Goal: Task Accomplishment & Management: Manage account settings

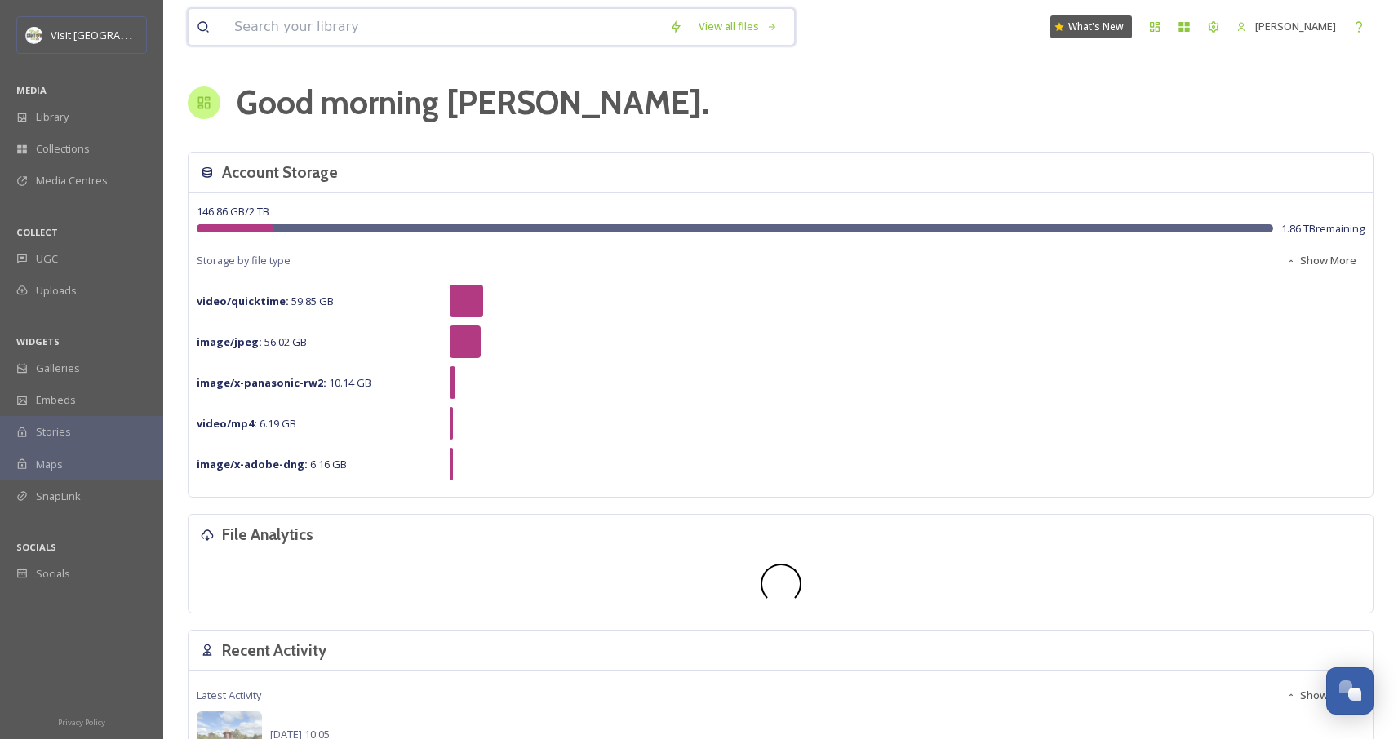
click at [286, 24] on input at bounding box center [443, 27] width 435 height 36
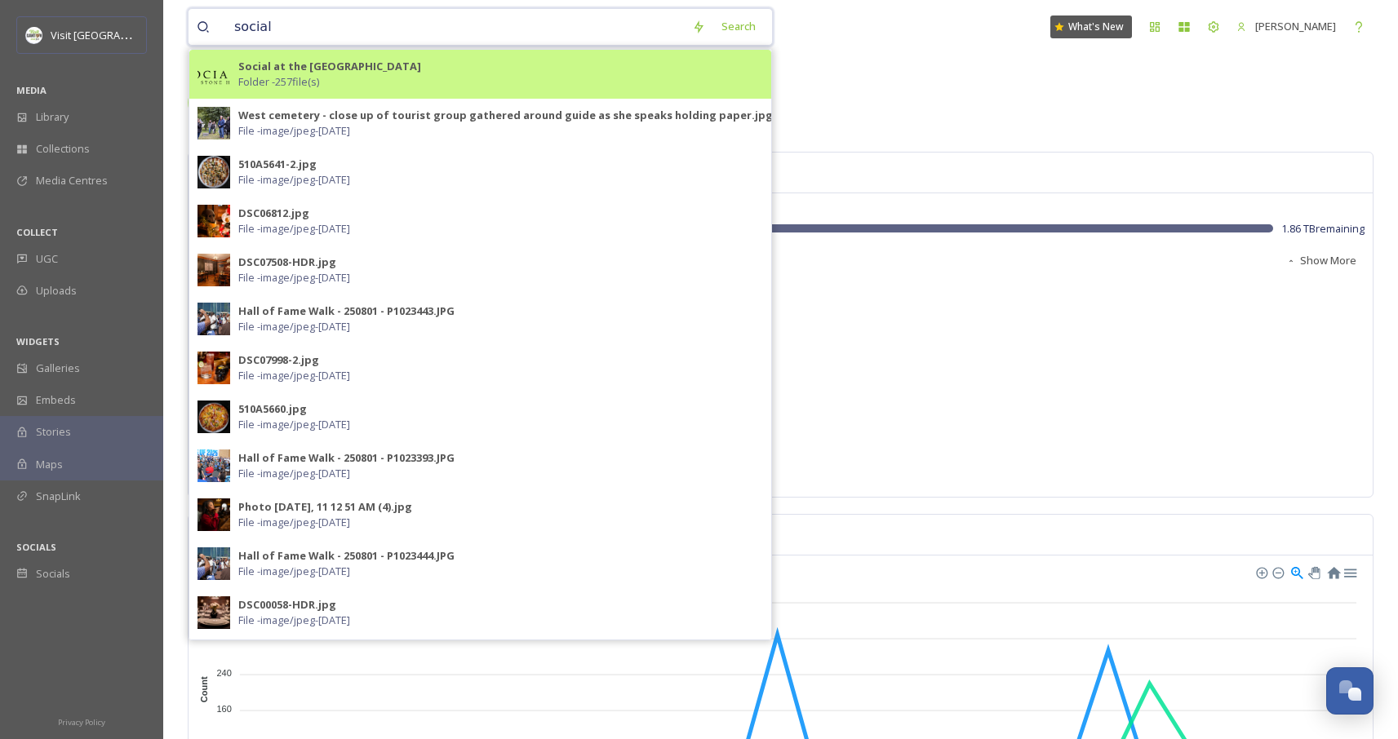
type input "social"
click at [324, 86] on div "Social at the Stonehouse Folder - 257 file(s)" at bounding box center [500, 74] width 525 height 31
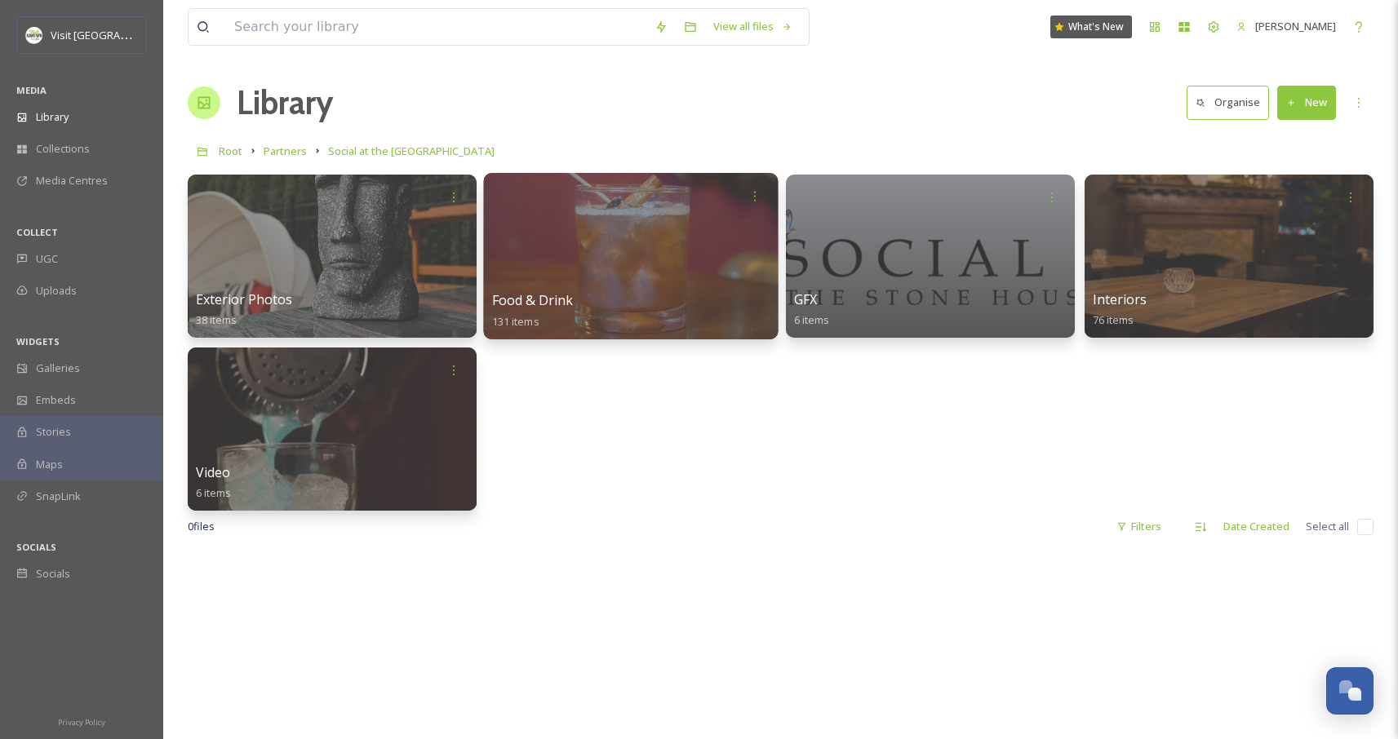
click at [685, 313] on div "Food & Drink 131 items" at bounding box center [631, 311] width 278 height 41
click at [640, 246] on div at bounding box center [631, 256] width 295 height 167
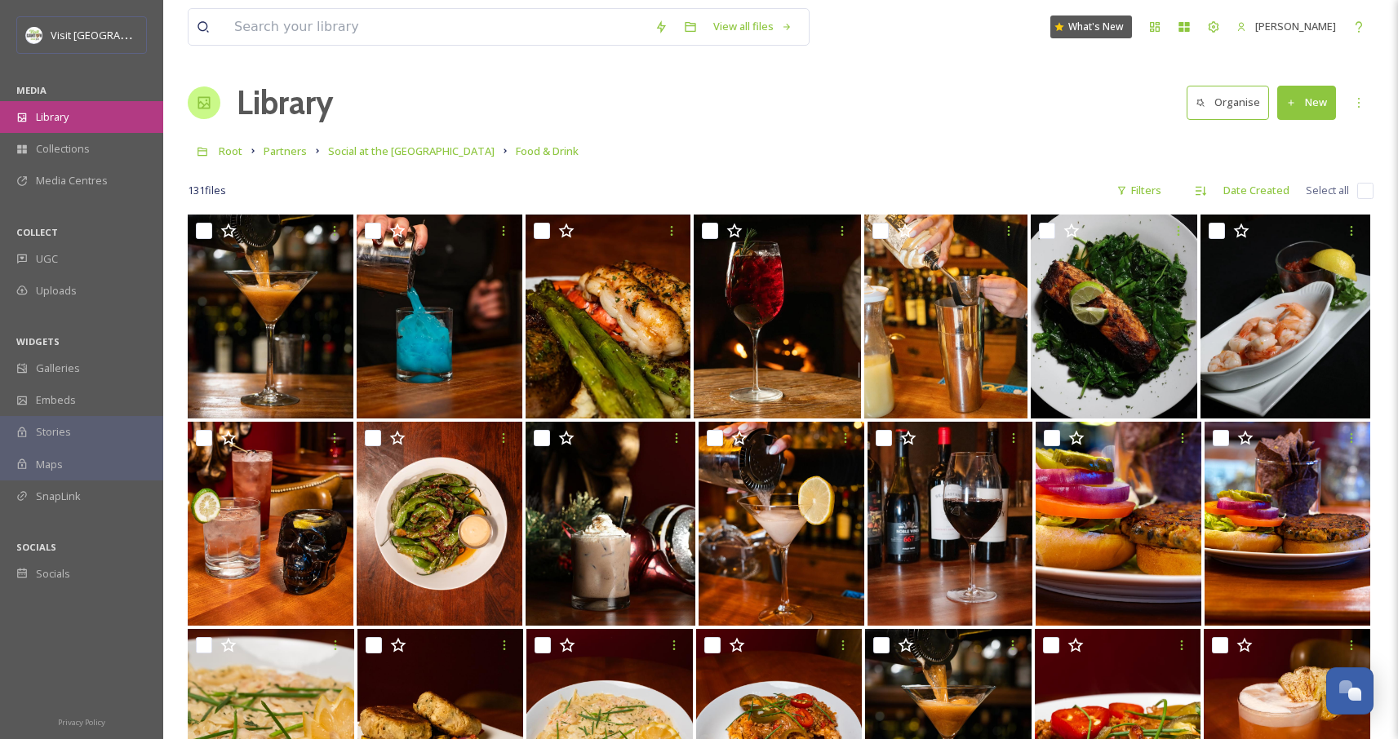
click at [70, 116] on div "Library" at bounding box center [81, 117] width 163 height 32
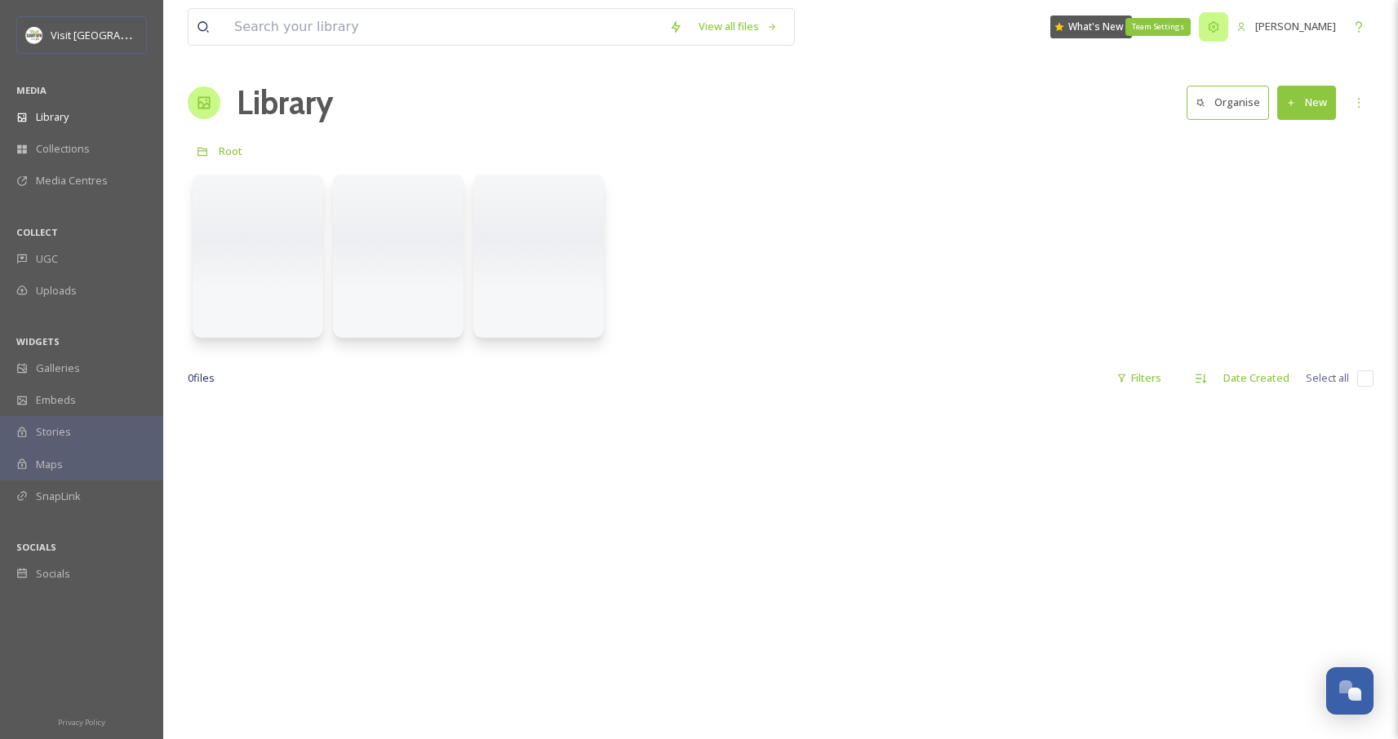
click at [1209, 30] on icon at bounding box center [1214, 26] width 11 height 11
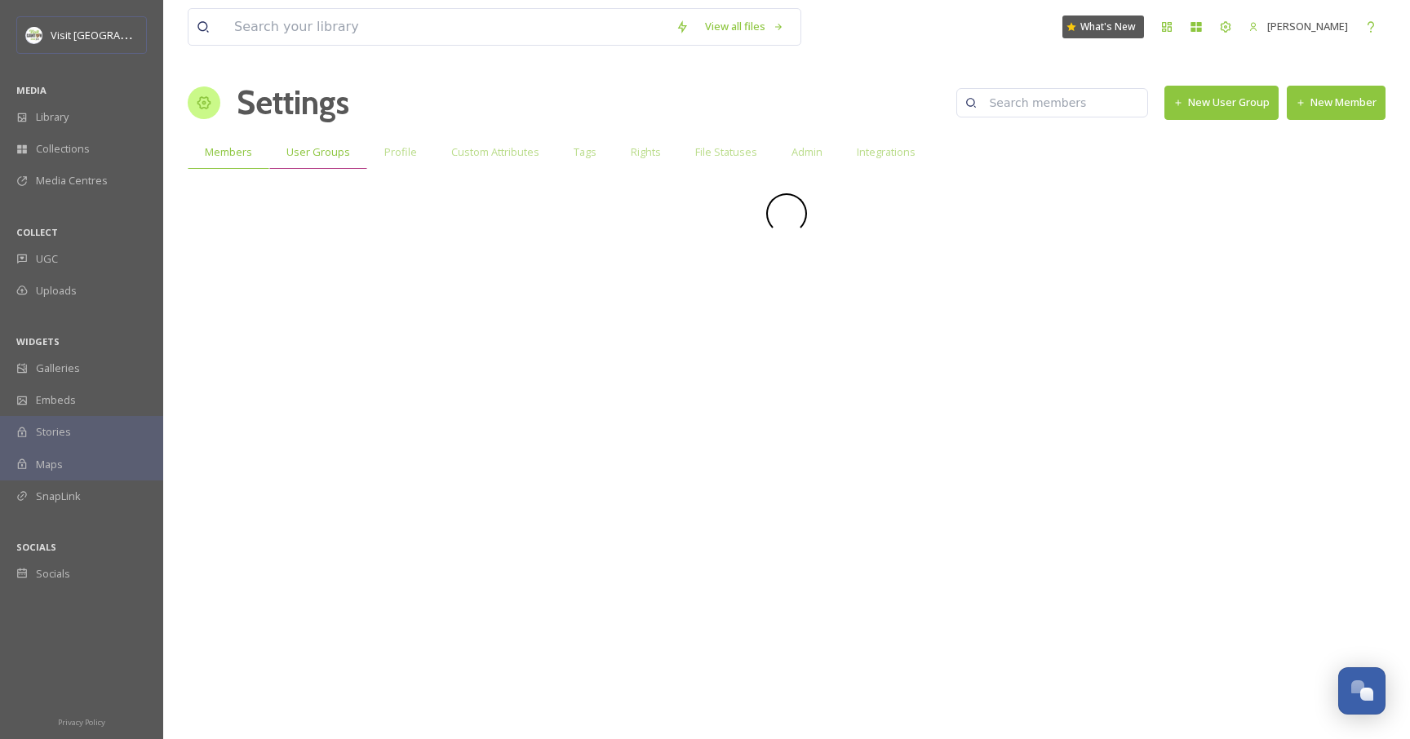
click at [328, 162] on div "User Groups" at bounding box center [318, 151] width 98 height 33
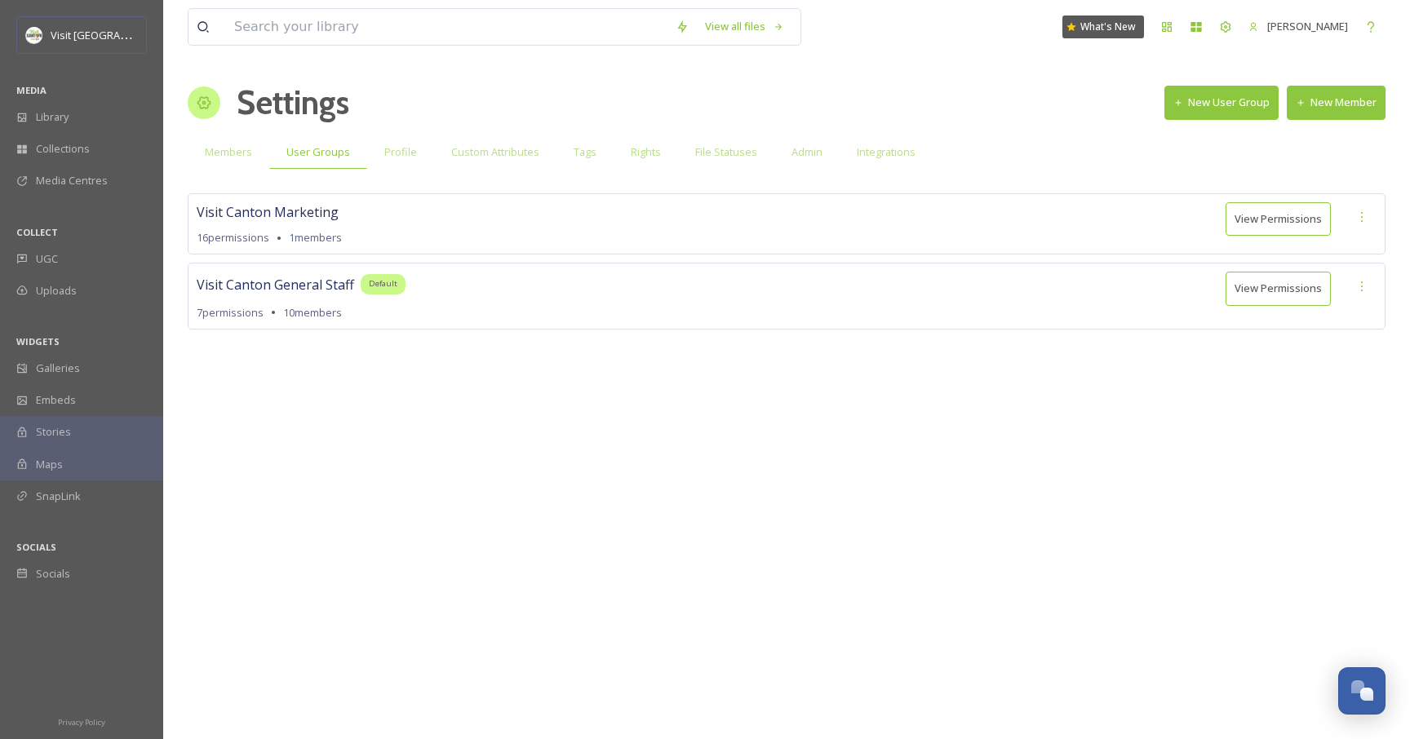
click at [1209, 104] on button "New User Group" at bounding box center [1222, 102] width 114 height 33
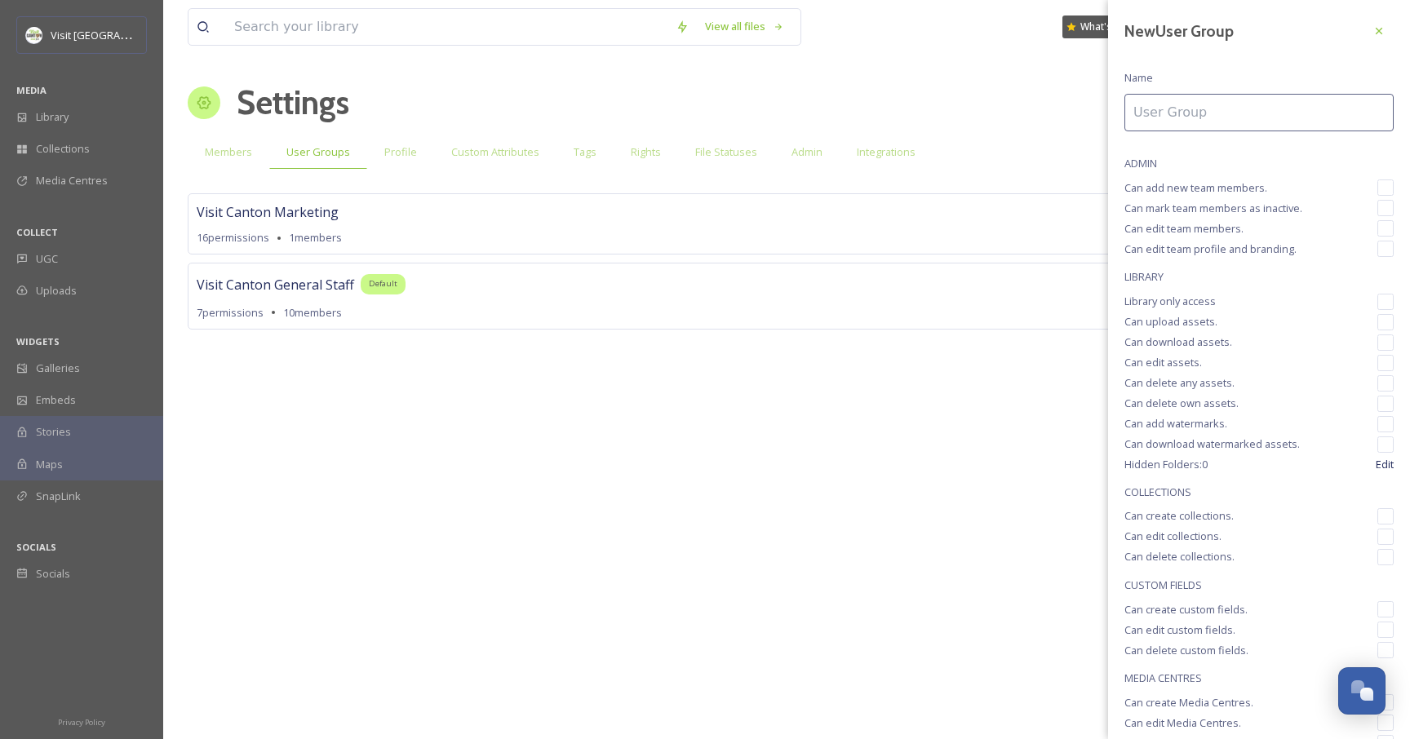
click at [1198, 115] on input at bounding box center [1259, 113] width 269 height 38
type input "External V"
type input "Visit [GEOGRAPHIC_DATA]"
type input "External Vendor"
click at [1378, 301] on input "checkbox" at bounding box center [1386, 302] width 16 height 16
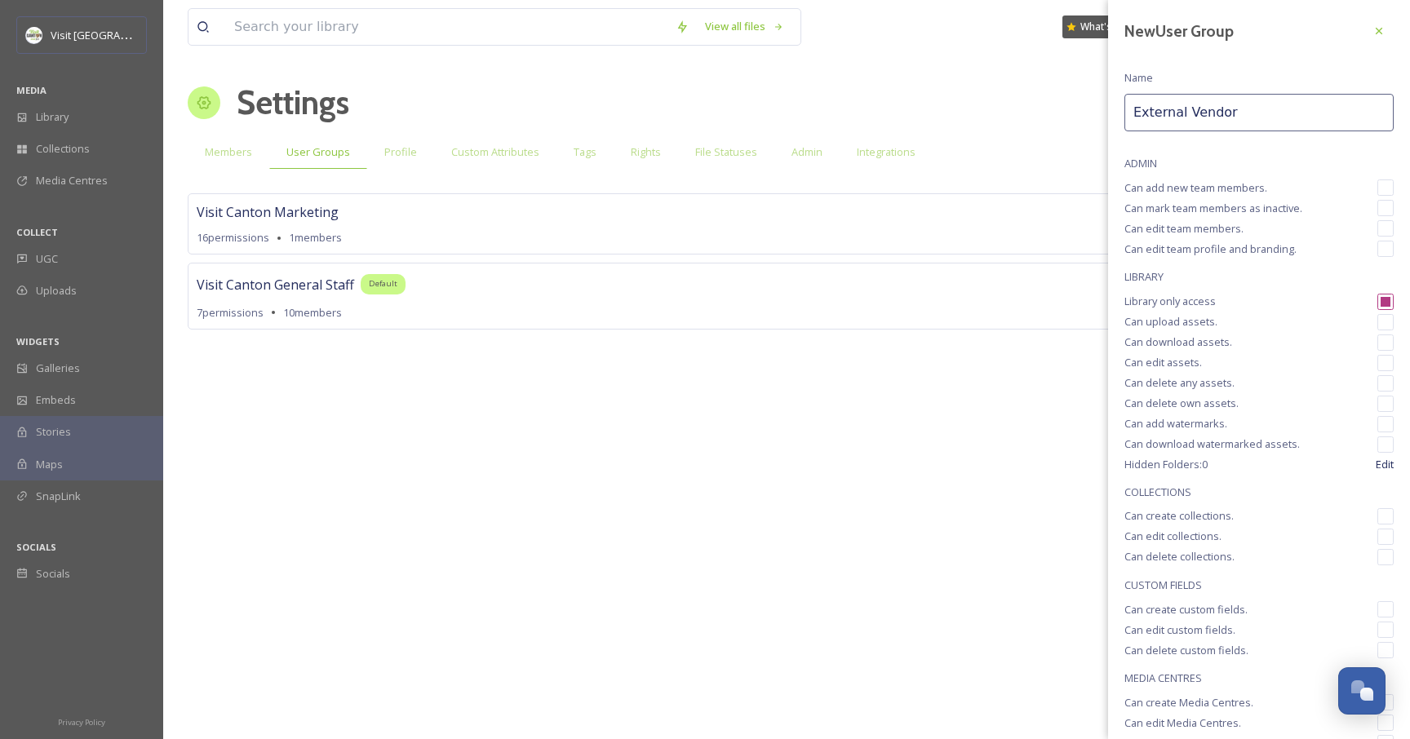
checkbox input "true"
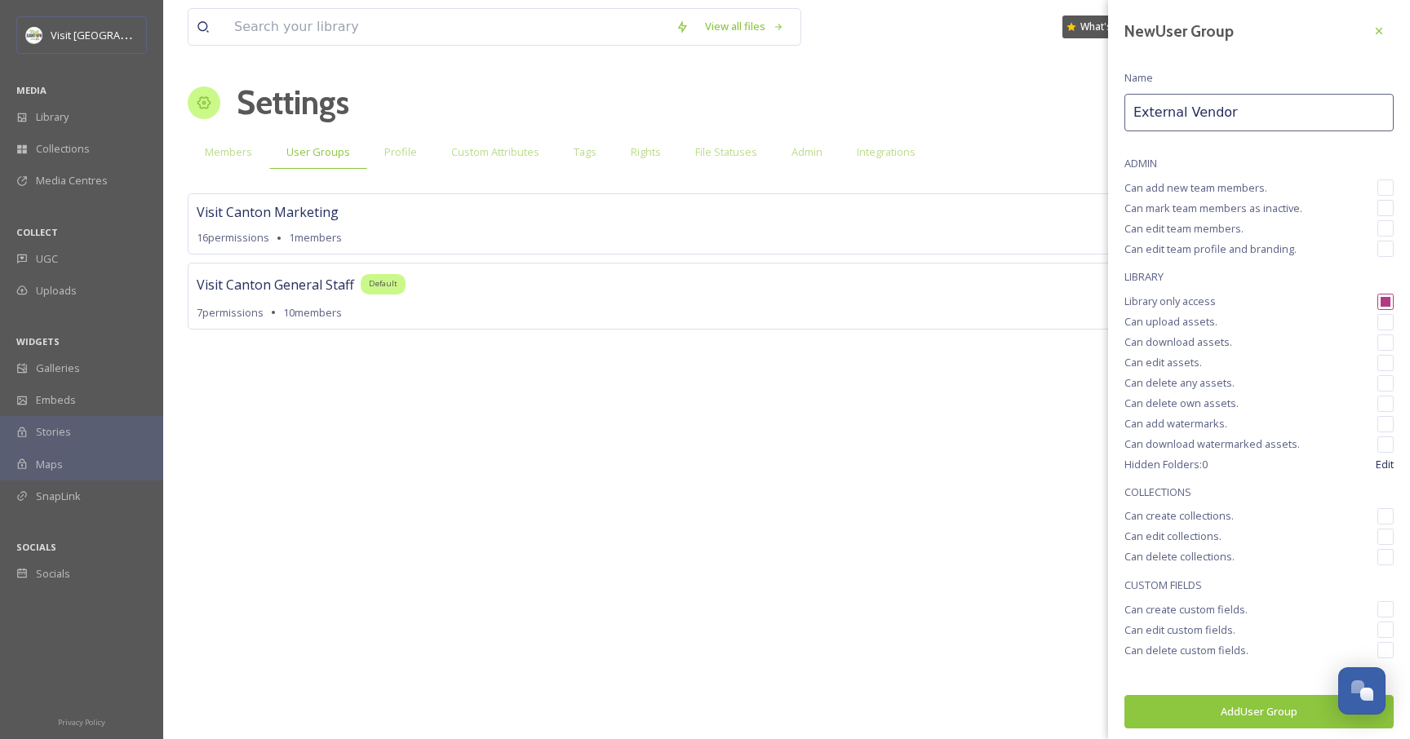
click at [1383, 346] on div "New User Group Name External Vendor ADMIN Can add new team members. Can mark te…" at bounding box center [1259, 372] width 302 height 745
click at [1379, 344] on input "checkbox" at bounding box center [1386, 343] width 16 height 16
checkbox input "true"
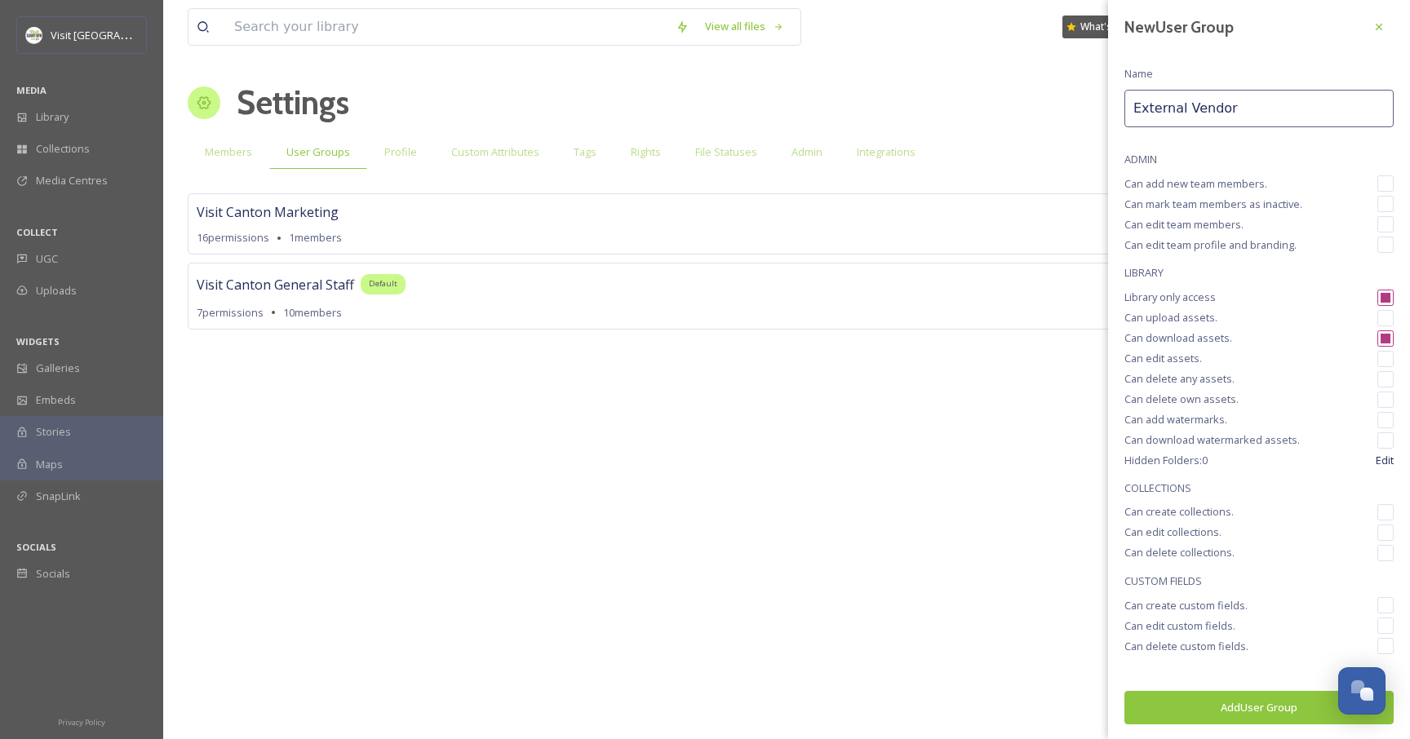
scroll to position [4, 0]
click at [1378, 513] on input "checkbox" at bounding box center [1386, 512] width 16 height 16
checkbox input "true"
click at [1378, 535] on input "checkbox" at bounding box center [1386, 533] width 16 height 16
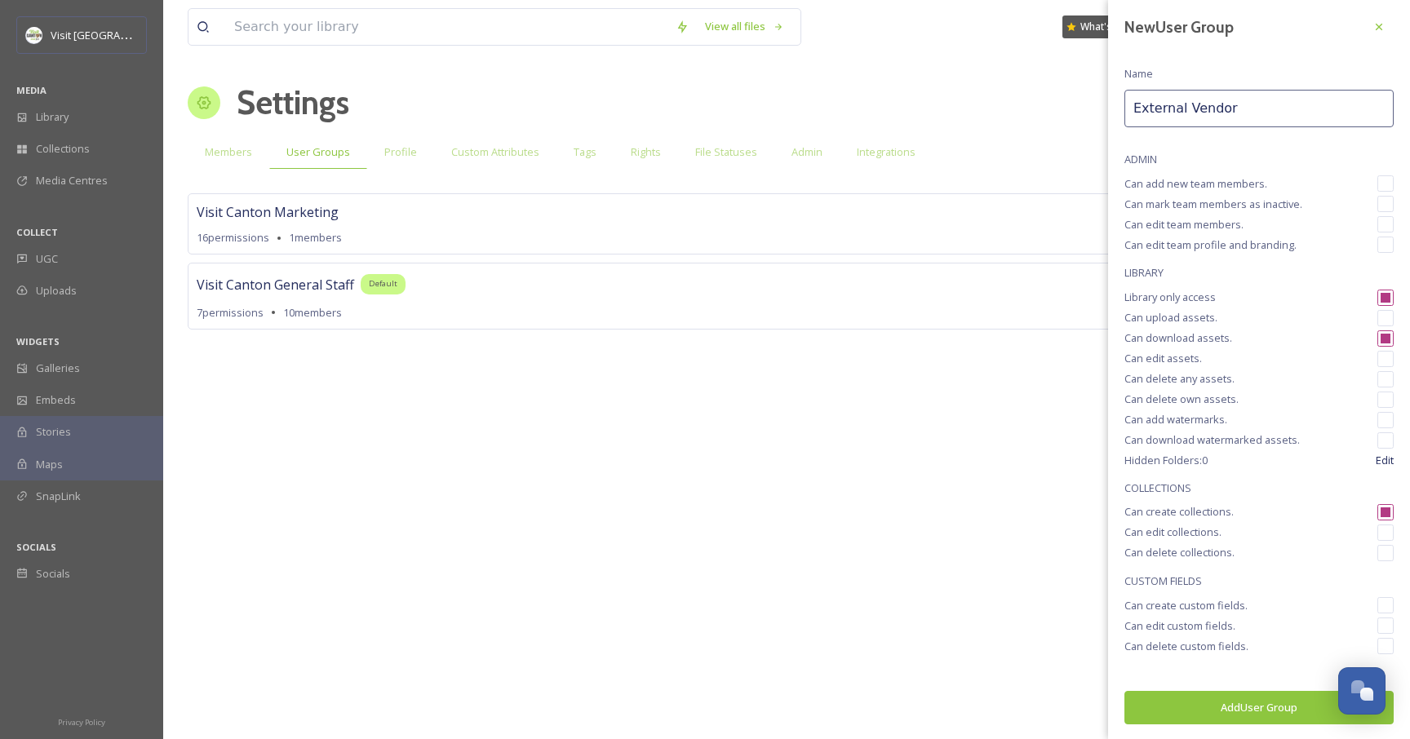
checkbox input "false"
click at [1378, 515] on input "checkbox" at bounding box center [1386, 512] width 16 height 16
checkbox input "false"
click at [1243, 108] on input "External Vendor" at bounding box center [1259, 109] width 269 height 38
click at [1284, 116] on input "External Vendor Download" at bounding box center [1259, 109] width 269 height 38
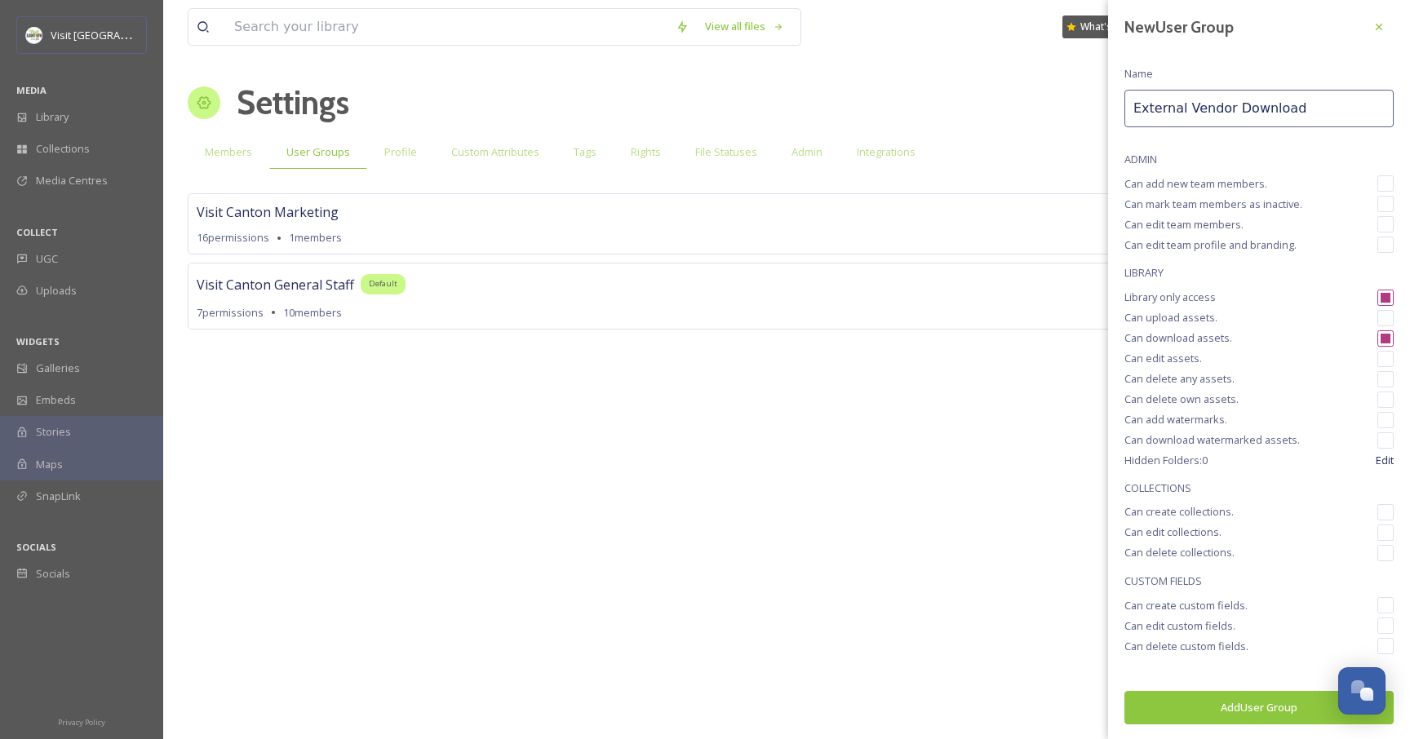
click at [1284, 116] on input "External Vendor Download" at bounding box center [1259, 109] width 269 height 38
type input "External Vendor"
click at [1378, 312] on input "checkbox" at bounding box center [1386, 318] width 16 height 16
click at [1379, 315] on input "checkbox" at bounding box center [1386, 318] width 16 height 16
checkbox input "false"
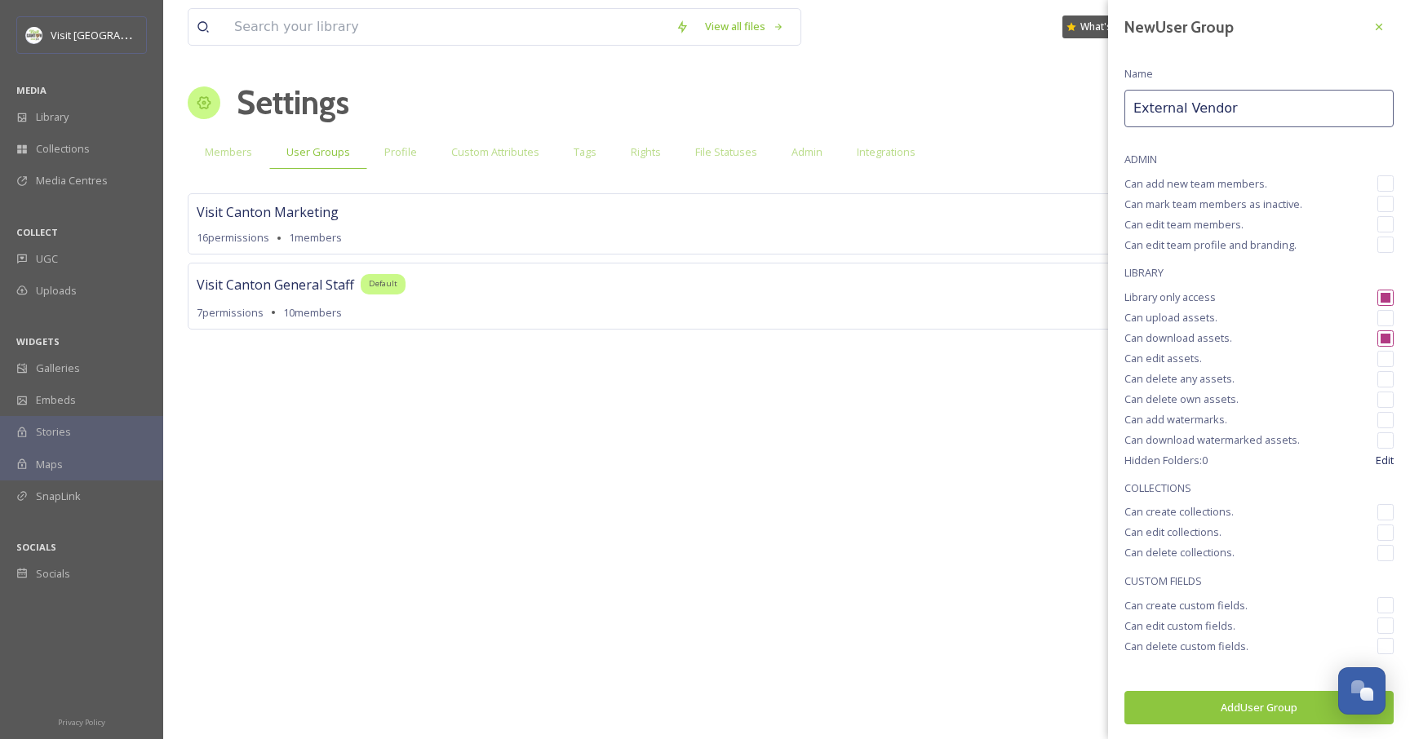
click at [1236, 706] on button "Add User Group" at bounding box center [1259, 707] width 269 height 33
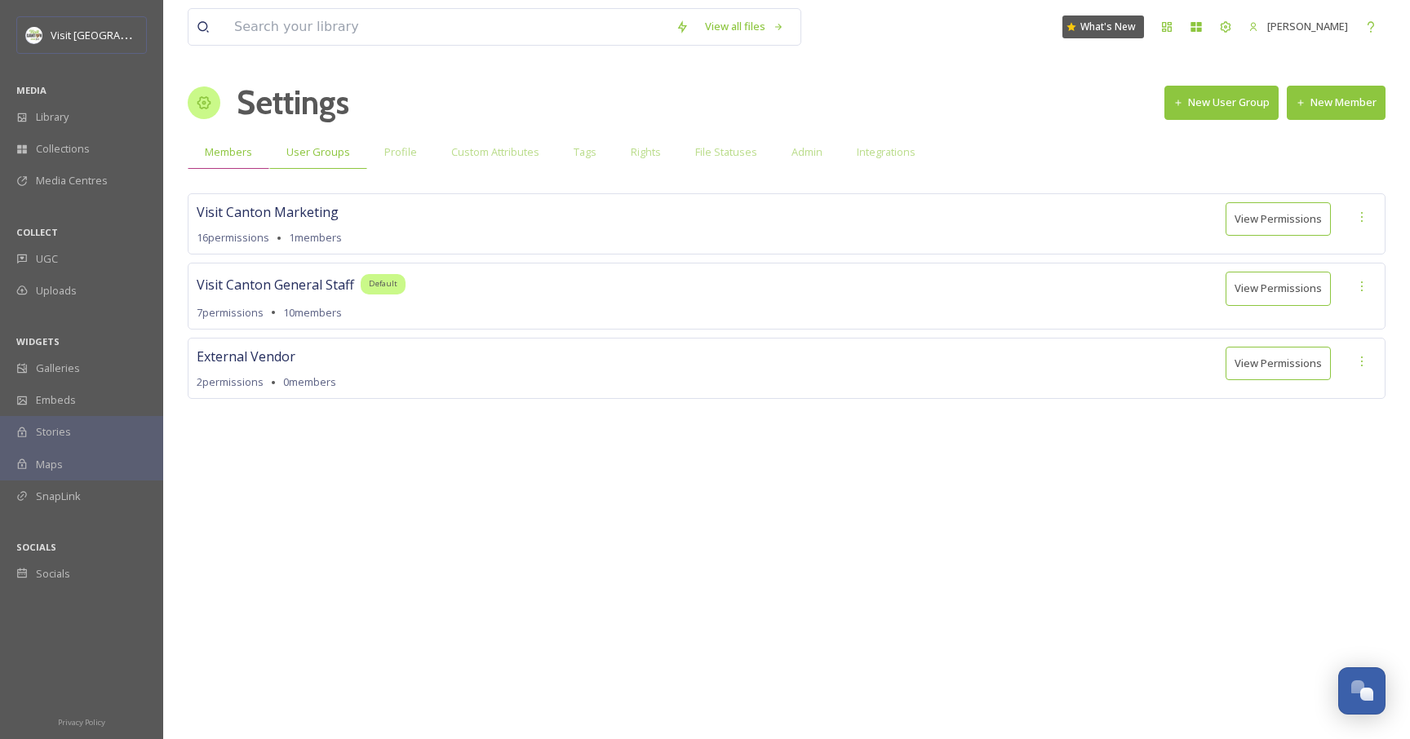
click at [246, 152] on span "Members" at bounding box center [228, 152] width 47 height 16
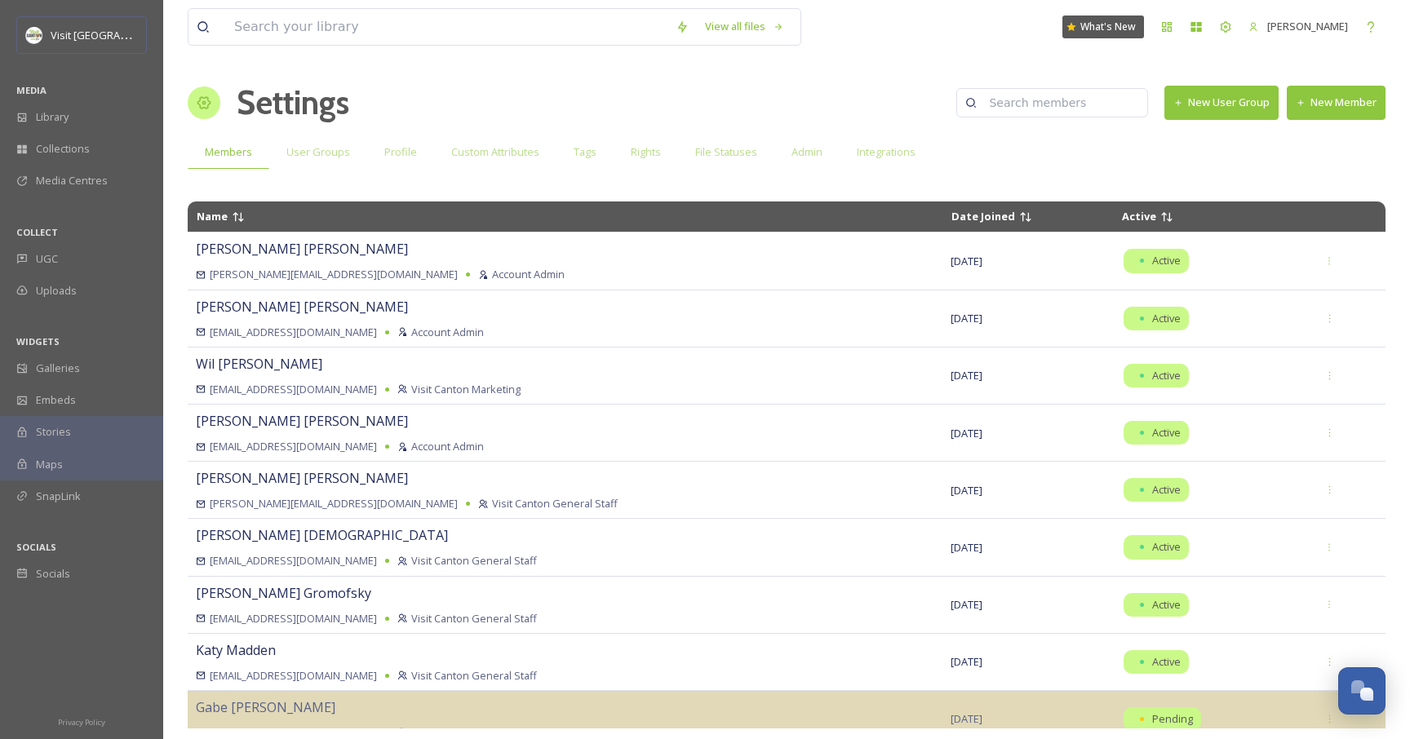
click at [1326, 99] on button "New Member" at bounding box center [1336, 102] width 99 height 33
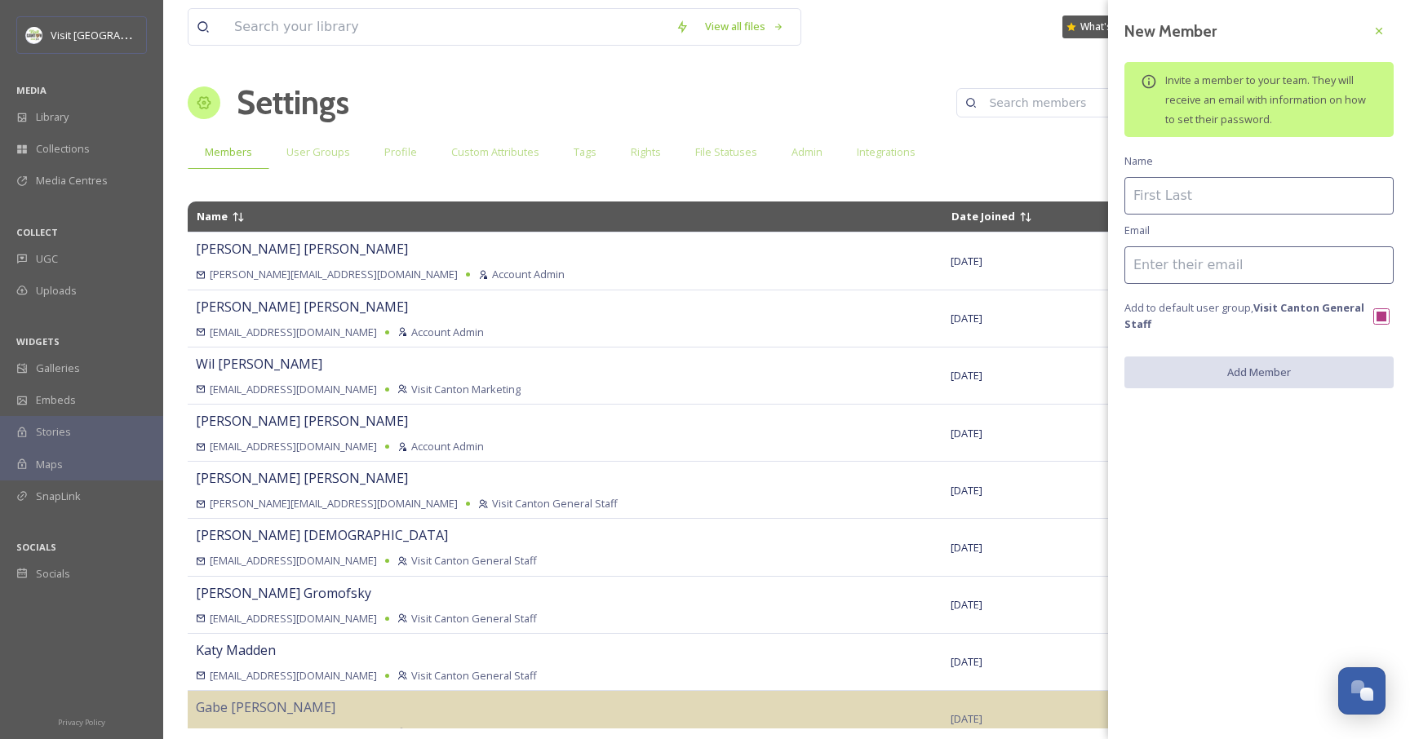
click at [1195, 191] on input at bounding box center [1259, 196] width 269 height 38
click at [1152, 264] on input at bounding box center [1259, 265] width 269 height 38
click at [1134, 308] on span "Add to default user group, Visit Canton General Staff" at bounding box center [1249, 315] width 249 height 31
click at [1387, 310] on input "checkbox" at bounding box center [1382, 317] width 16 height 16
checkbox input "false"
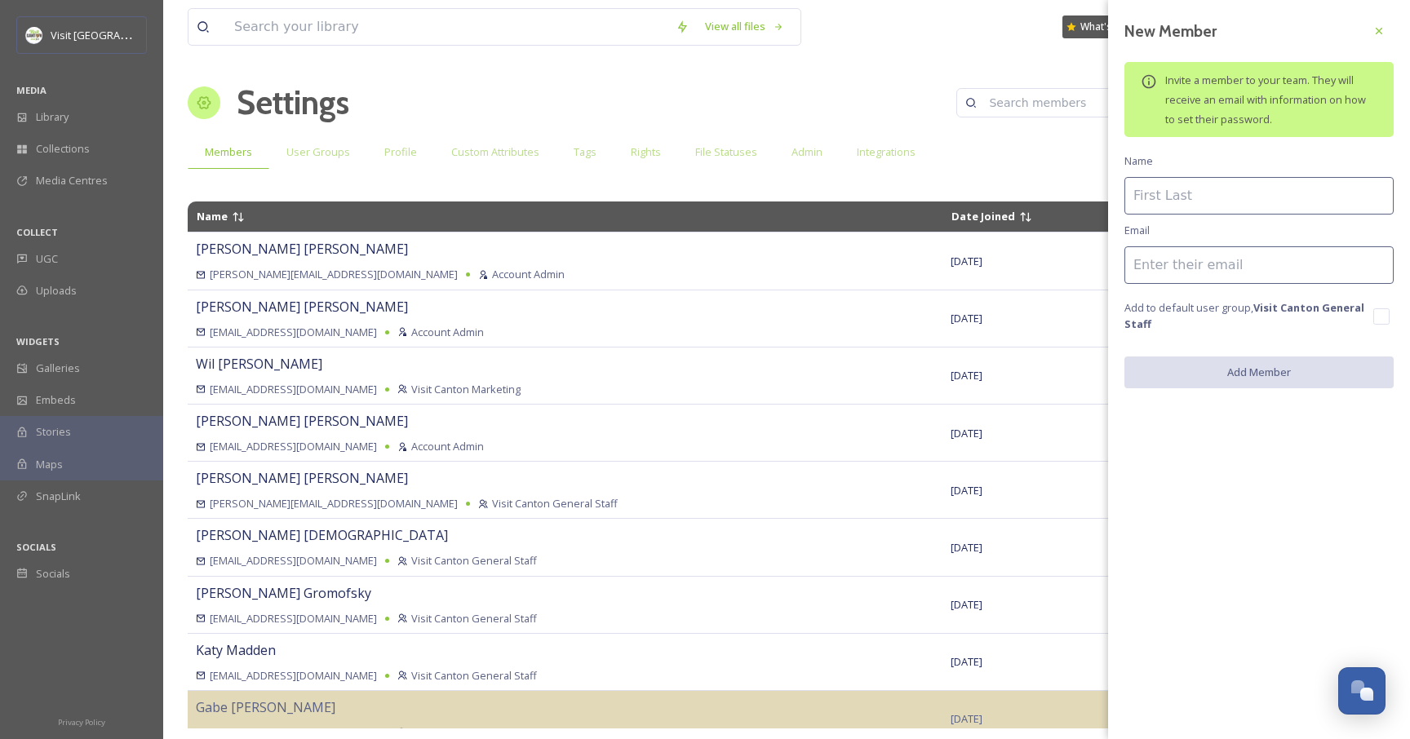
click at [1218, 322] on span "Add to default user group, Visit Canton General Staff" at bounding box center [1249, 315] width 249 height 31
click at [1239, 87] on span "Invite a member to your team. They will receive an email with information on ho…" at bounding box center [1266, 100] width 201 height 54
click at [1164, 272] on input at bounding box center [1259, 265] width 269 height 38
click at [1153, 311] on span "Add to default user group, Visit Canton General Staff" at bounding box center [1249, 315] width 249 height 31
drag, startPoint x: 1380, startPoint y: 32, endPoint x: 1338, endPoint y: 83, distance: 66.7
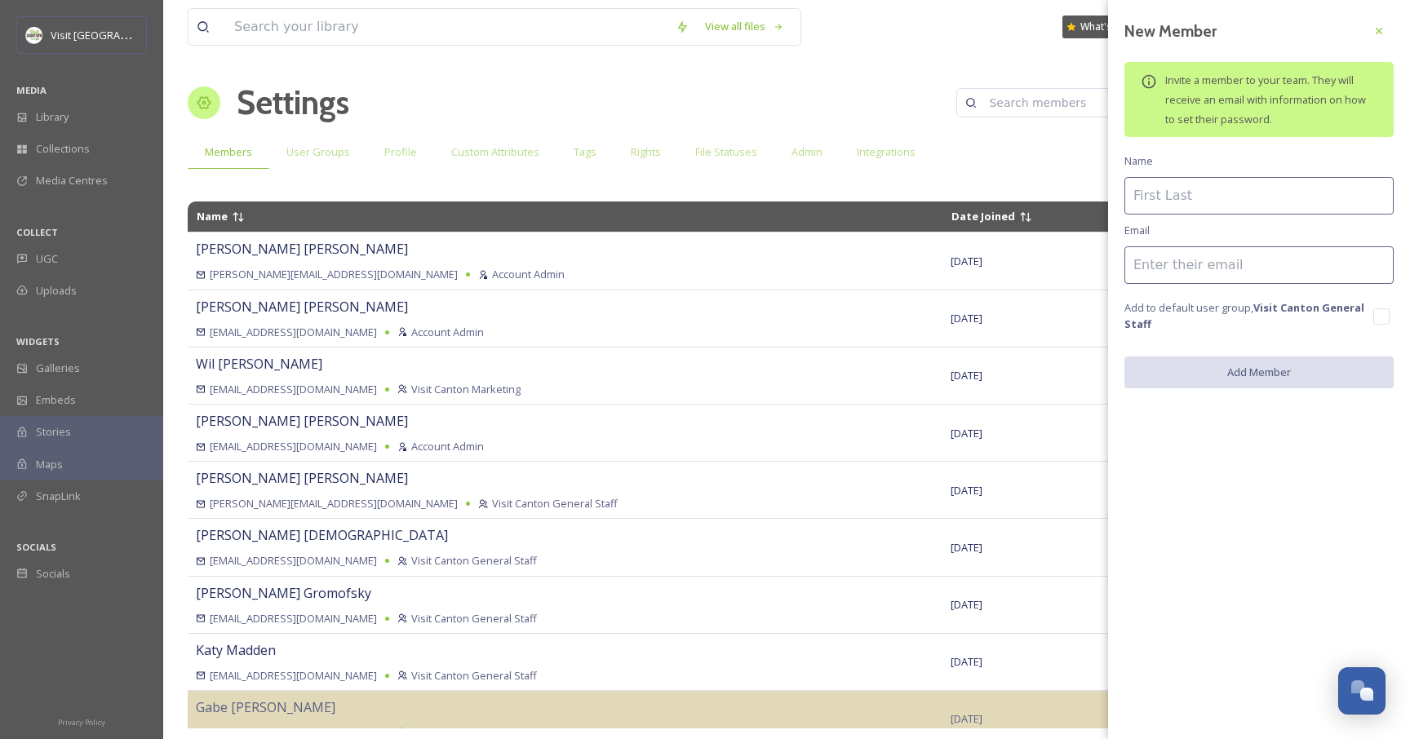
click at [1380, 31] on icon at bounding box center [1379, 30] width 13 height 13
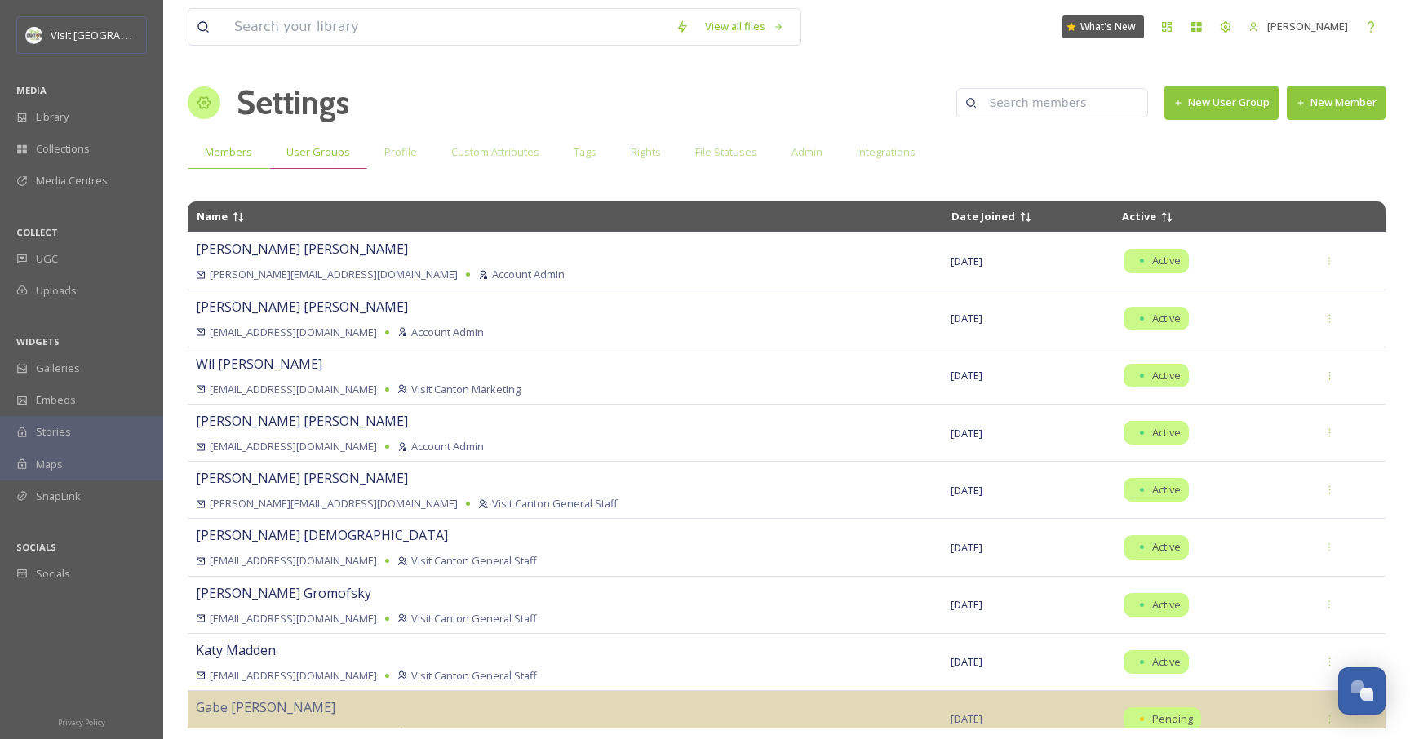
click at [322, 157] on span "User Groups" at bounding box center [318, 152] width 64 height 16
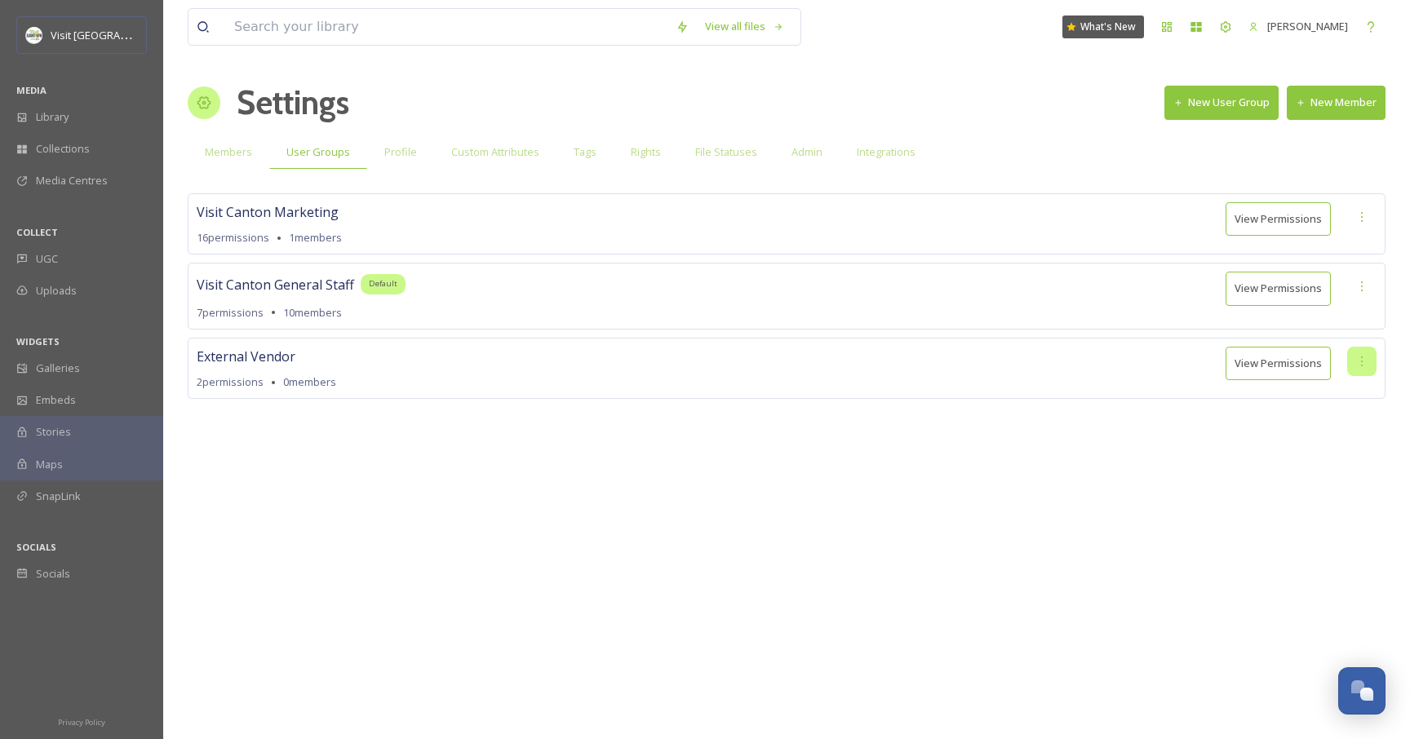
click at [1365, 354] on div at bounding box center [1362, 361] width 29 height 29
click at [1326, 430] on span "Set as Default Group" at bounding box center [1316, 429] width 103 height 16
click at [242, 156] on span "Members" at bounding box center [228, 152] width 47 height 16
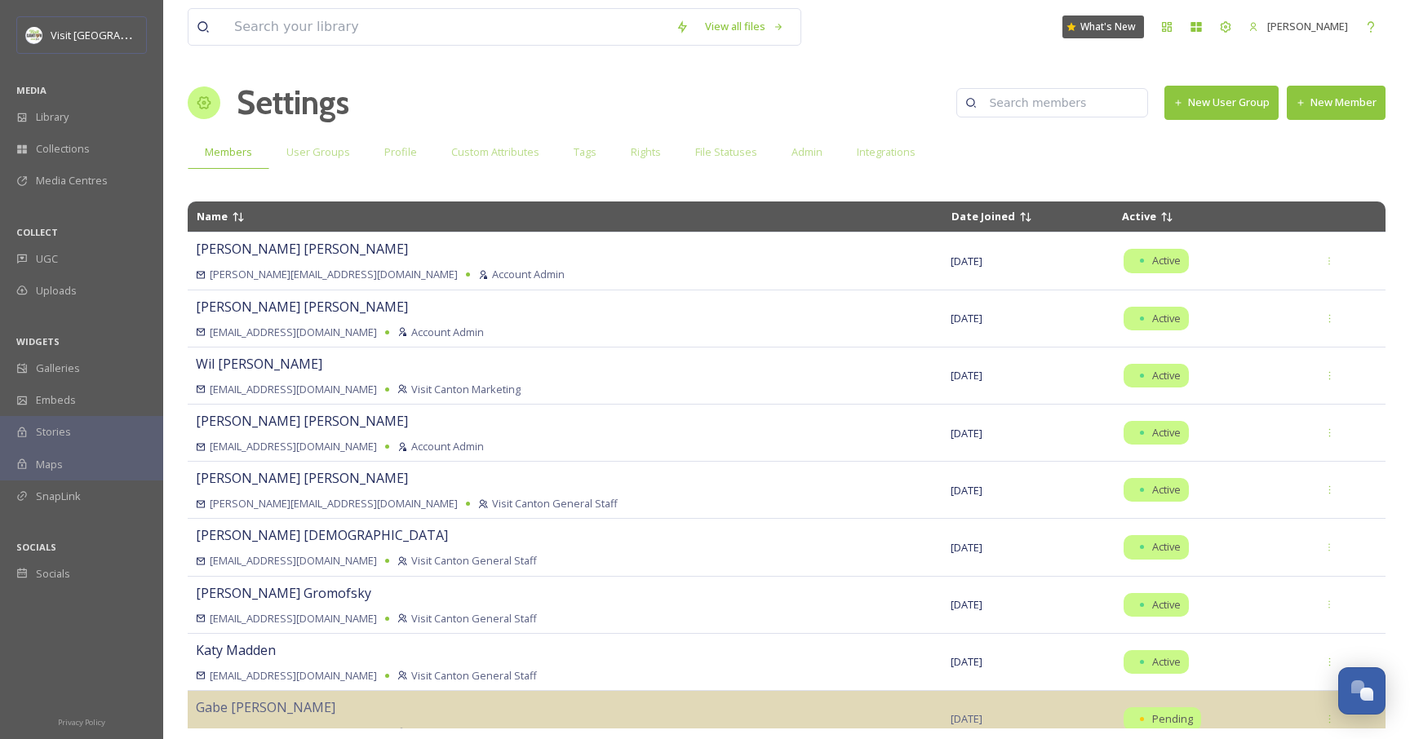
click at [1340, 104] on button "New Member" at bounding box center [1336, 102] width 99 height 33
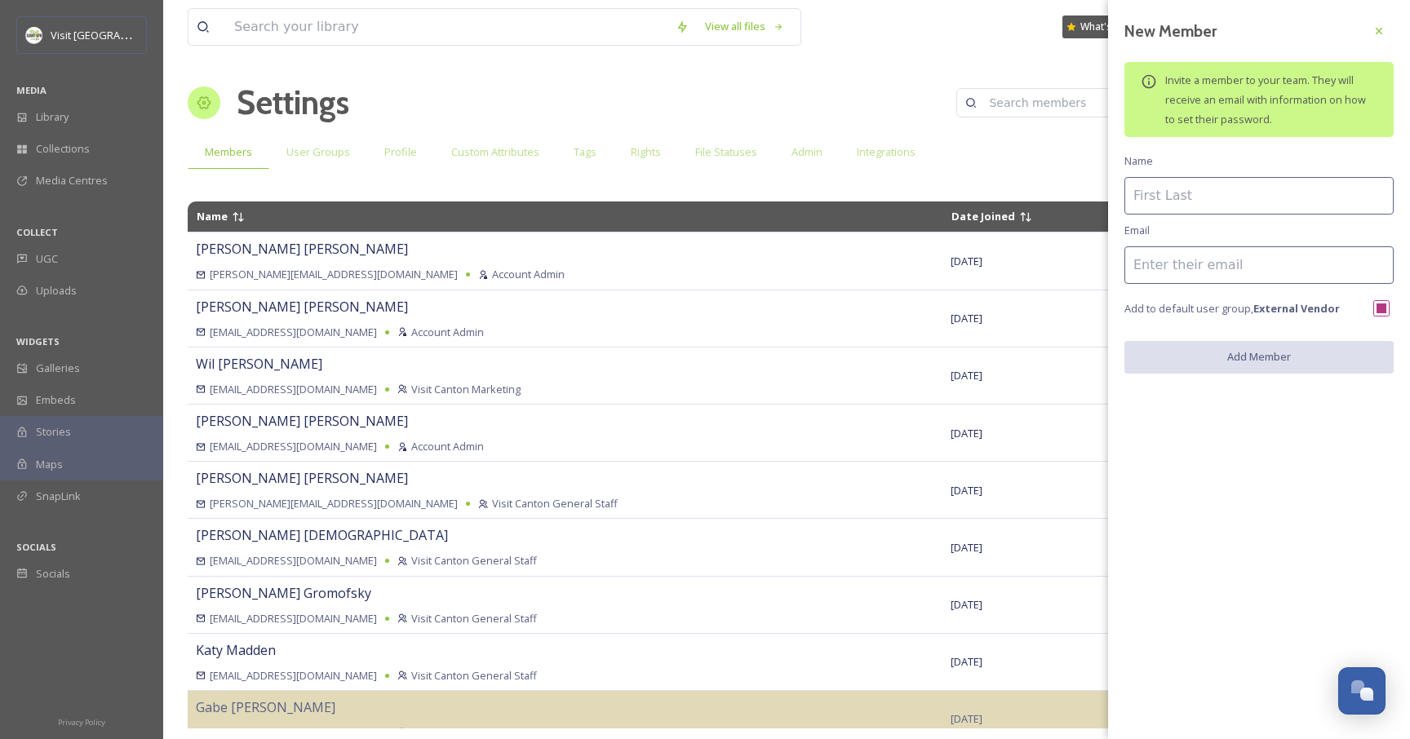
click at [1215, 190] on input at bounding box center [1259, 196] width 269 height 38
click at [1171, 258] on input at bounding box center [1259, 265] width 269 height 38
paste input "[PERSON_NAME][EMAIL_ADDRESS][DOMAIN_NAME]"
type input "[PERSON_NAME][EMAIL_ADDRESS][DOMAIN_NAME]"
click at [1178, 196] on input at bounding box center [1259, 196] width 269 height 38
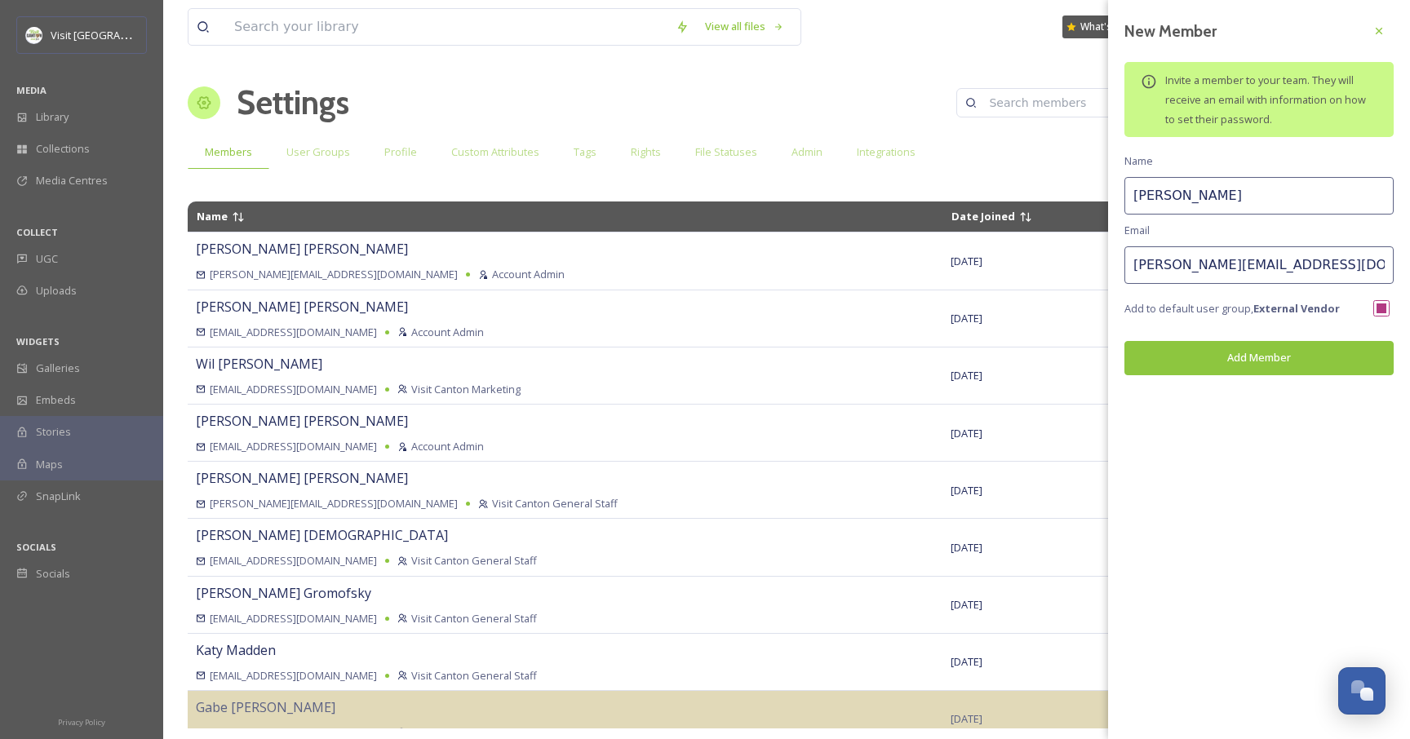
type input "[PERSON_NAME]"
click at [1270, 197] on input "[PERSON_NAME]" at bounding box center [1259, 196] width 269 height 38
click at [1272, 365] on button "Add Member" at bounding box center [1259, 357] width 269 height 33
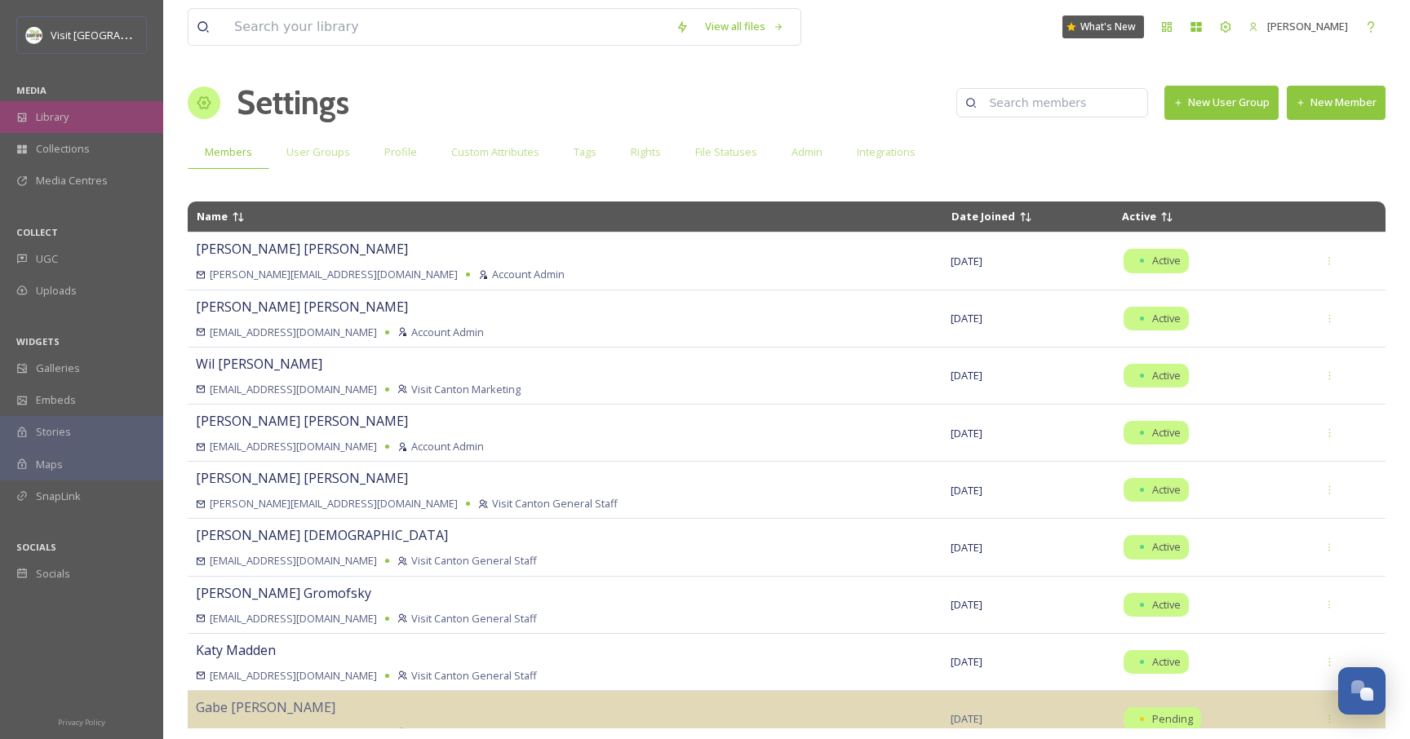
click at [87, 111] on div "Library" at bounding box center [81, 117] width 163 height 32
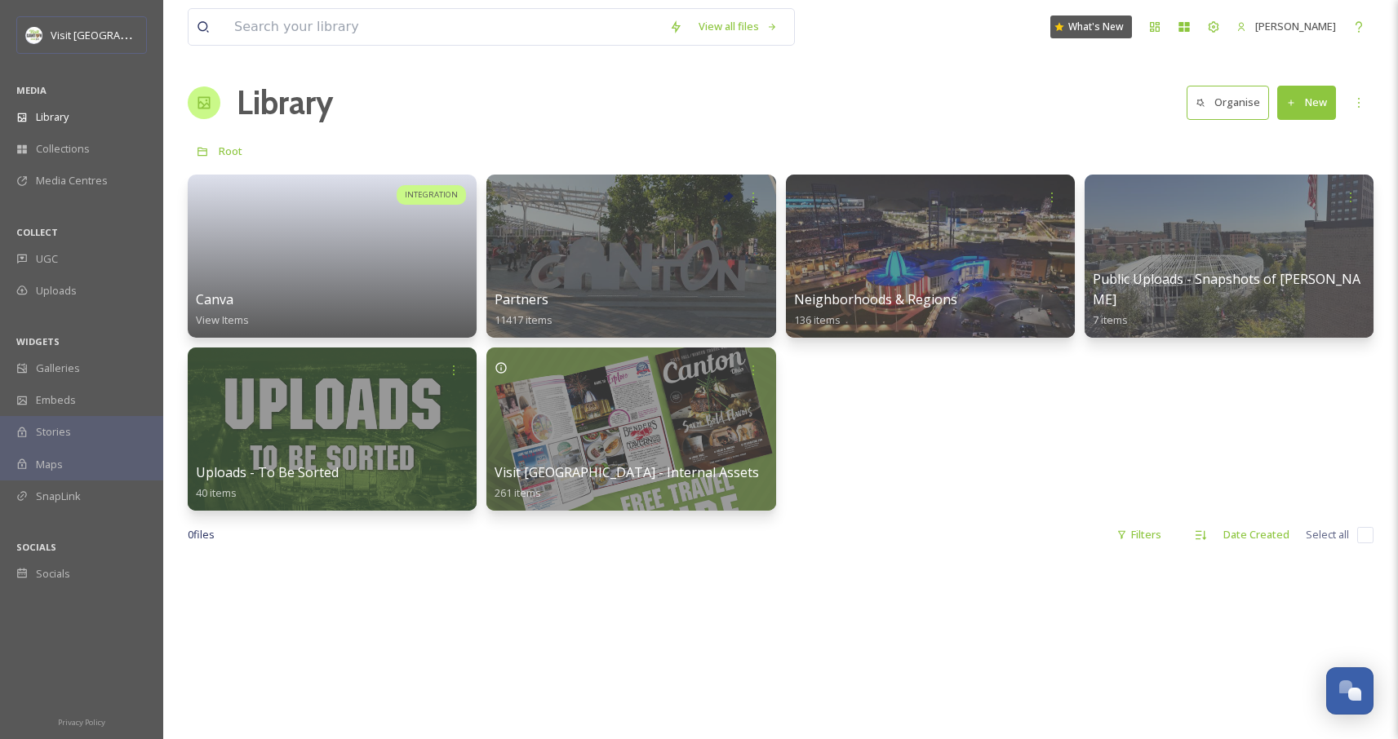
click at [88, 95] on div "MEDIA" at bounding box center [81, 90] width 163 height 21
click at [77, 113] on div "Library" at bounding box center [81, 117] width 163 height 32
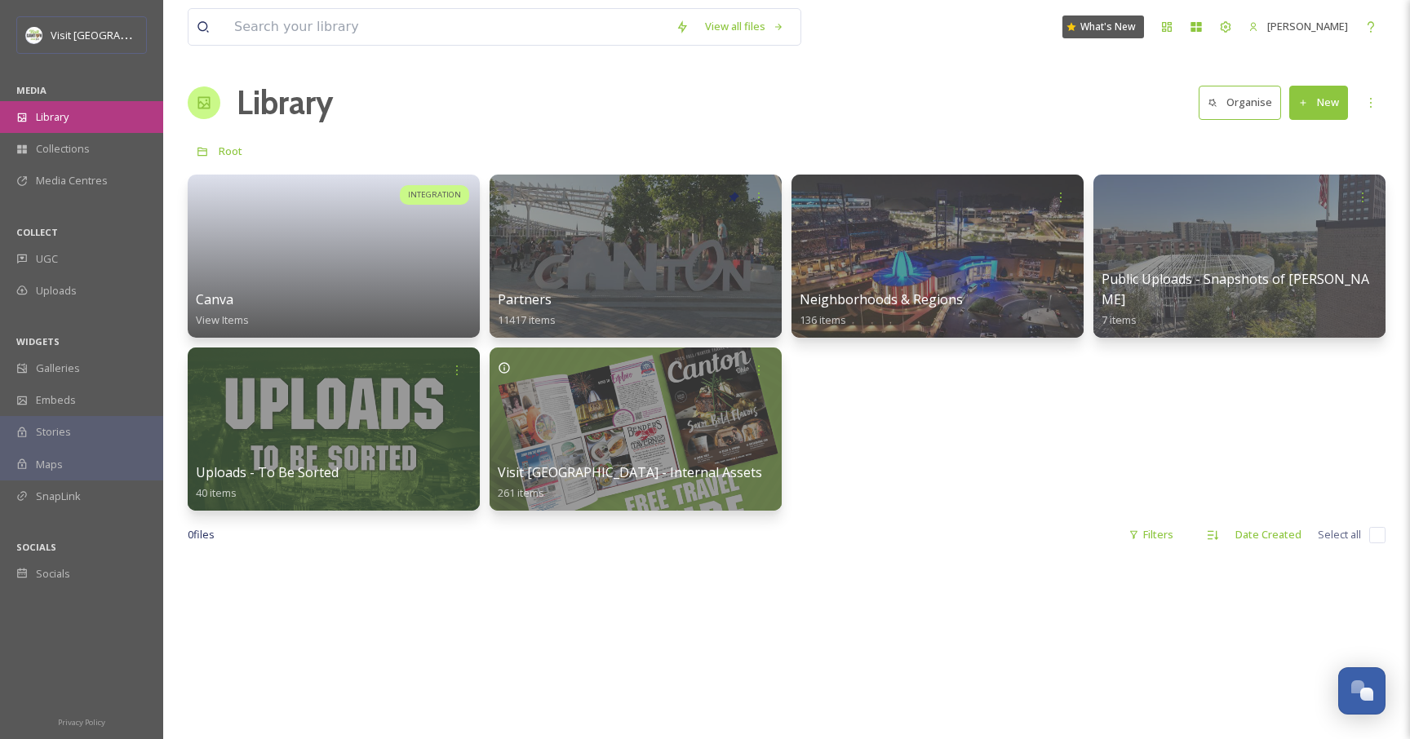
click at [77, 113] on div "Library" at bounding box center [81, 117] width 163 height 32
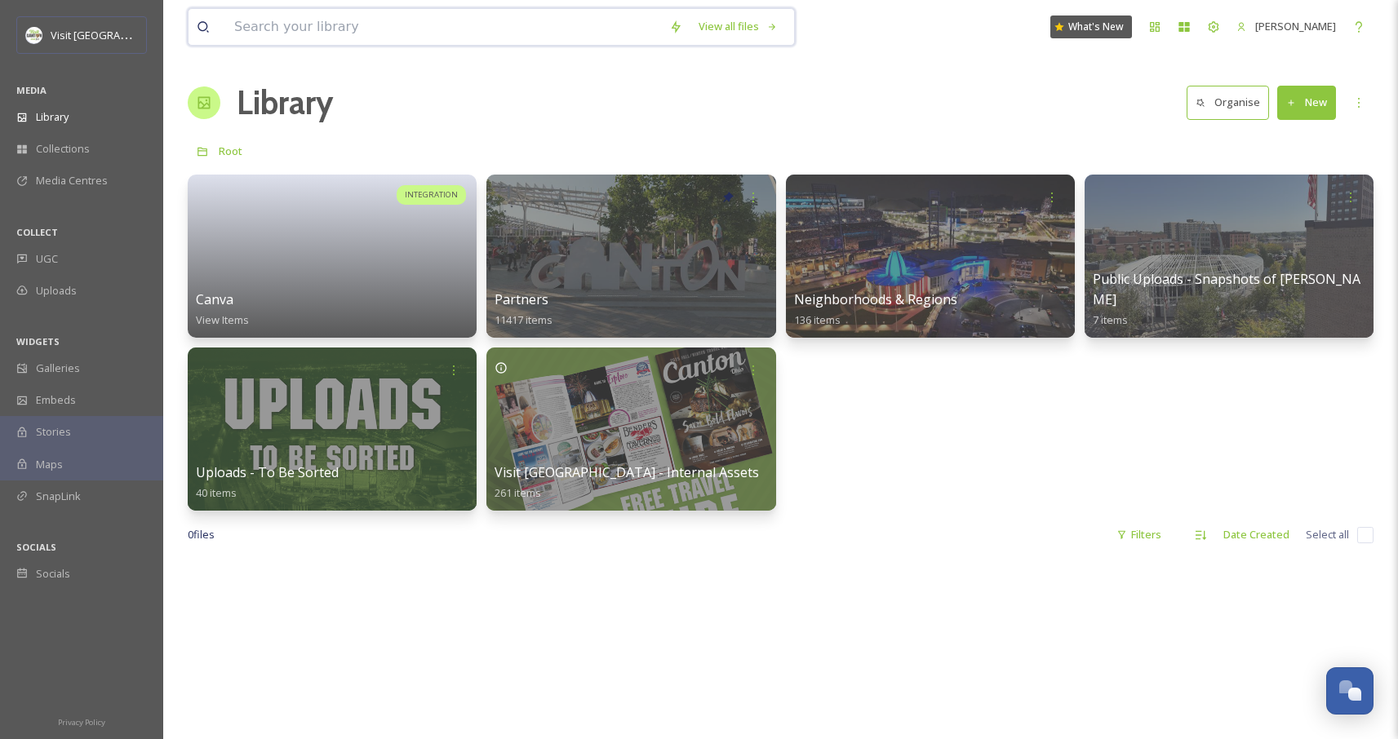
click at [327, 38] on input at bounding box center [443, 27] width 435 height 36
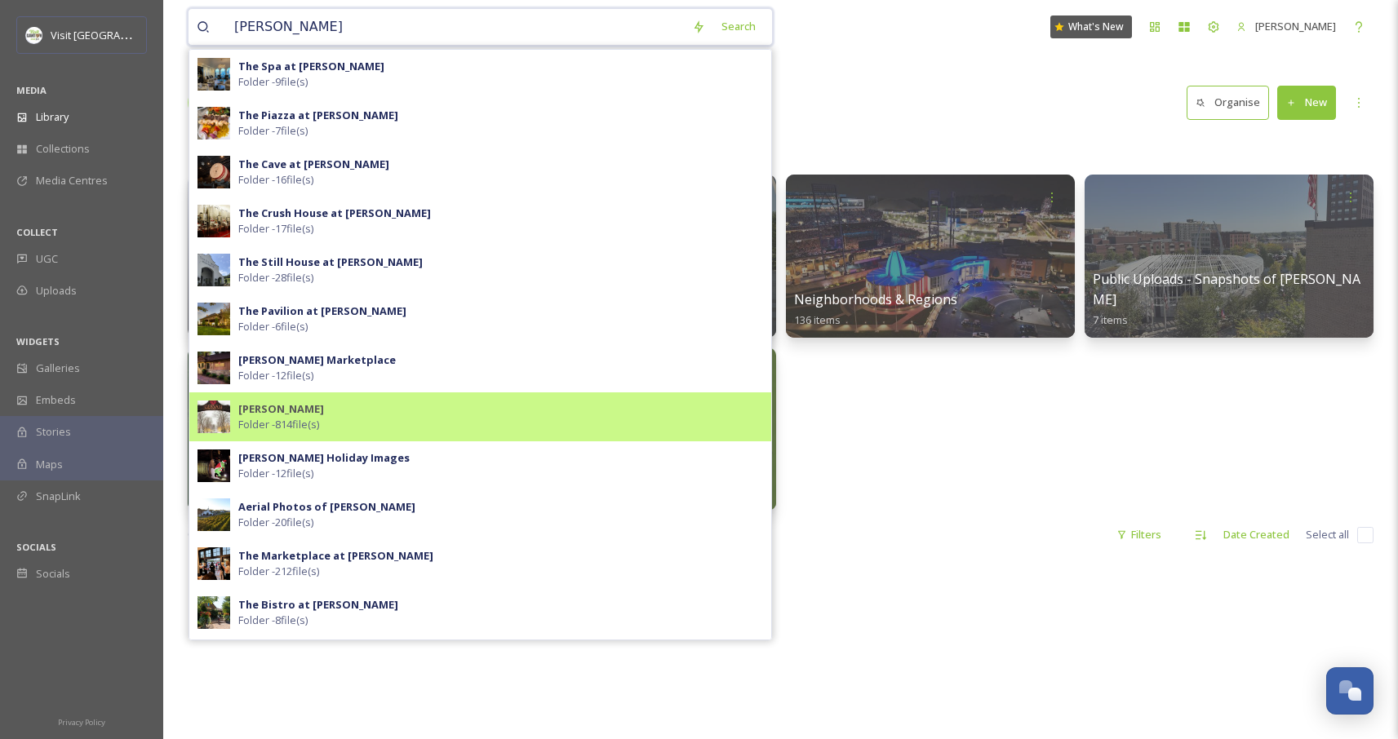
type input "gervasi"
click at [376, 417] on div "Gervasi Vineyard Folder - 814 file(s)" at bounding box center [500, 417] width 525 height 31
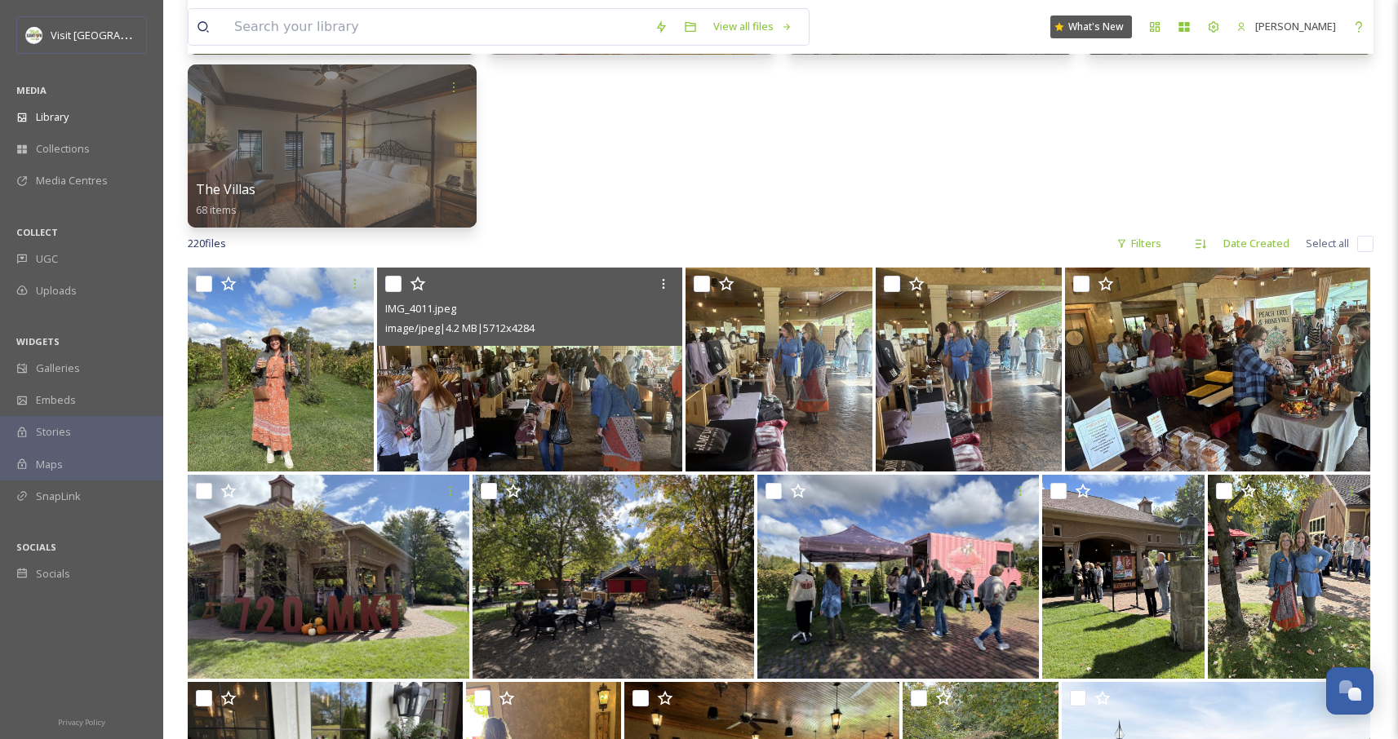
scroll to position [1027, 0]
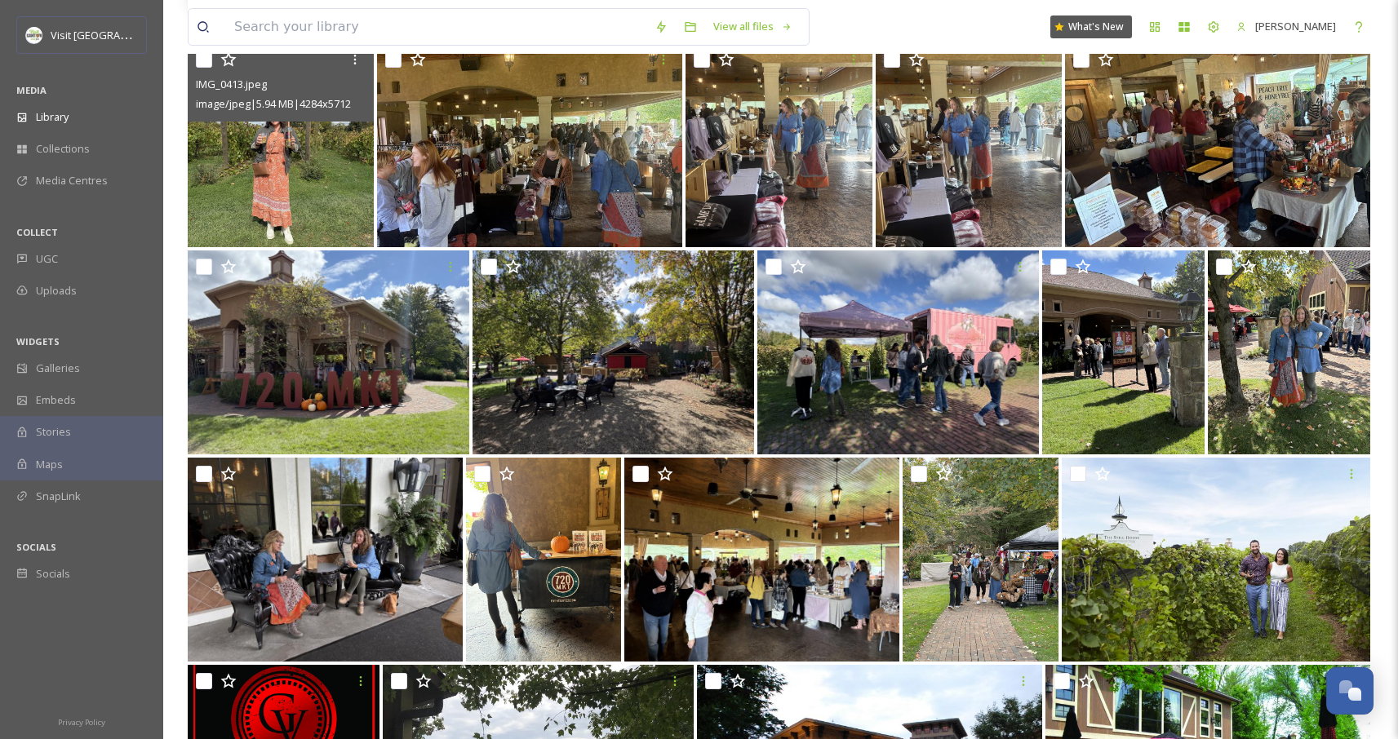
click at [315, 194] on img at bounding box center [281, 145] width 186 height 204
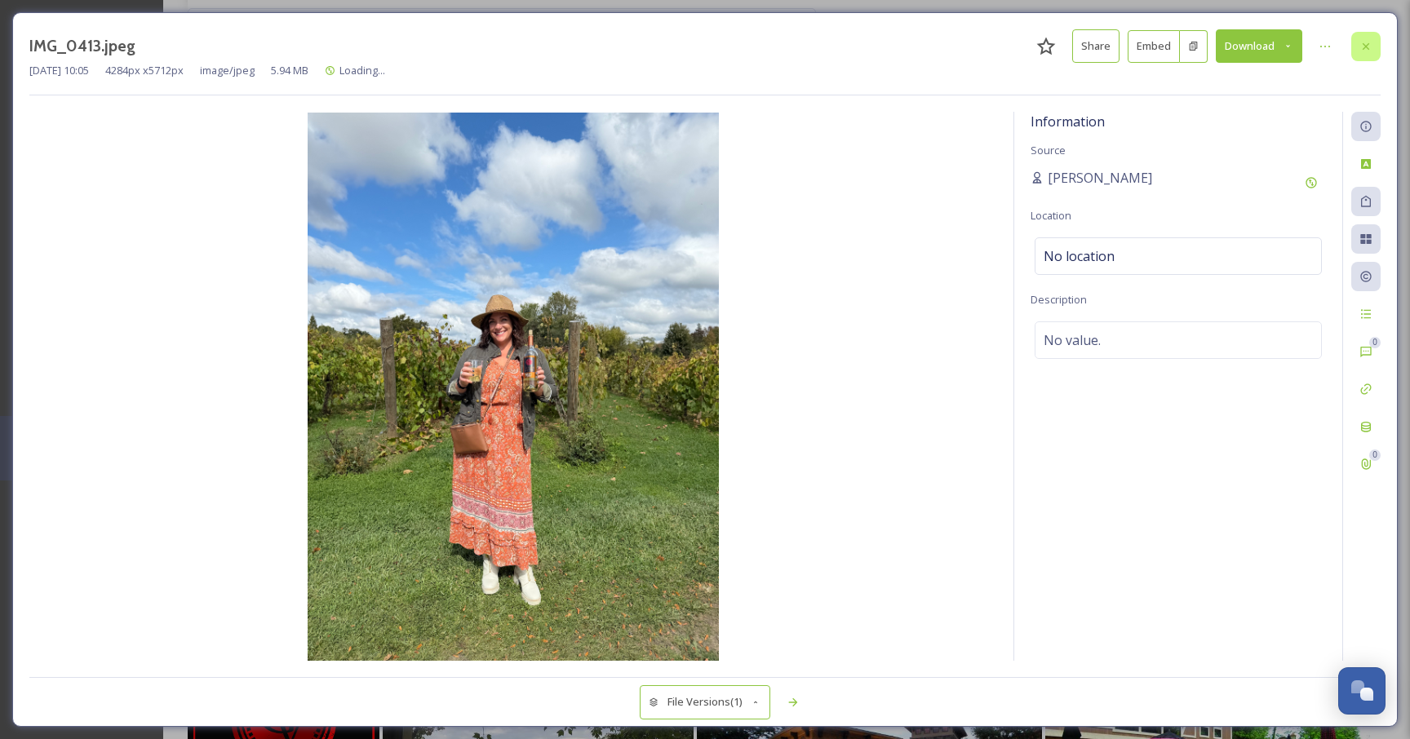
click at [1364, 44] on icon at bounding box center [1366, 45] width 7 height 7
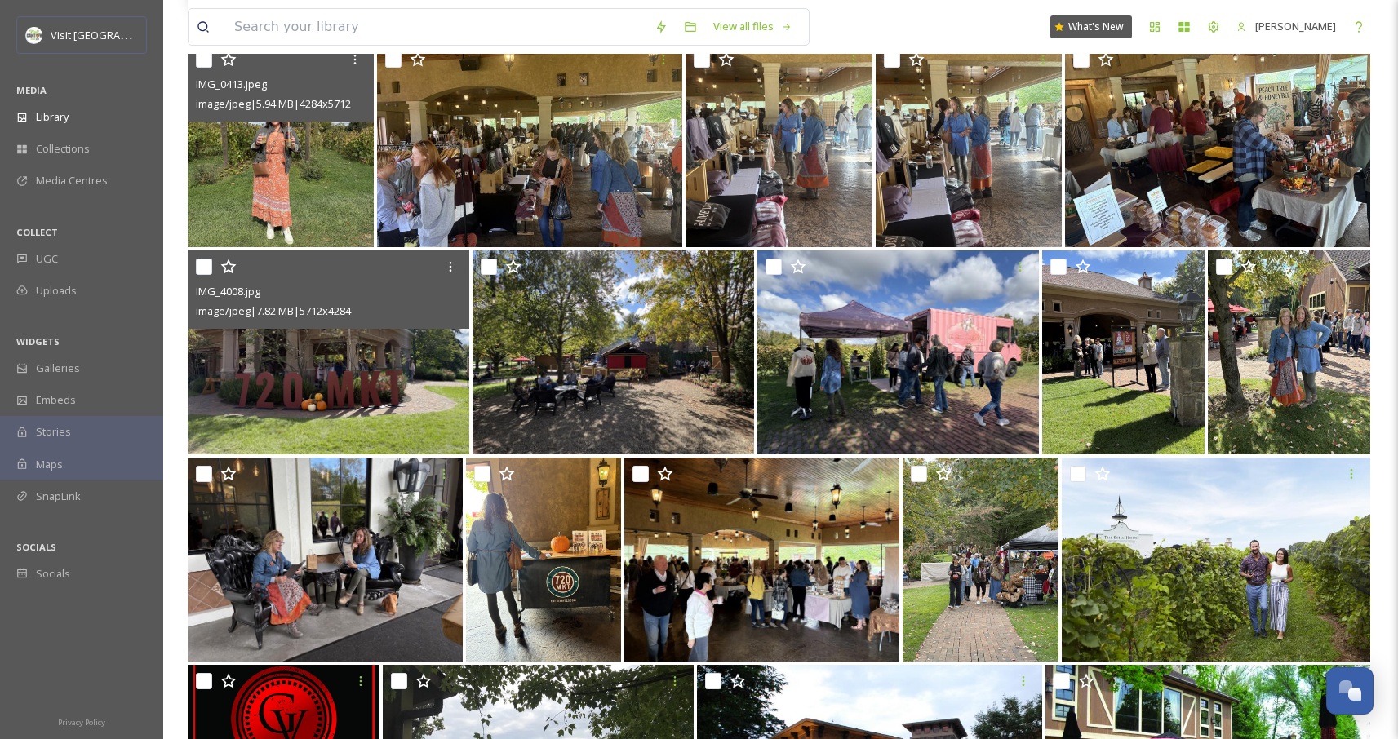
click at [204, 265] on input "checkbox" at bounding box center [204, 267] width 16 height 16
checkbox input "true"
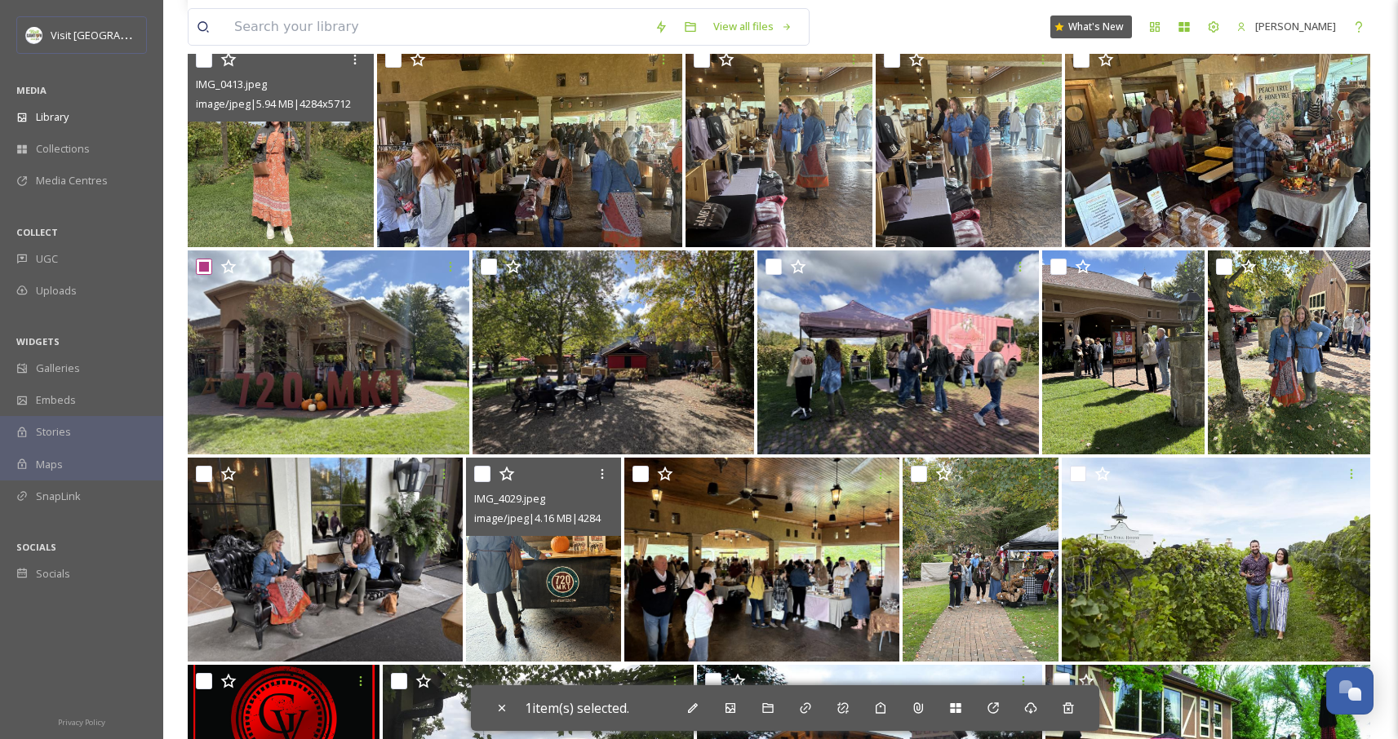
click at [488, 477] on input "checkbox" at bounding box center [482, 474] width 16 height 16
checkbox input "true"
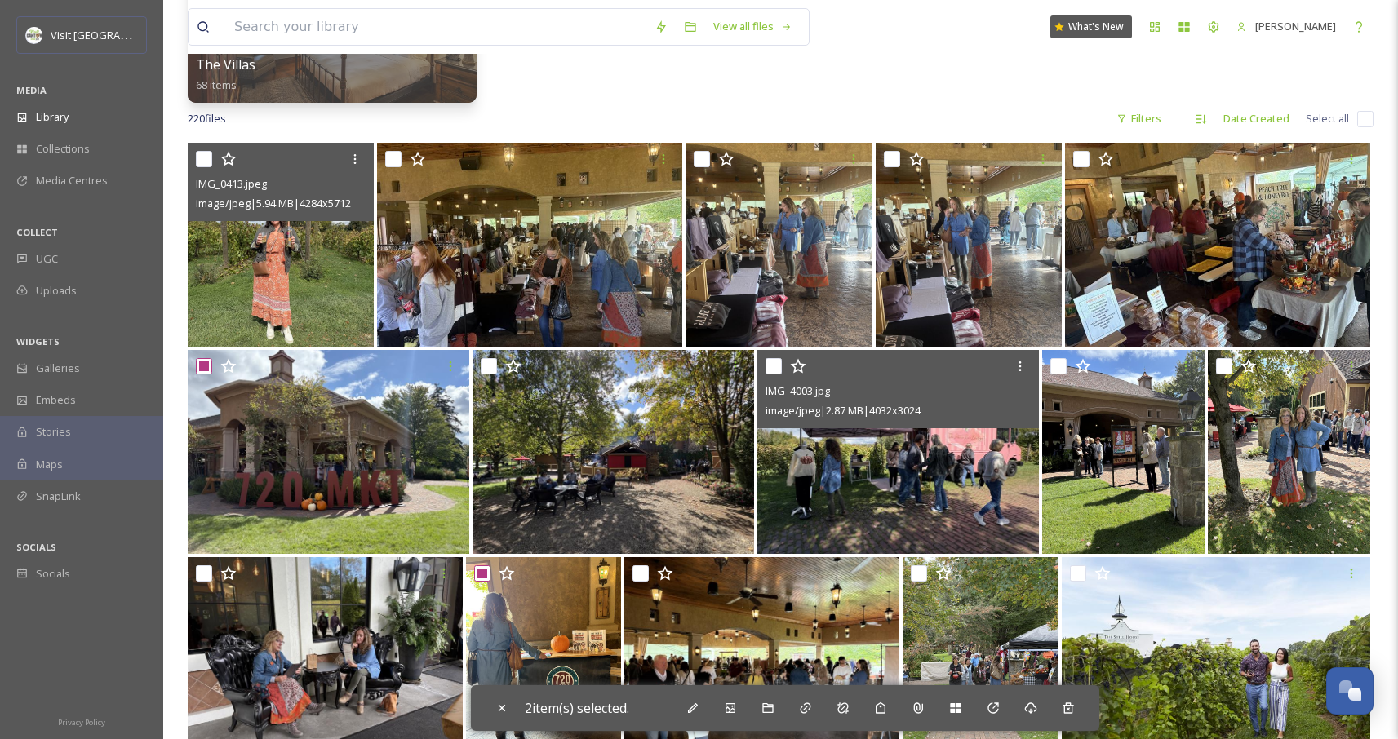
scroll to position [897, 0]
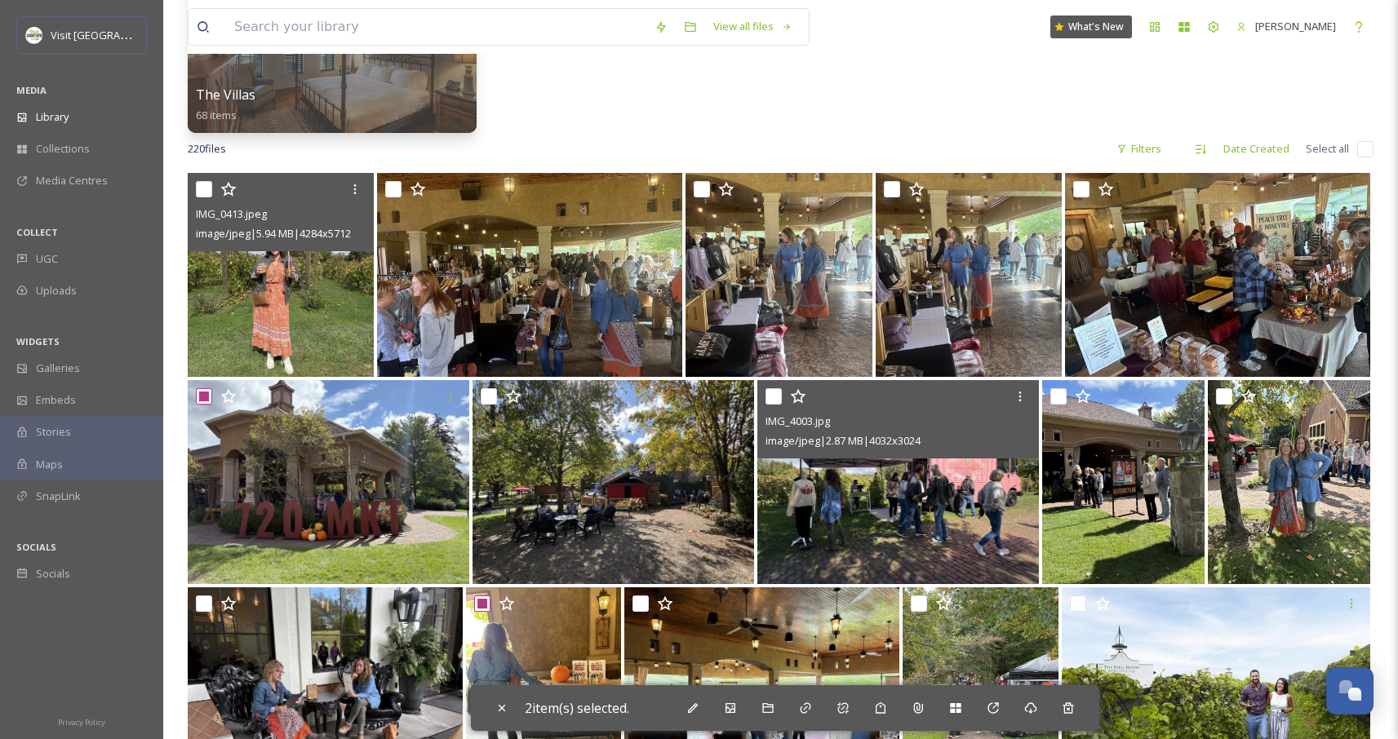
click at [772, 402] on input "checkbox" at bounding box center [774, 397] width 16 height 16
checkbox input "true"
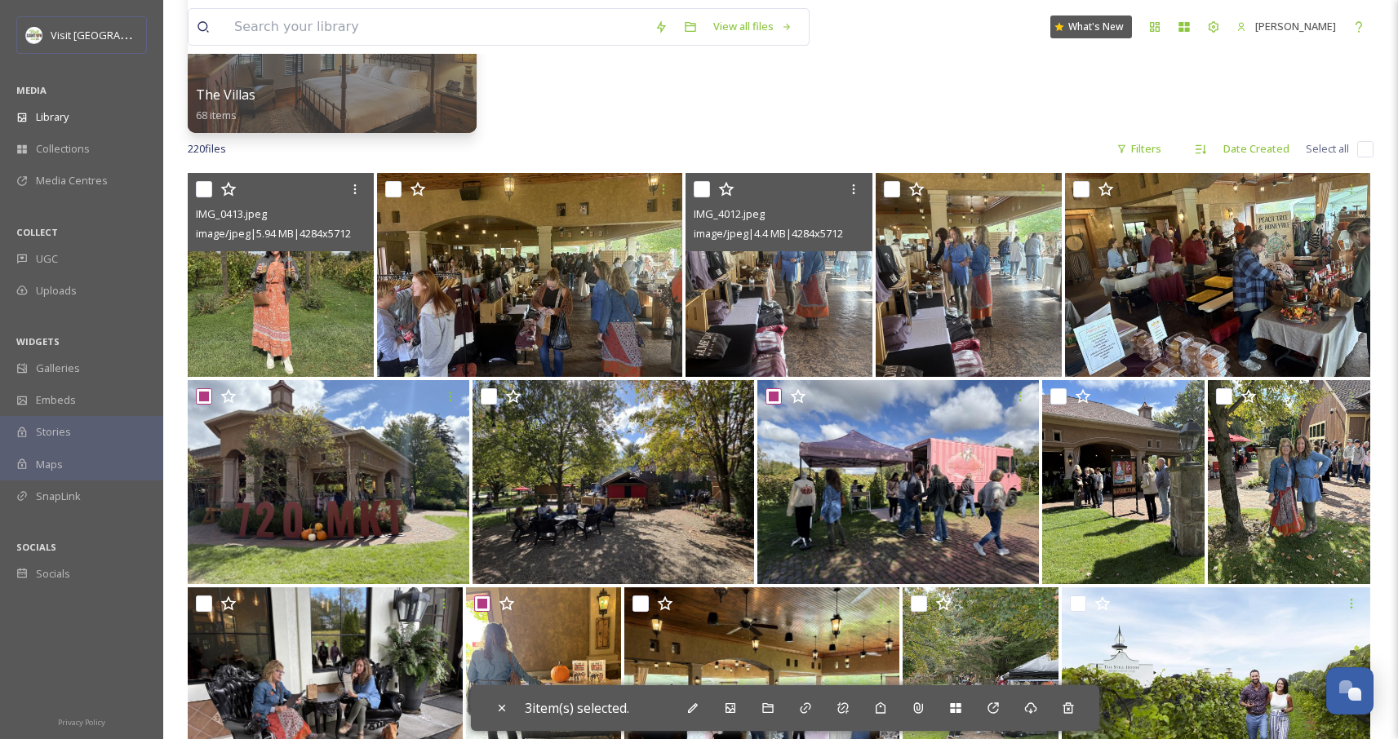
click at [698, 191] on input "checkbox" at bounding box center [702, 189] width 16 height 16
checkbox input "true"
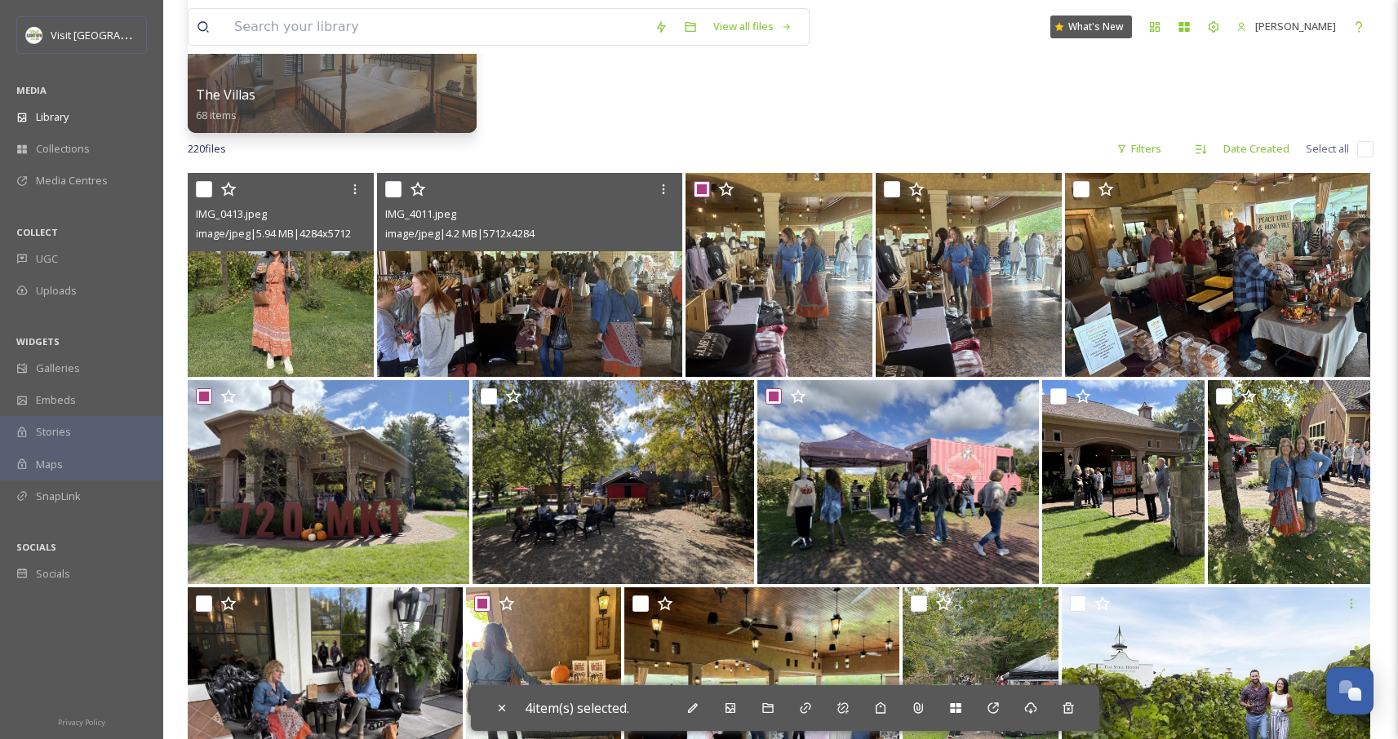
click at [392, 185] on input "checkbox" at bounding box center [393, 189] width 16 height 16
checkbox input "true"
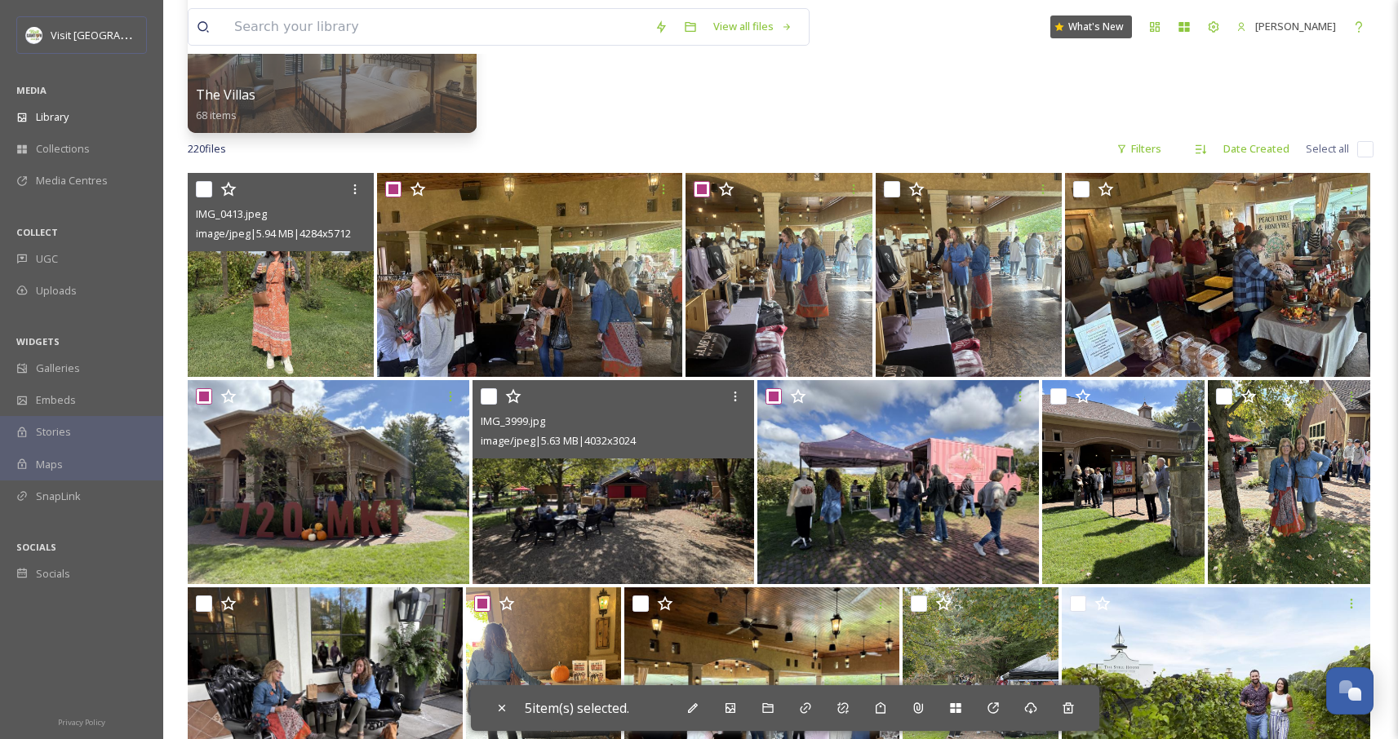
click at [489, 401] on input "checkbox" at bounding box center [489, 397] width 16 height 16
click at [490, 399] on input "checkbox" at bounding box center [489, 397] width 16 height 16
checkbox input "false"
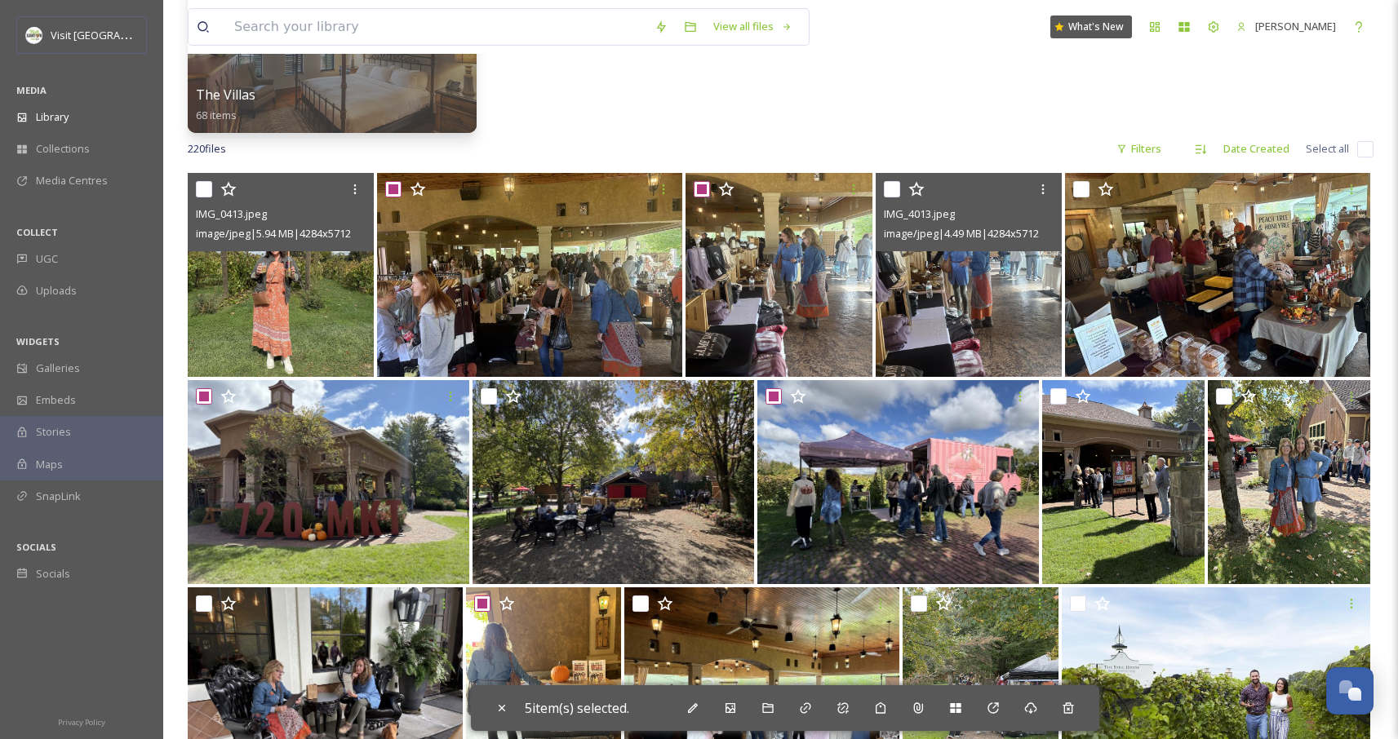
click at [893, 192] on input "checkbox" at bounding box center [892, 189] width 16 height 16
checkbox input "true"
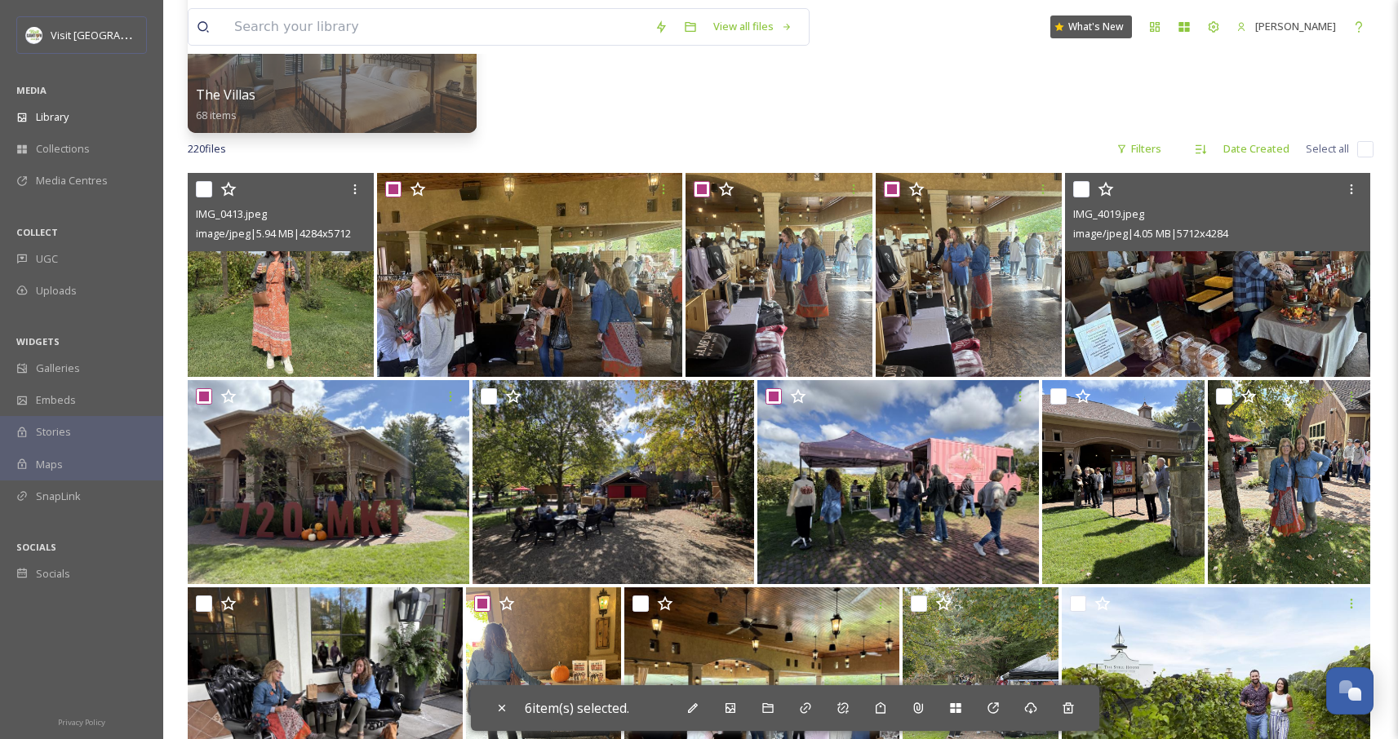
click at [1084, 189] on input "checkbox" at bounding box center [1081, 189] width 16 height 16
checkbox input "true"
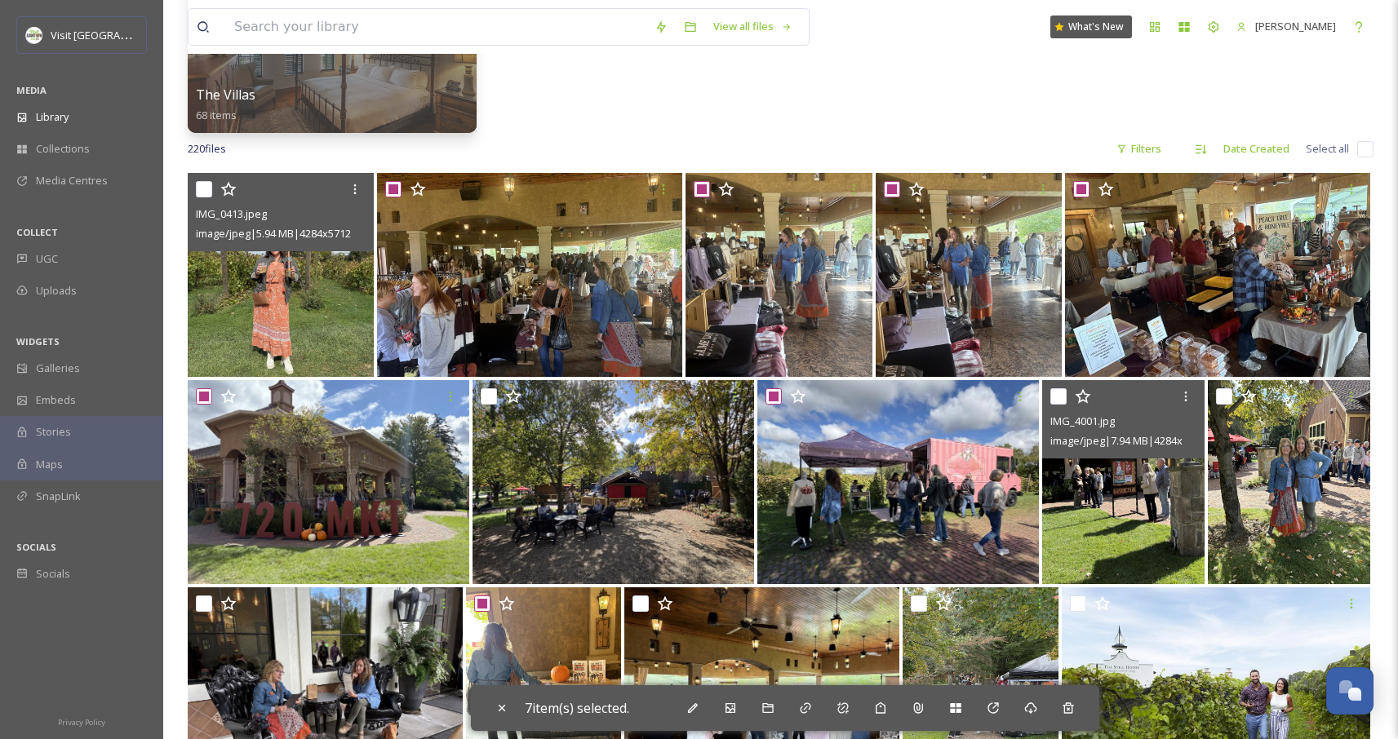
click at [1057, 394] on input "checkbox" at bounding box center [1058, 397] width 16 height 16
checkbox input "true"
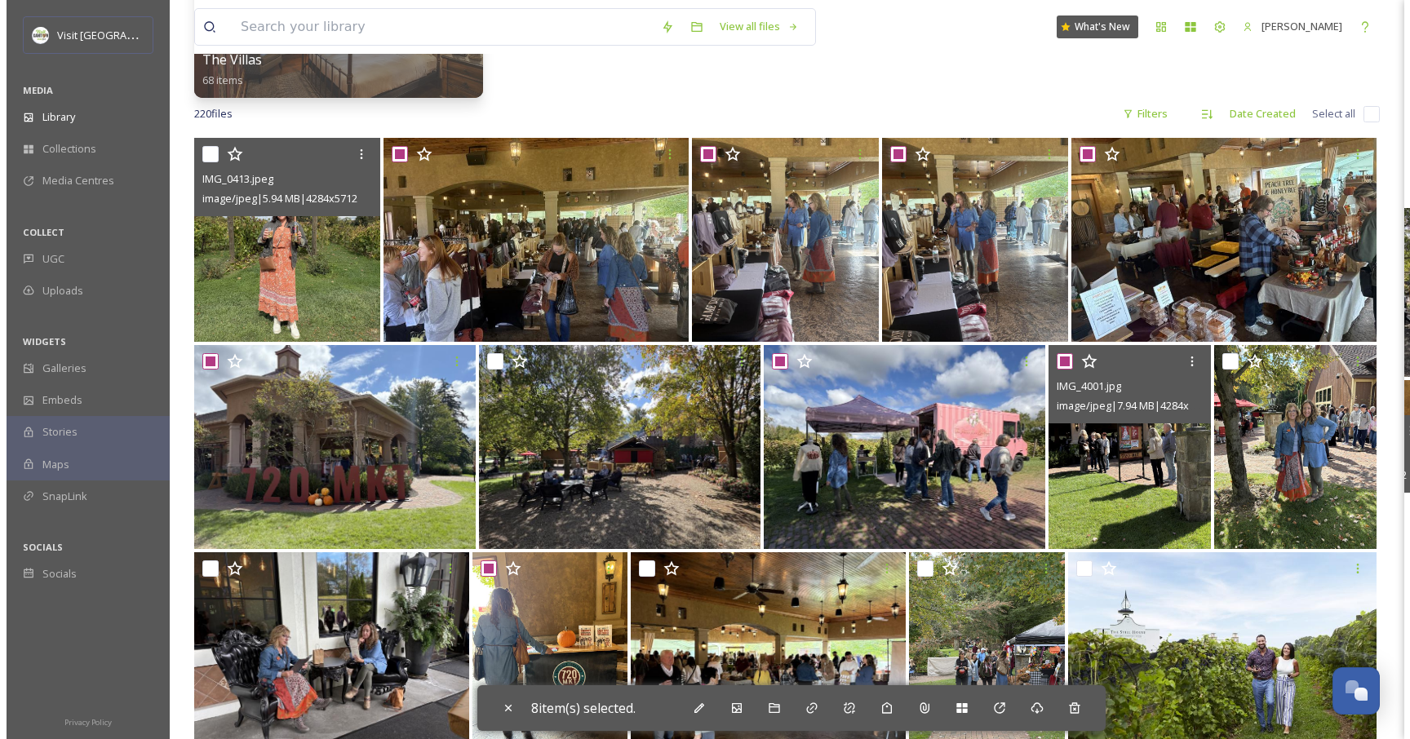
scroll to position [1197, 0]
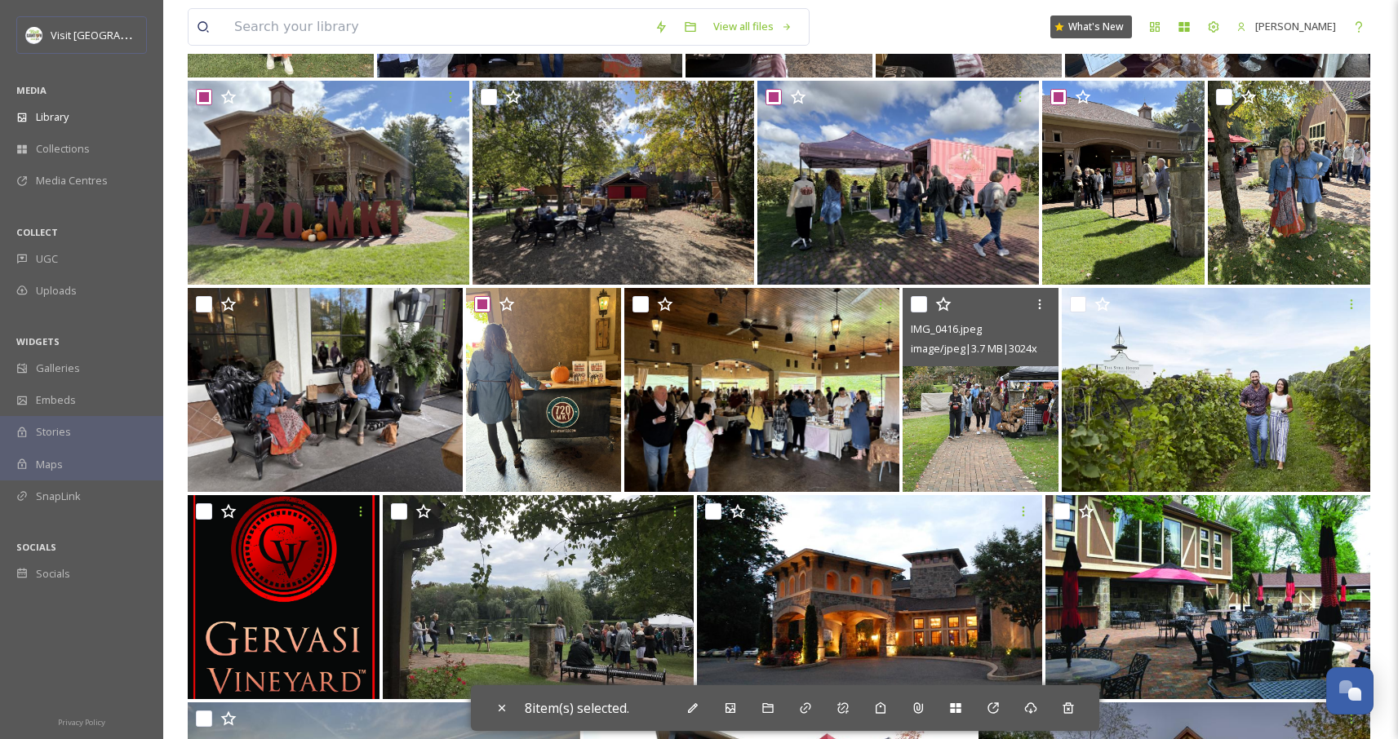
click at [919, 305] on input "checkbox" at bounding box center [919, 304] width 16 height 16
checkbox input "true"
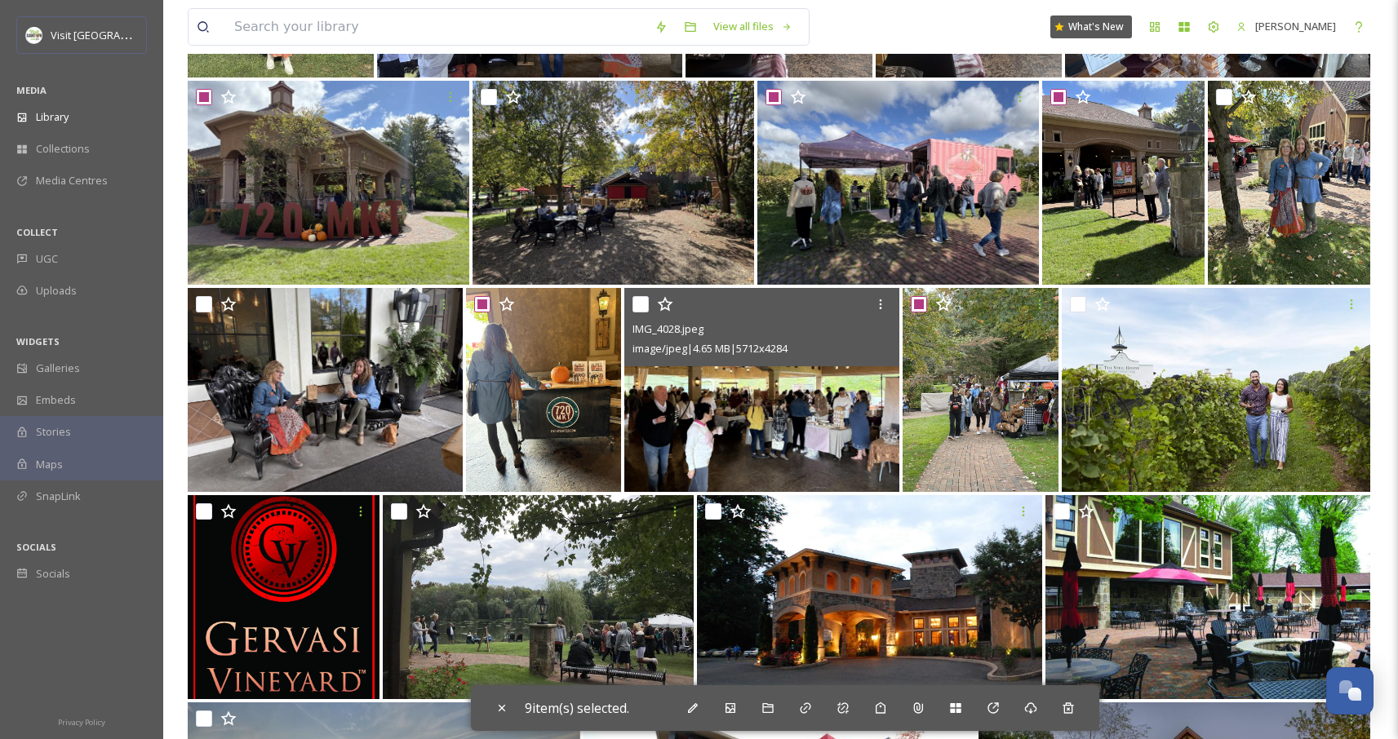
click at [644, 300] on input "checkbox" at bounding box center [641, 304] width 16 height 16
checkbox input "true"
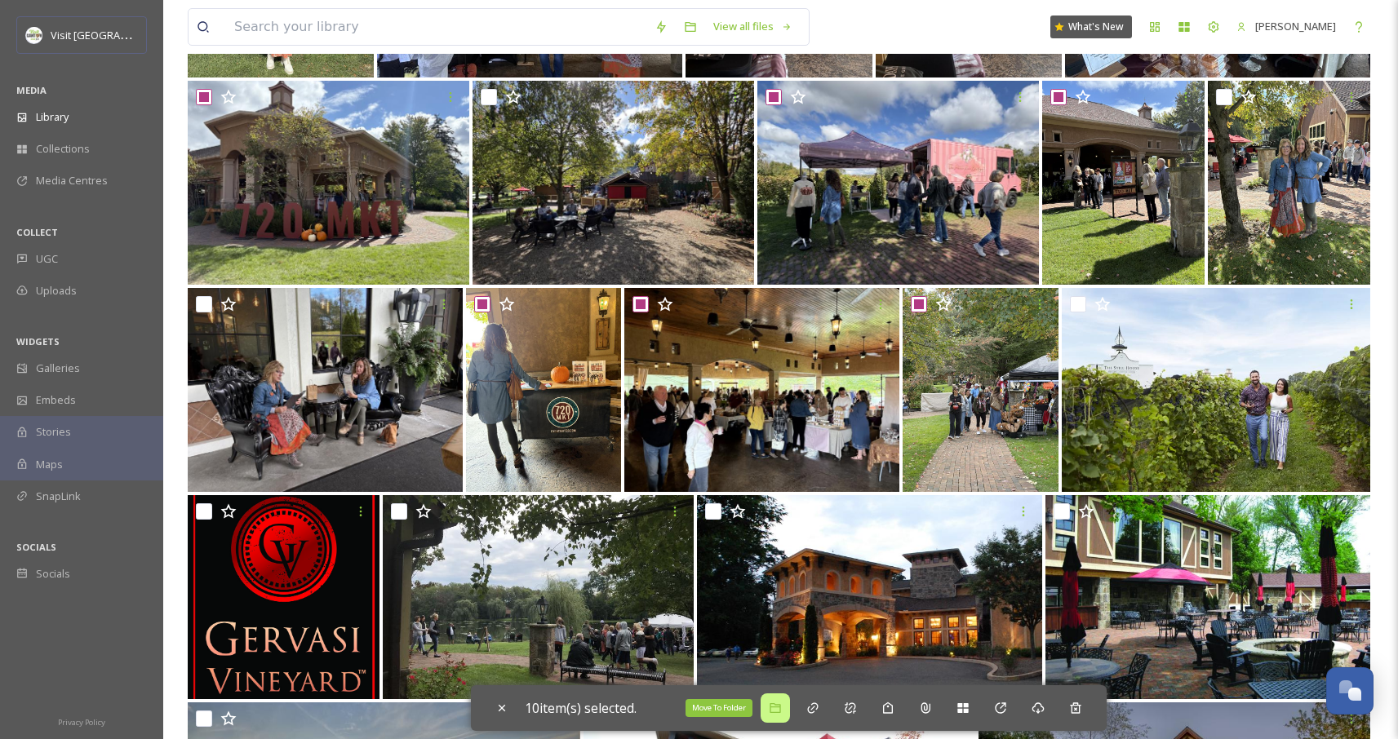
click at [780, 711] on icon at bounding box center [775, 709] width 11 height 10
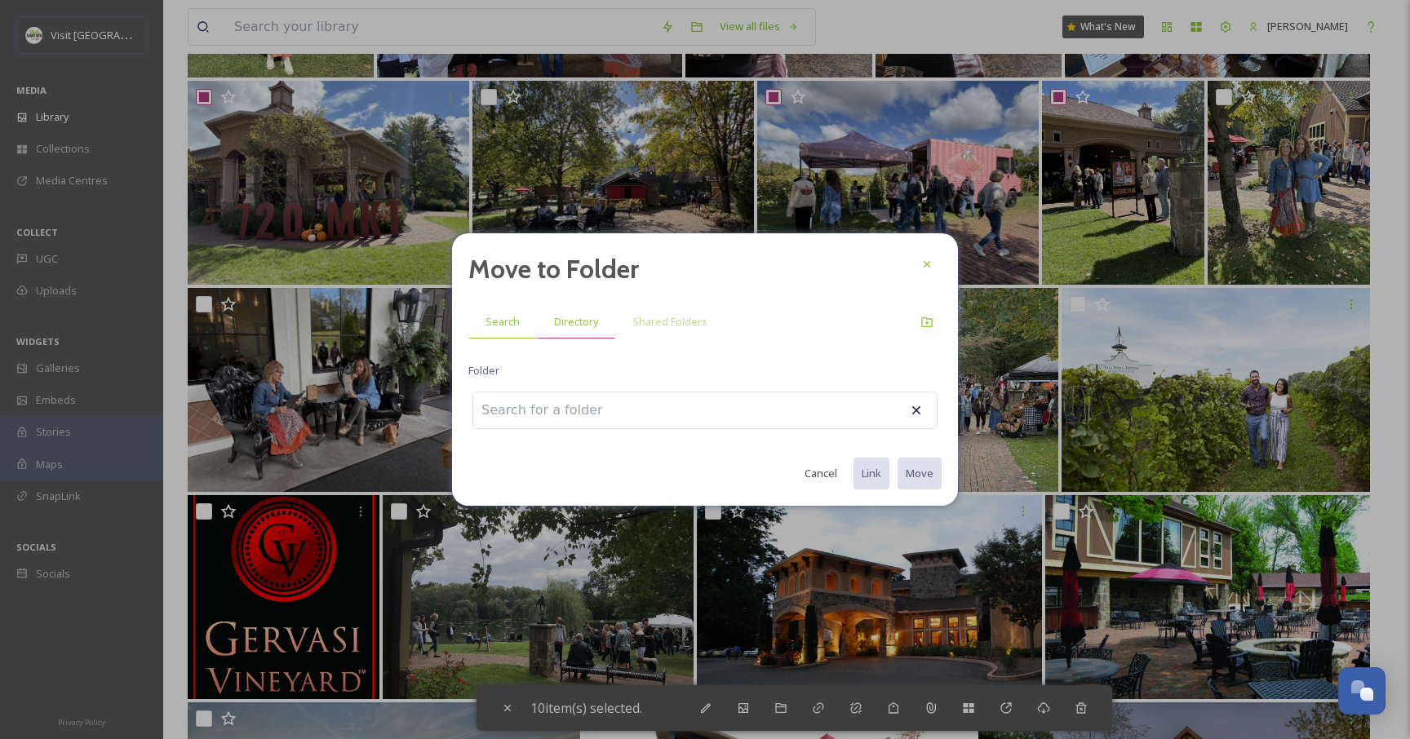
click at [575, 322] on span "Directory" at bounding box center [576, 322] width 44 height 16
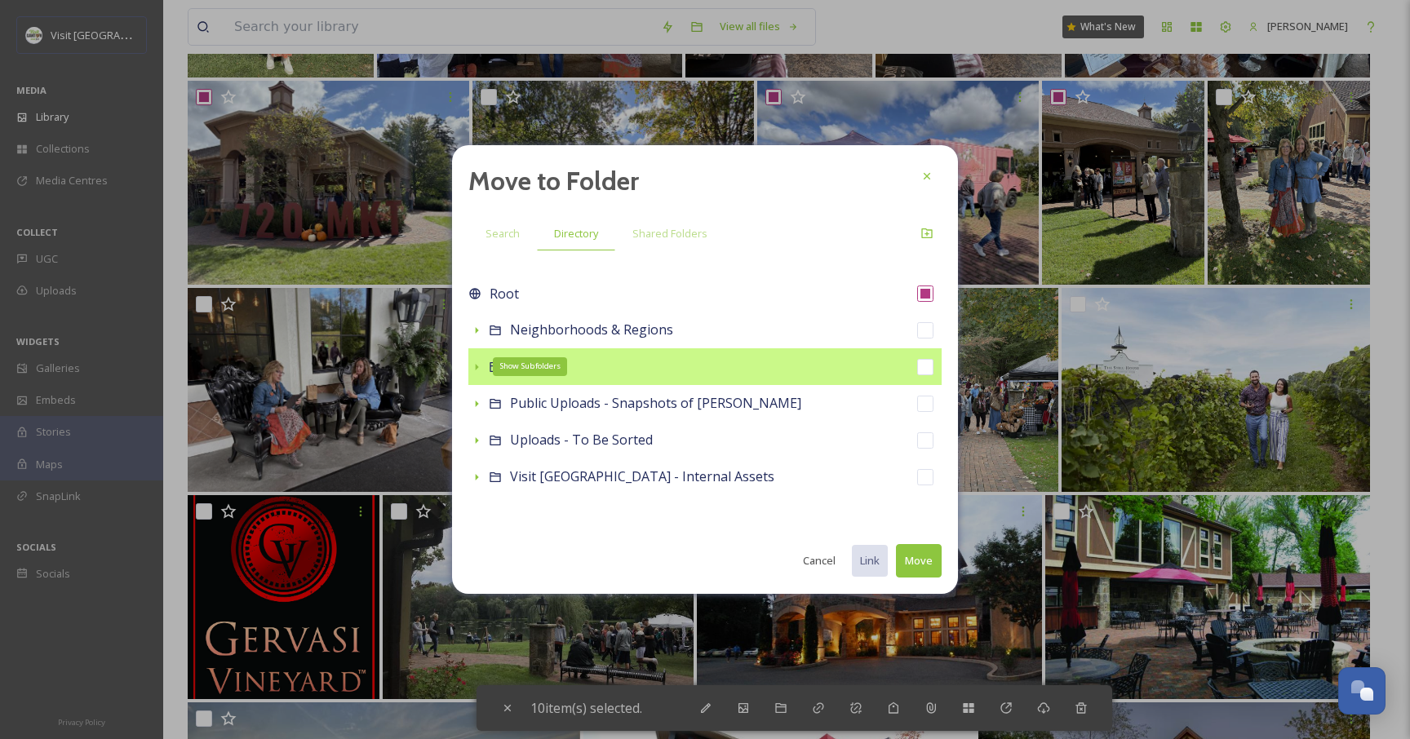
click at [473, 368] on icon at bounding box center [476, 367] width 13 height 13
click at [584, 374] on div "Partners" at bounding box center [704, 367] width 473 height 37
checkbox input "false"
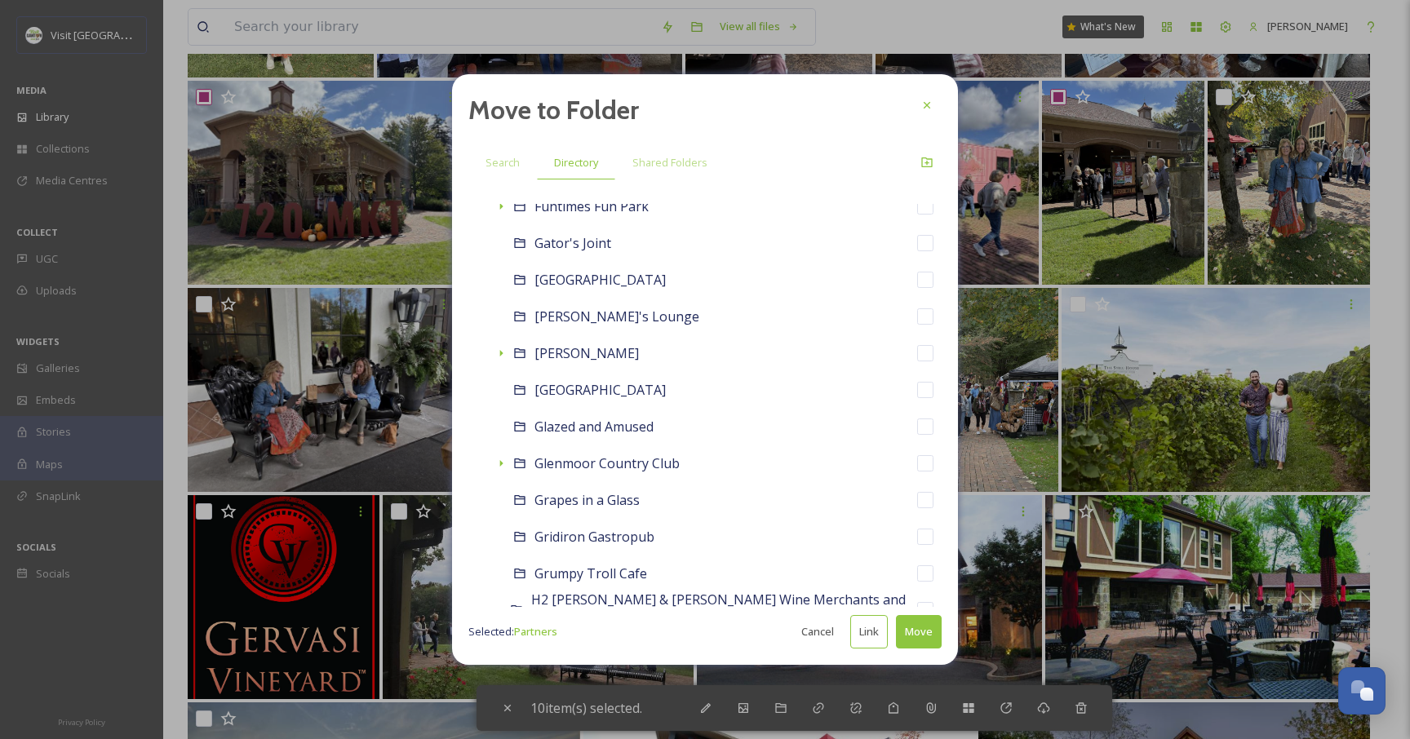
scroll to position [4127, 0]
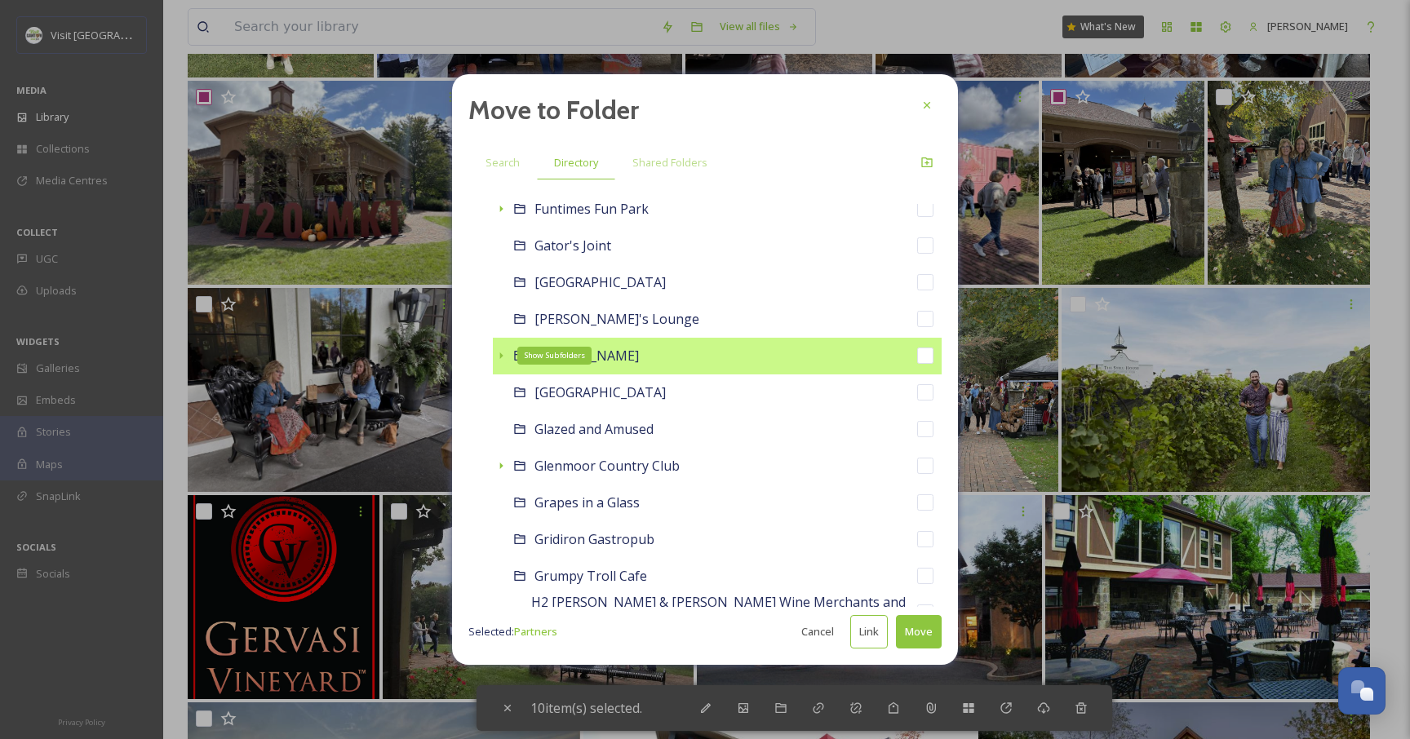
click at [506, 357] on icon at bounding box center [501, 355] width 13 height 13
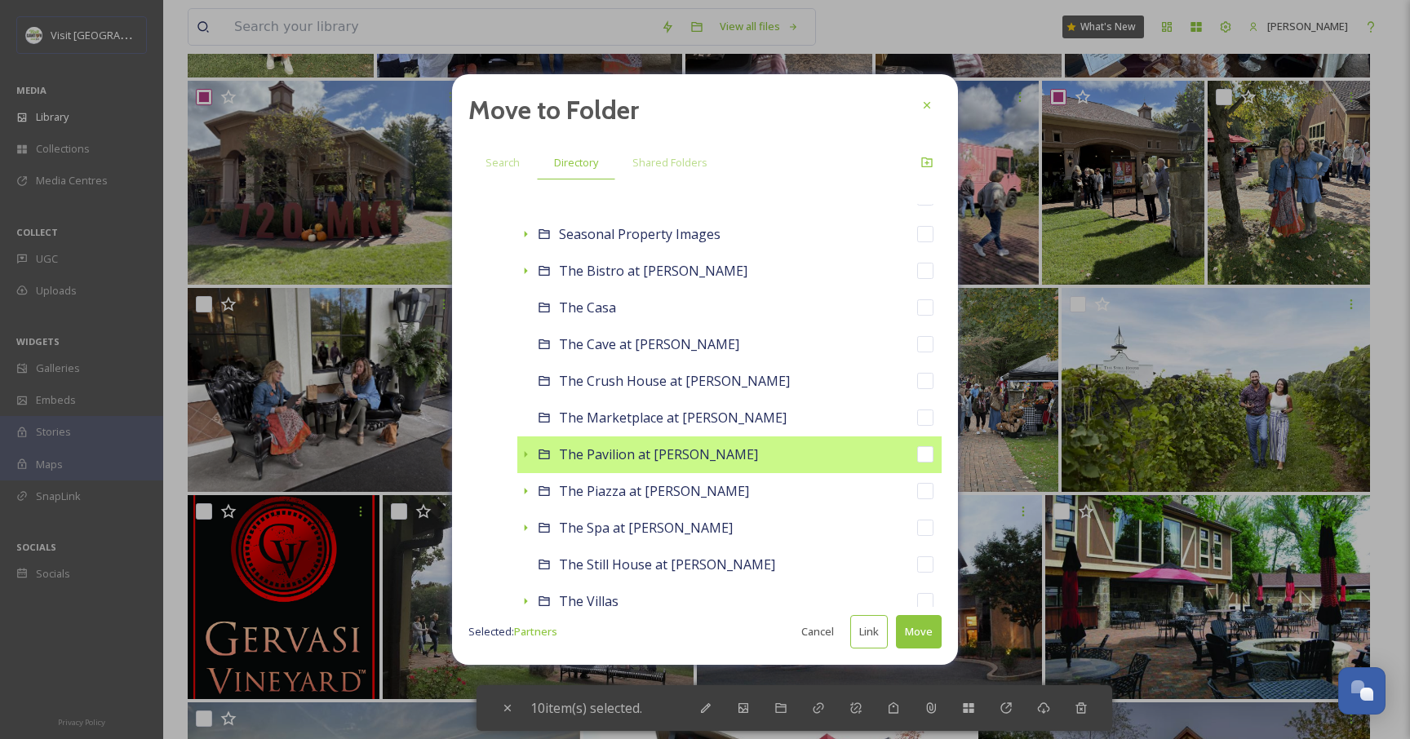
scroll to position [4506, 0]
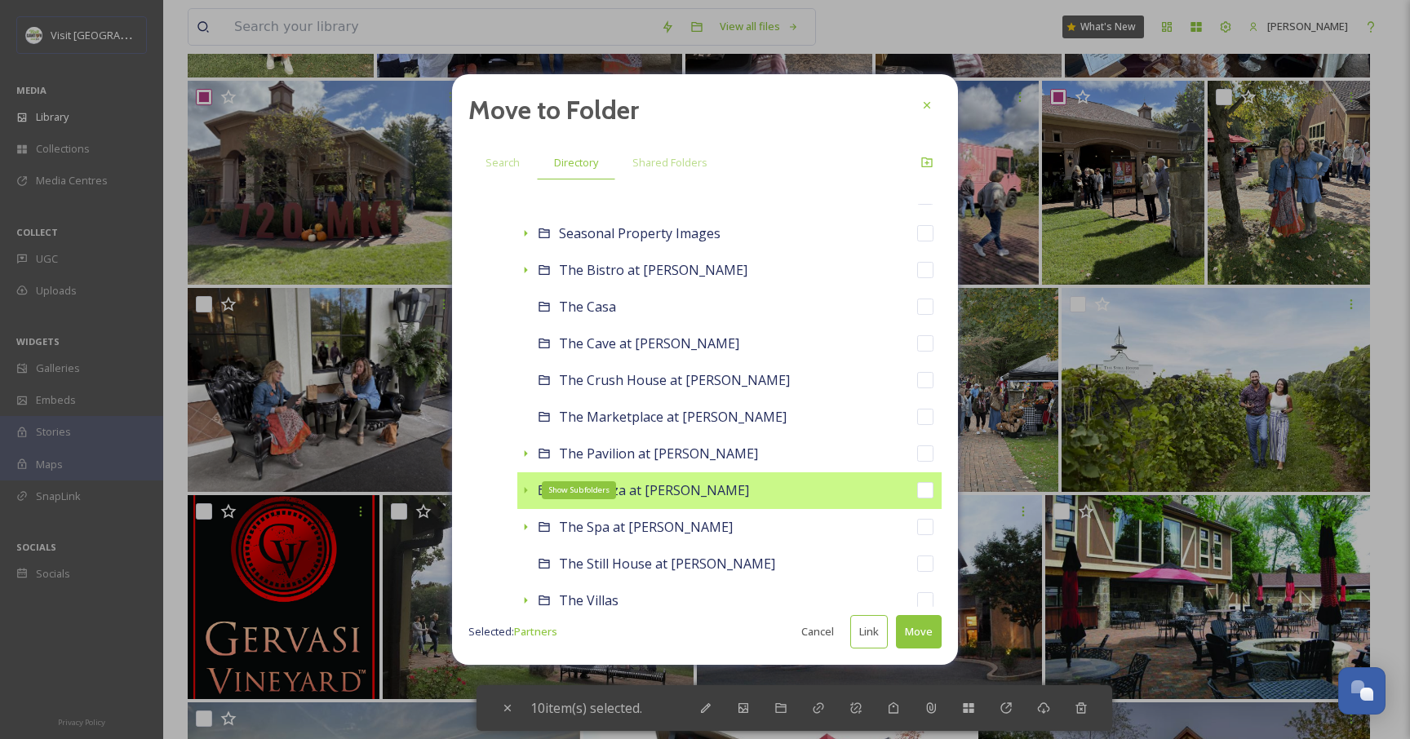
click at [529, 493] on icon at bounding box center [525, 490] width 13 height 13
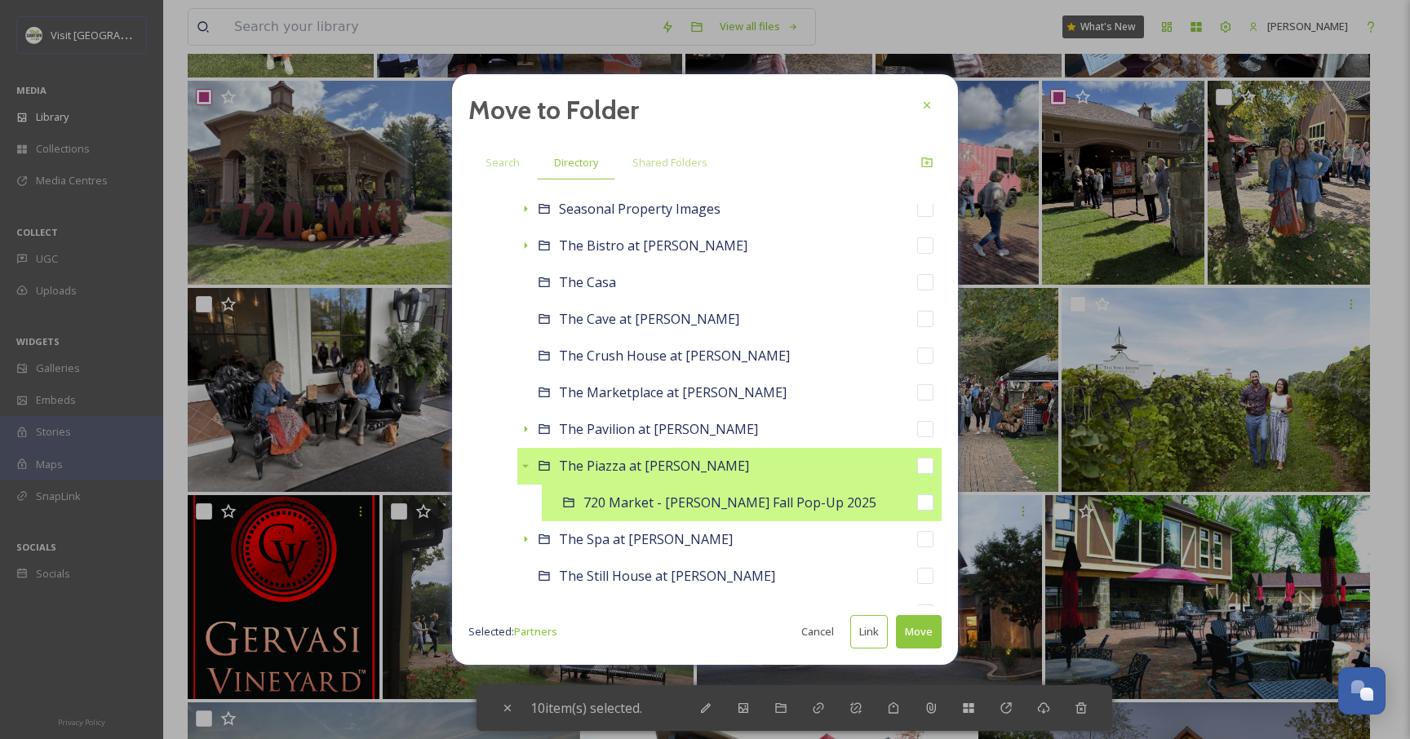
scroll to position [4532, 0]
click at [681, 513] on div "720 Market - Gervasi Fall Pop-Up 2025" at bounding box center [742, 501] width 400 height 37
checkbox input "false"
checkbox input "true"
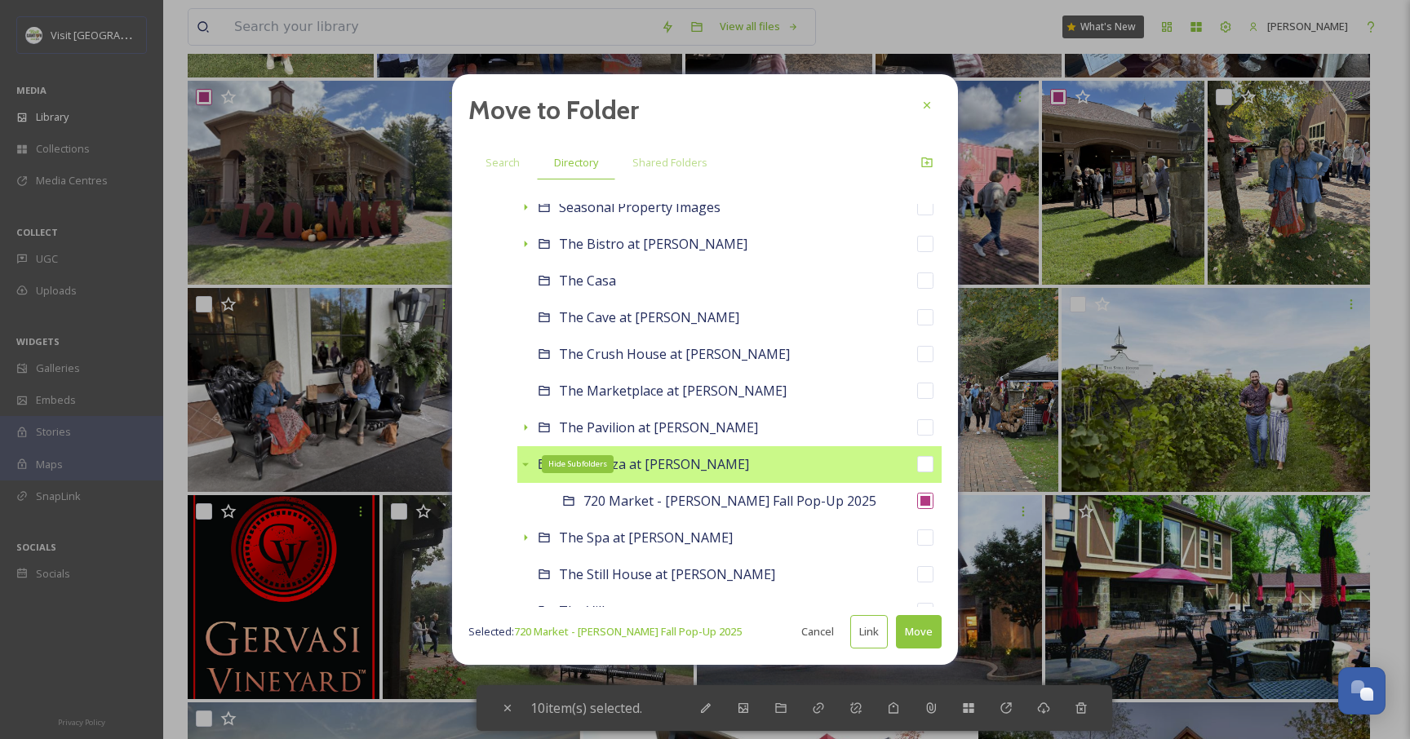
click at [524, 466] on icon at bounding box center [525, 464] width 13 height 13
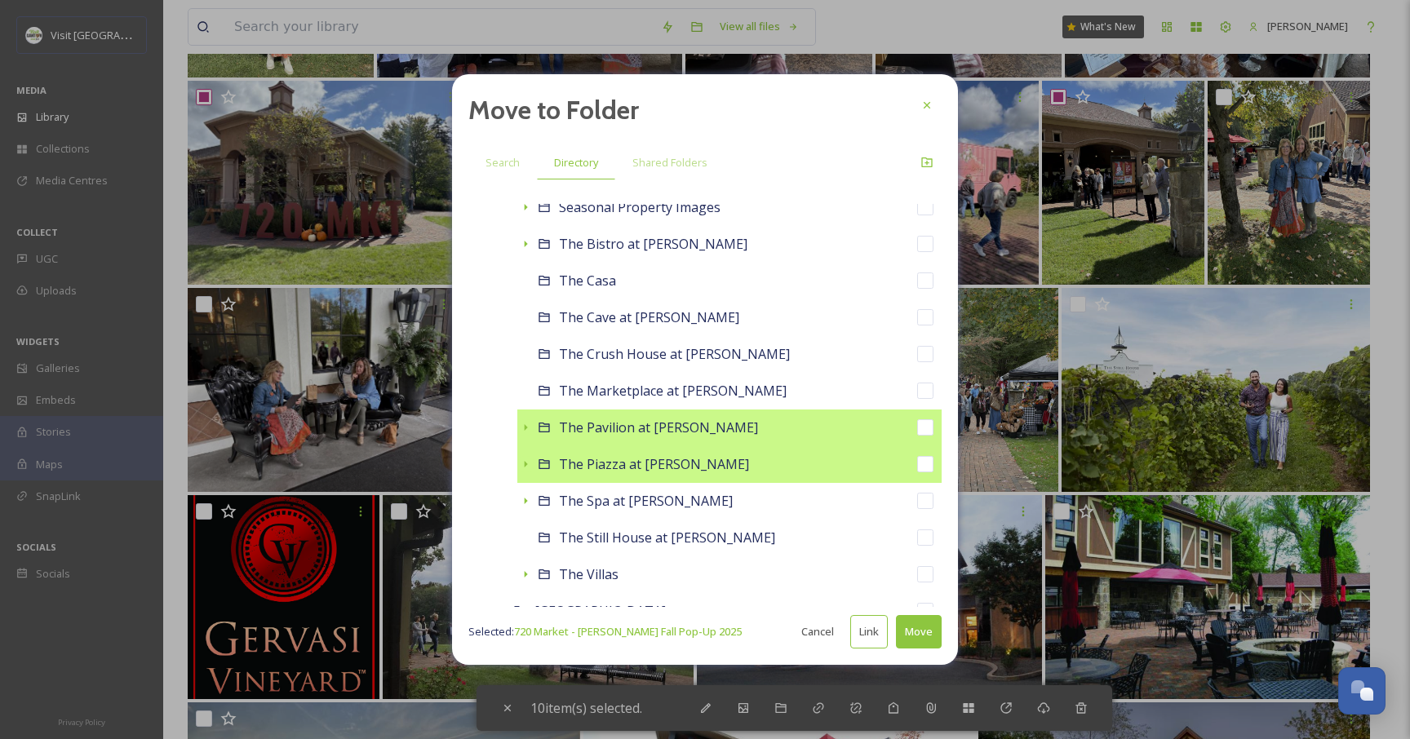
click at [530, 429] on icon at bounding box center [525, 427] width 13 height 13
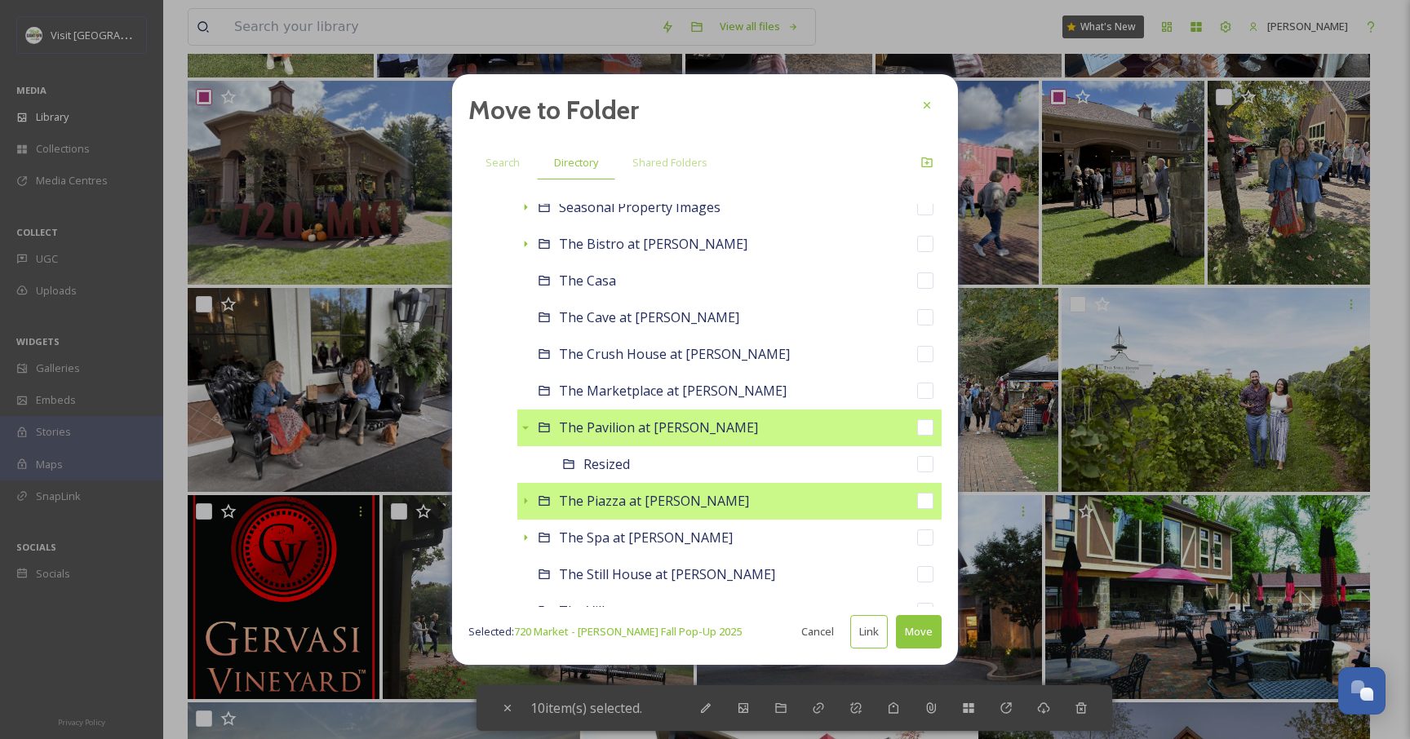
click at [692, 428] on span "The Pavilion at Gervasi Vineyard" at bounding box center [658, 428] width 199 height 18
checkbox input "true"
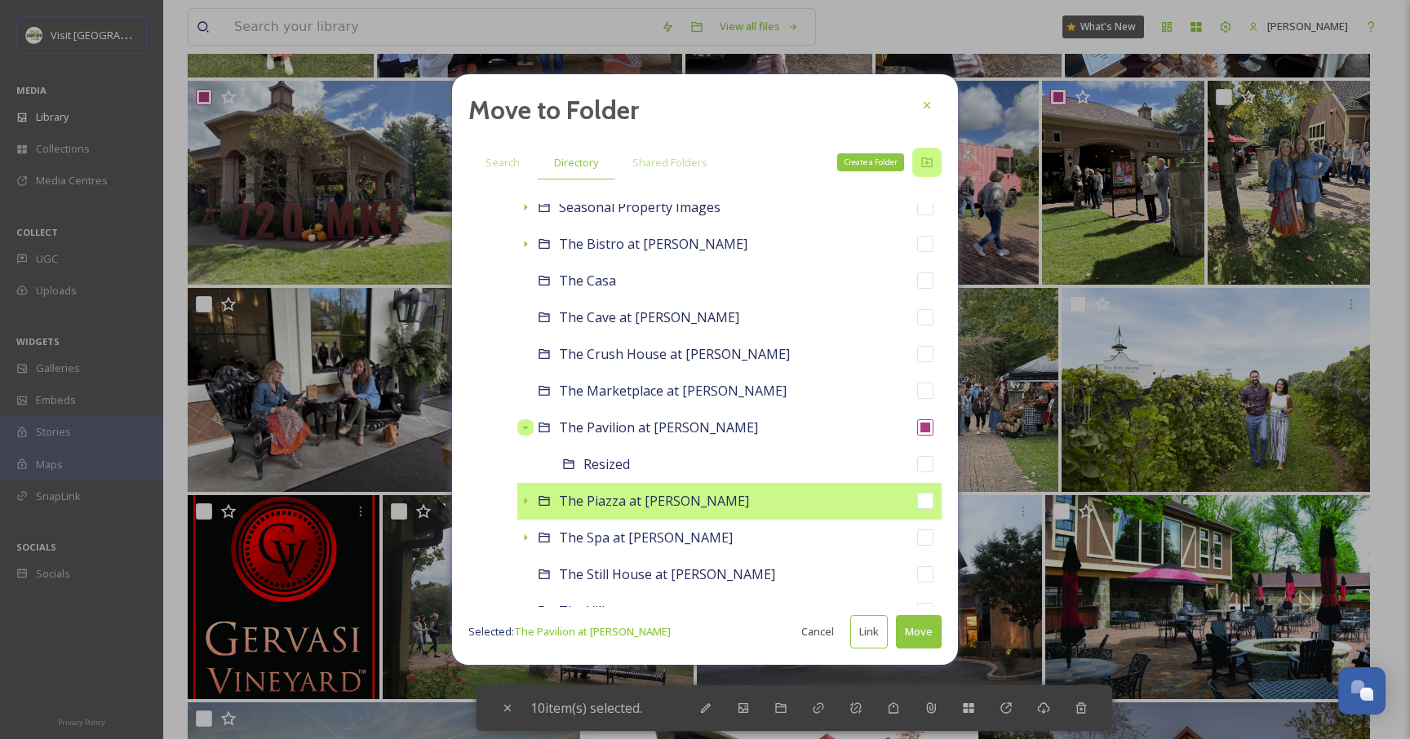
click at [925, 166] on icon at bounding box center [927, 162] width 13 height 13
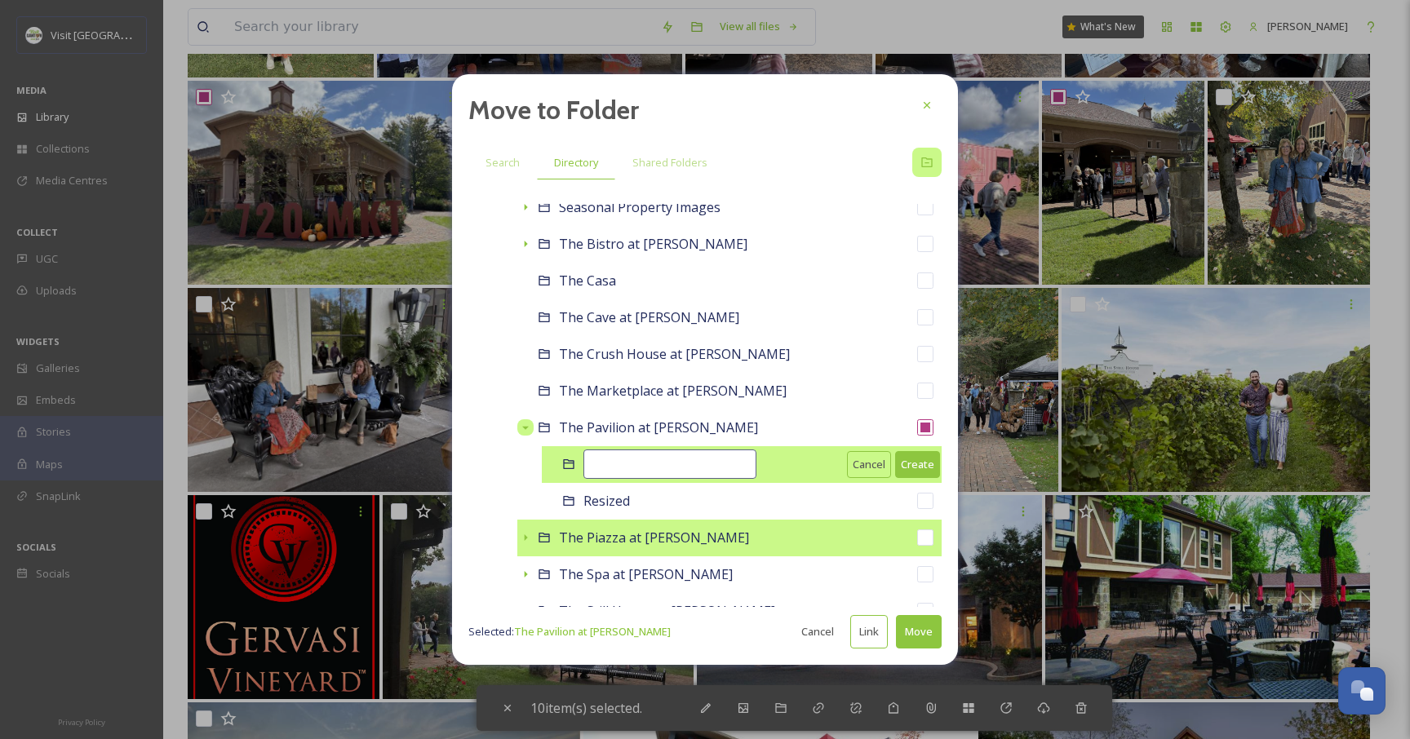
click at [633, 473] on input at bounding box center [670, 464] width 173 height 29
type input "720 Market - Fall Pop-up 1025"
click at [899, 467] on button "Create" at bounding box center [917, 464] width 45 height 27
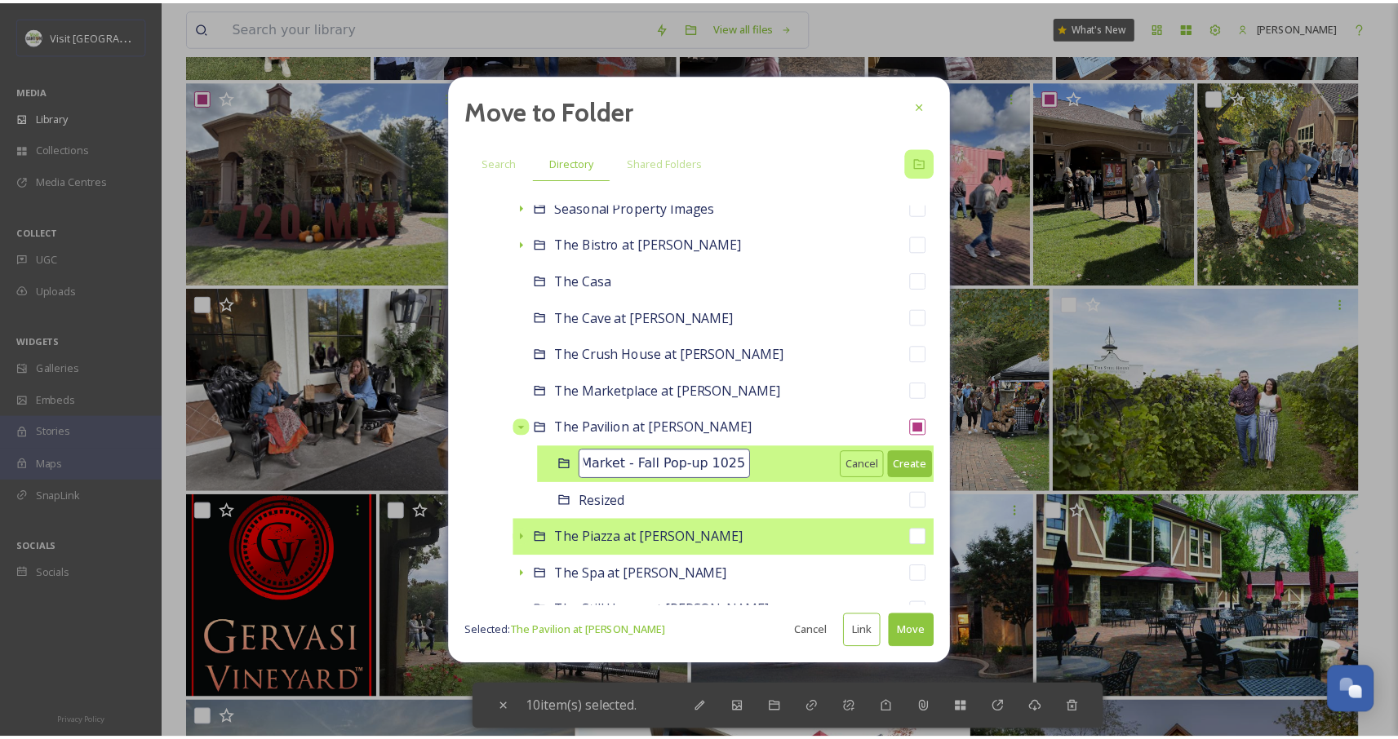
scroll to position [0, 0]
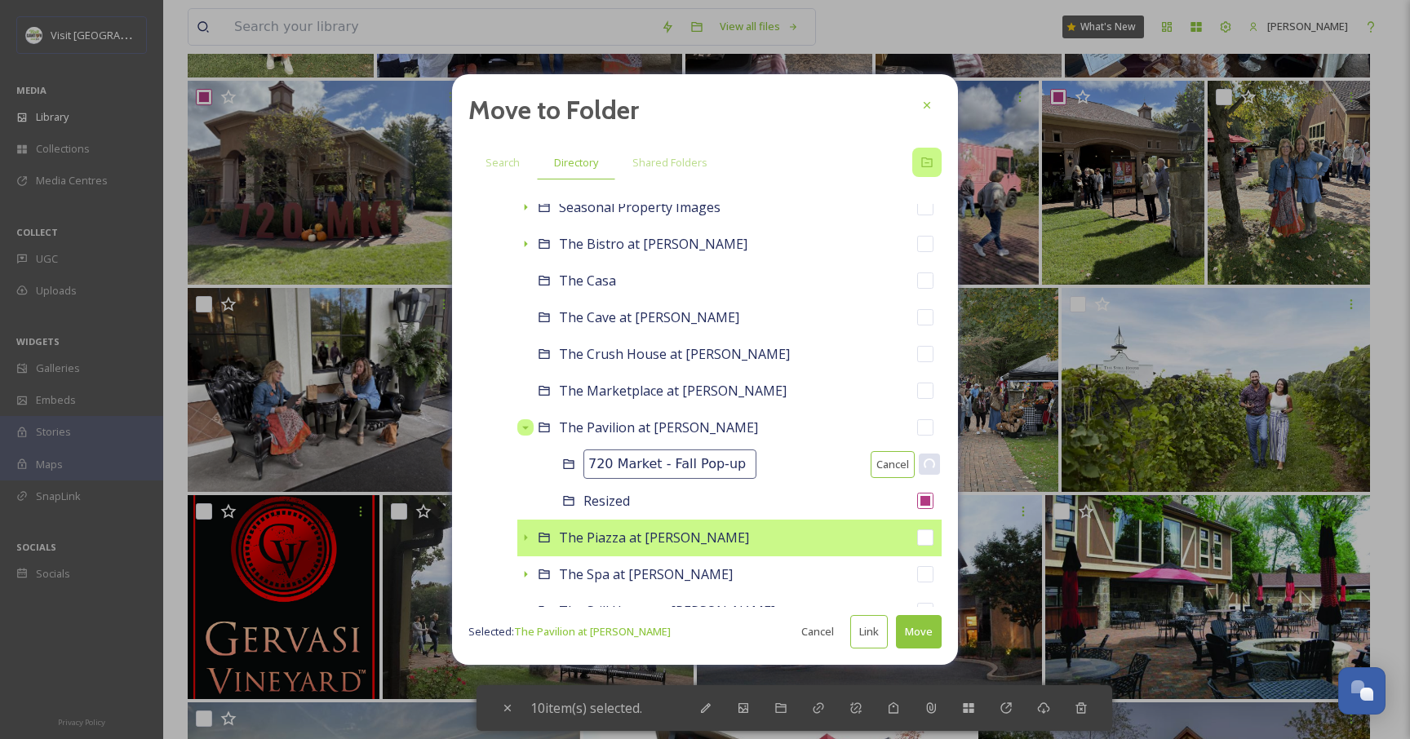
checkbox input "false"
checkbox input "true"
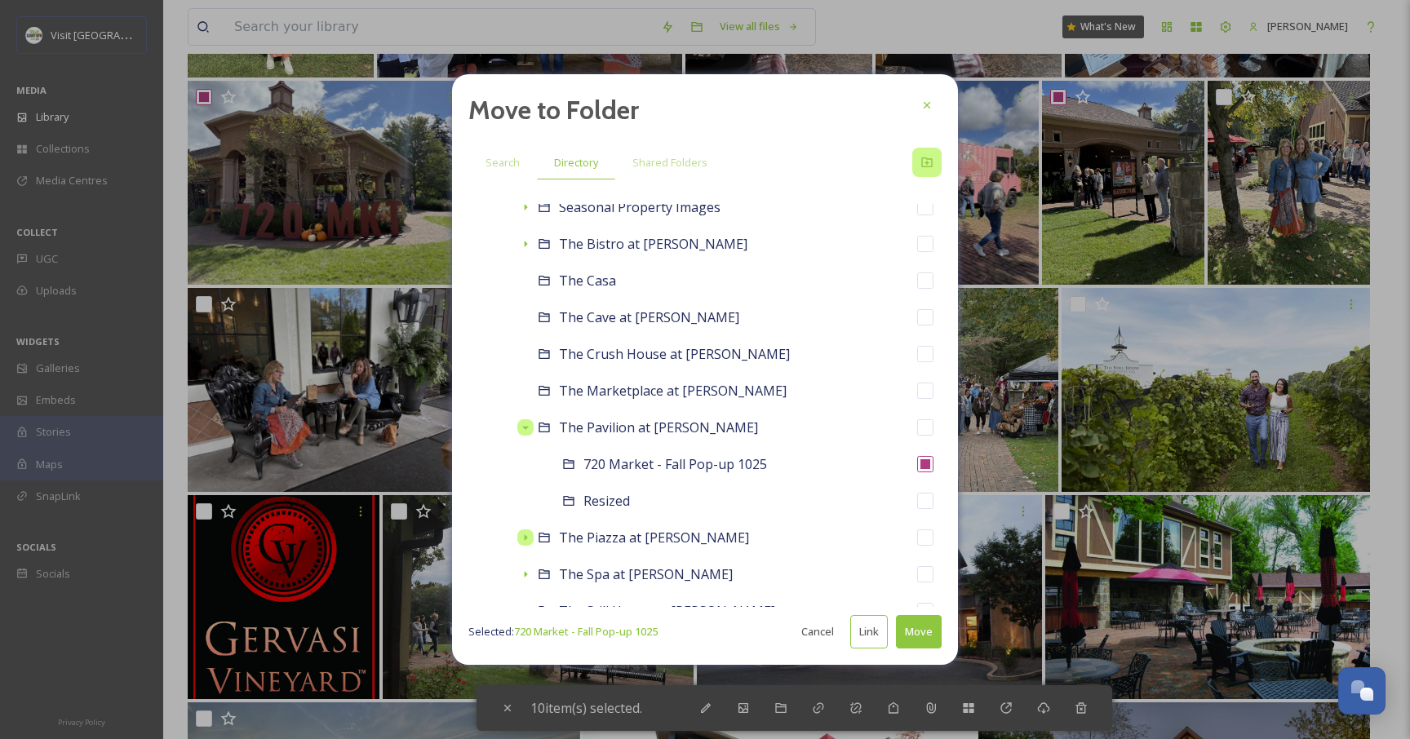
click at [868, 634] on button "Link" at bounding box center [869, 631] width 38 height 33
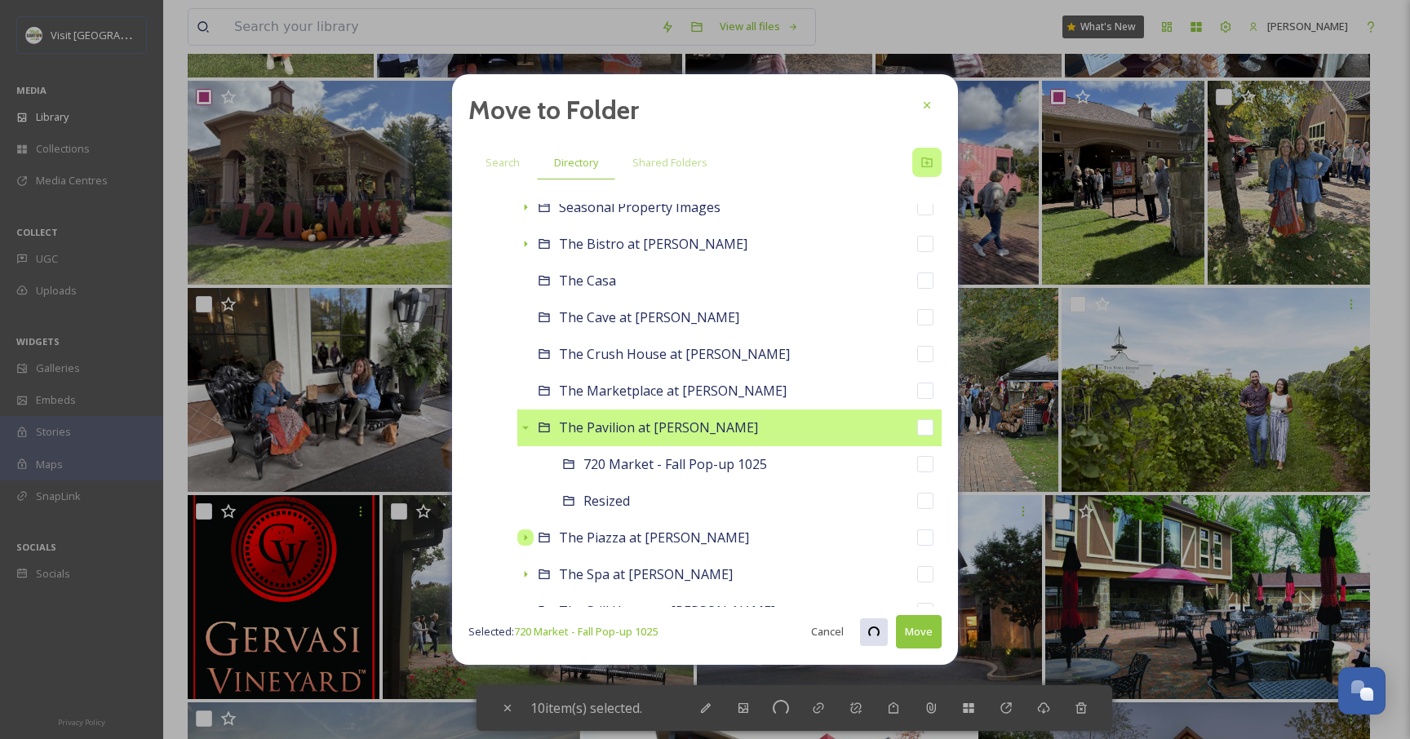
checkbox input "true"
checkbox input "false"
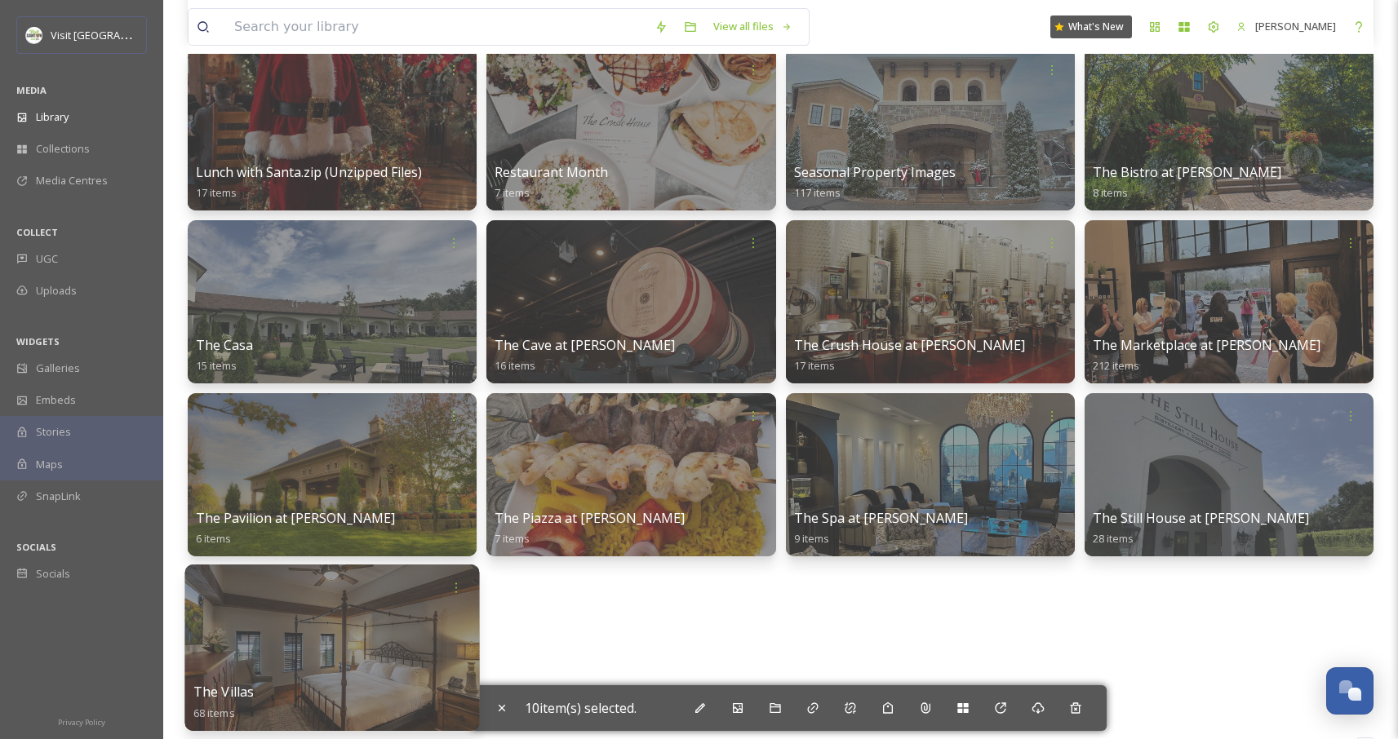
scroll to position [283, 0]
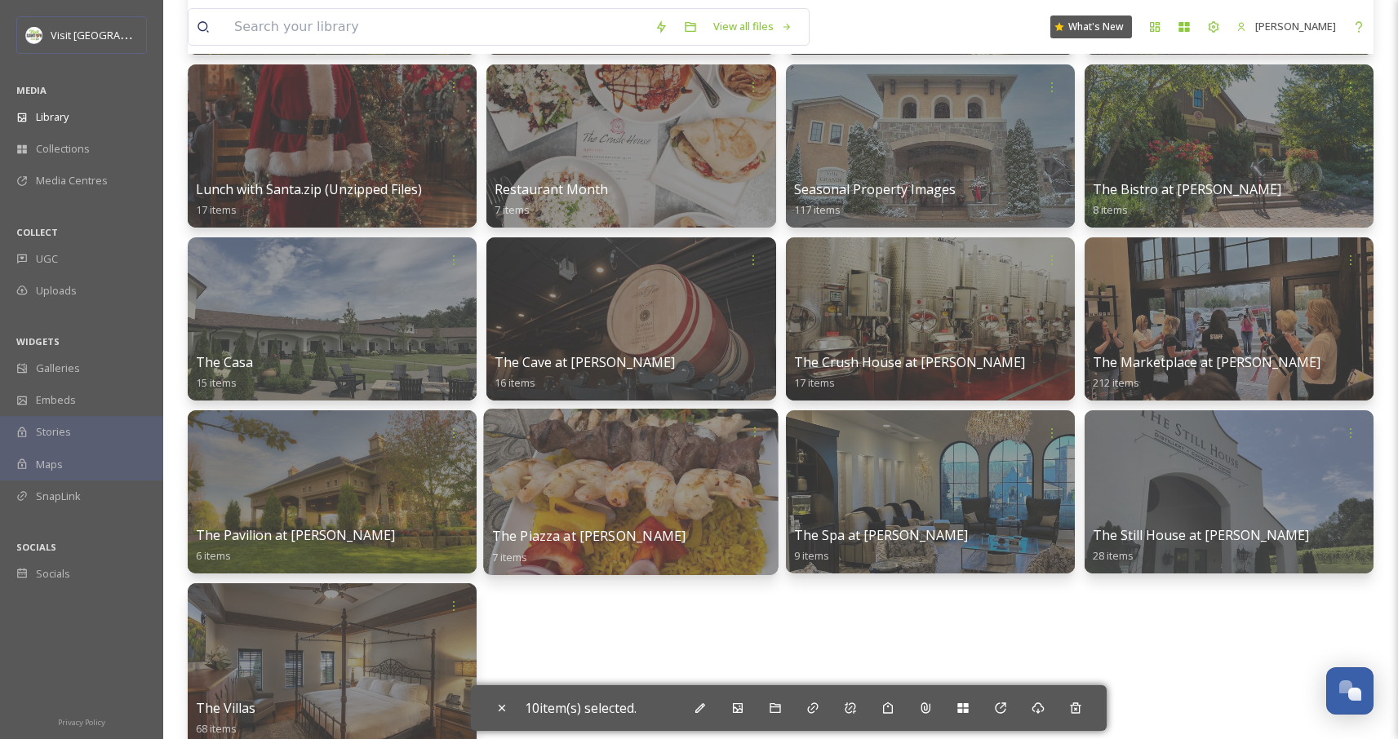
click at [571, 528] on span "The Piazza at Gervasi Vineyard" at bounding box center [589, 536] width 194 height 18
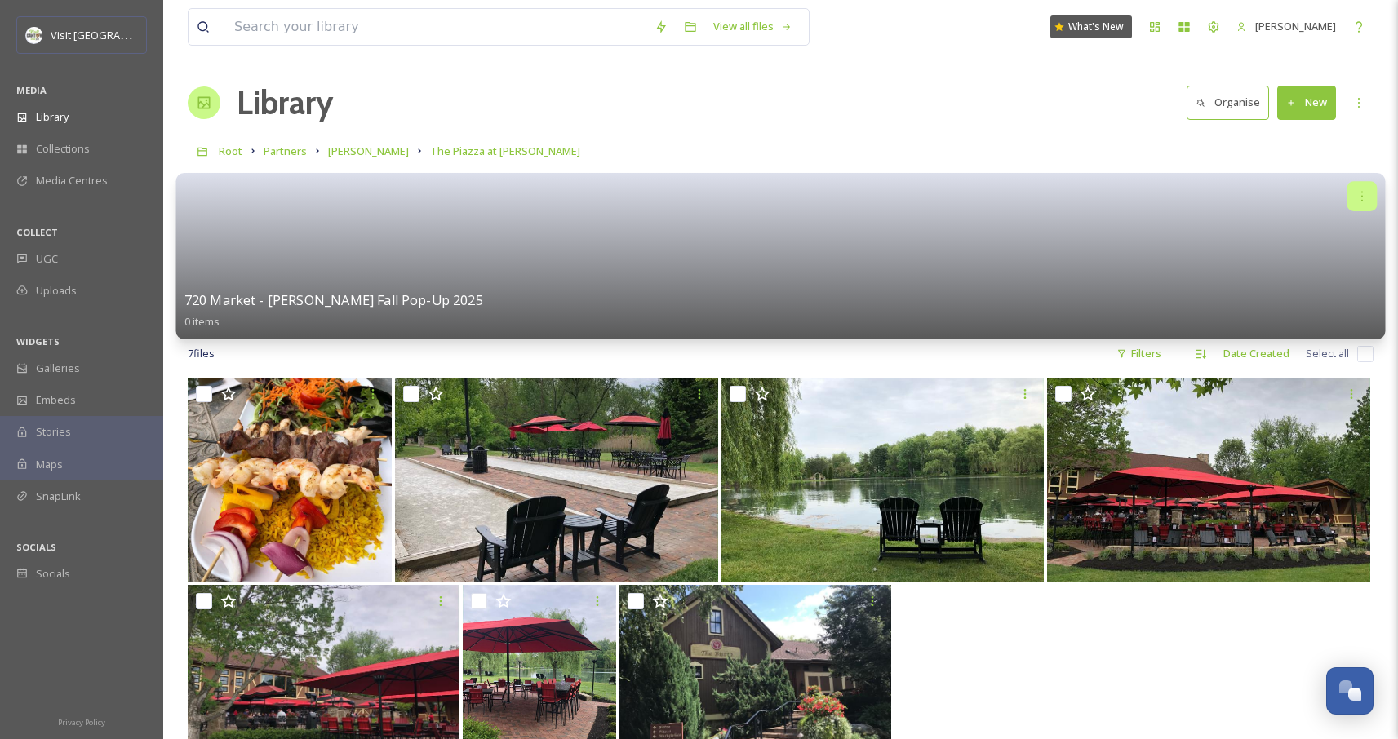
click at [1357, 192] on icon at bounding box center [1362, 195] width 13 height 13
click at [1321, 309] on span "Delete" at bounding box center [1310, 316] width 33 height 16
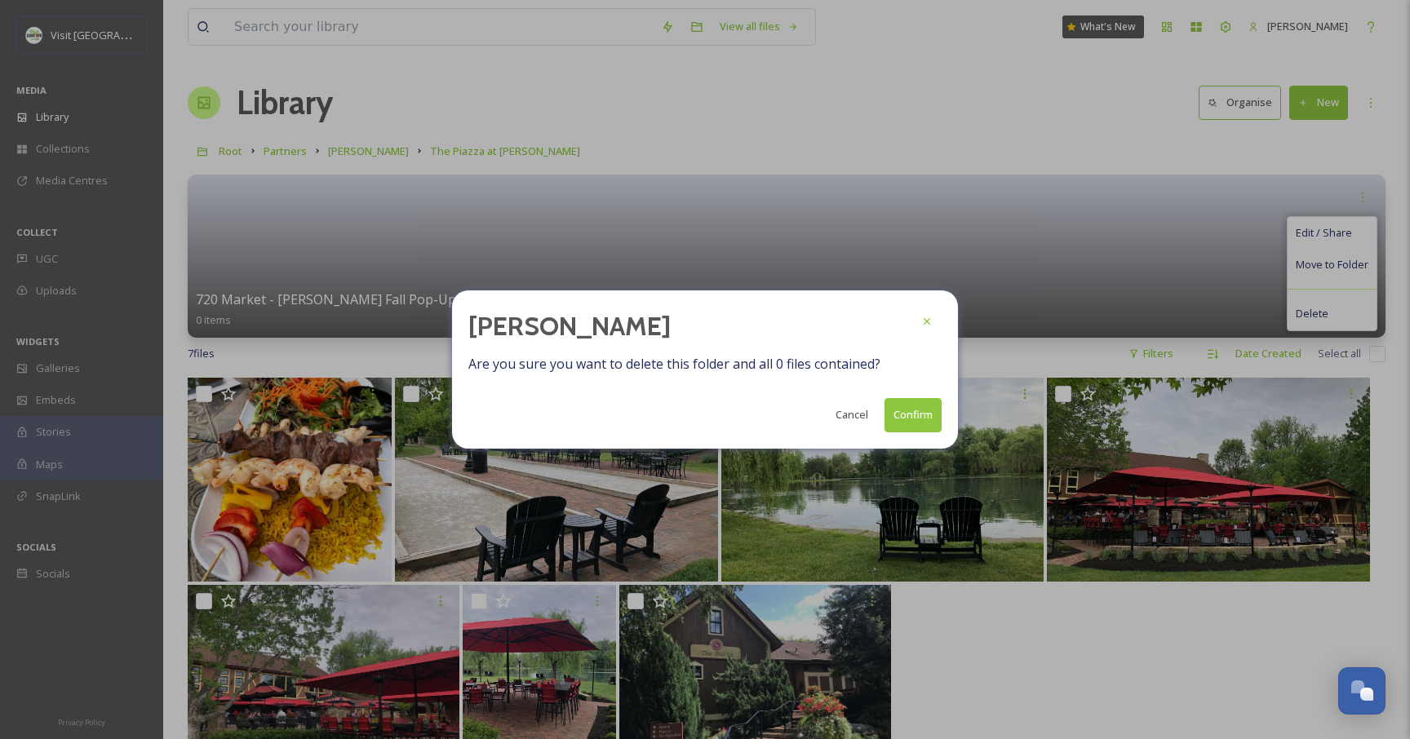
click at [908, 405] on button "Confirm" at bounding box center [913, 414] width 57 height 33
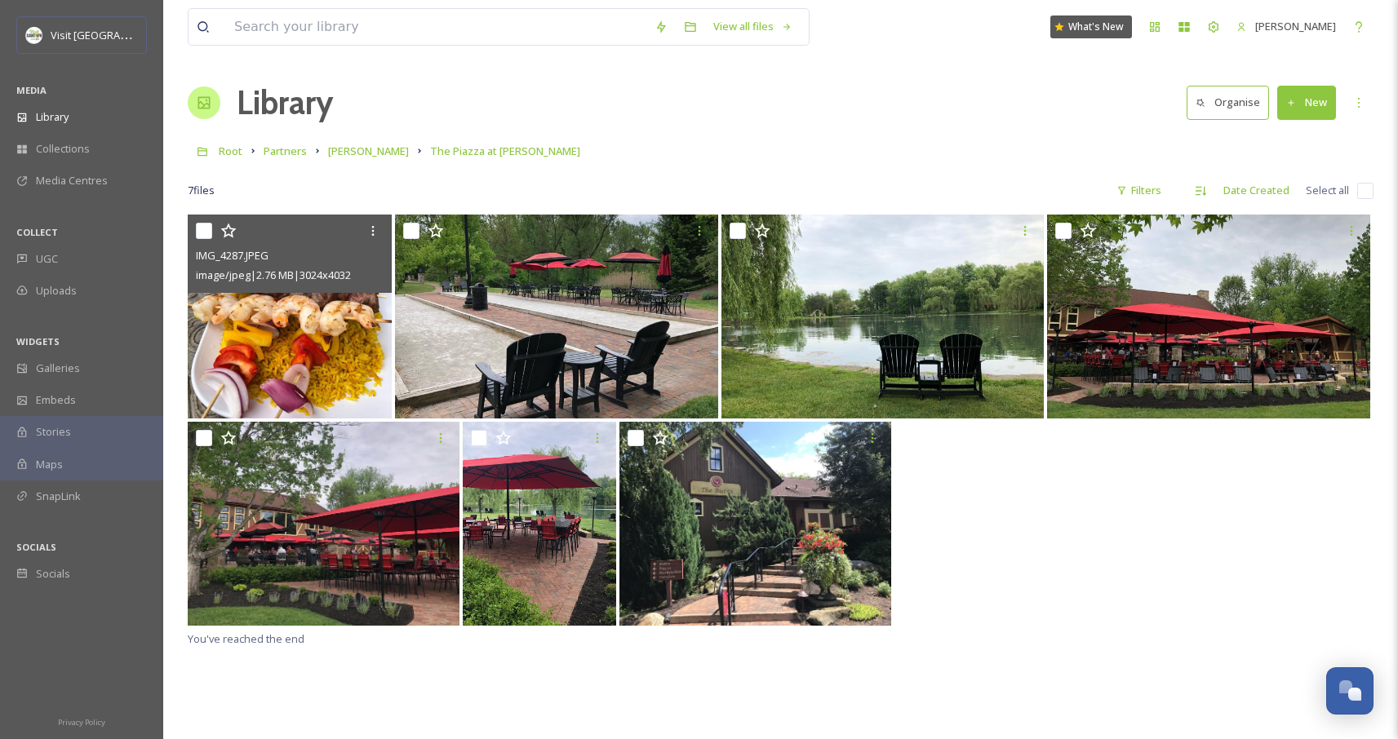
click at [290, 320] on img at bounding box center [290, 317] width 204 height 204
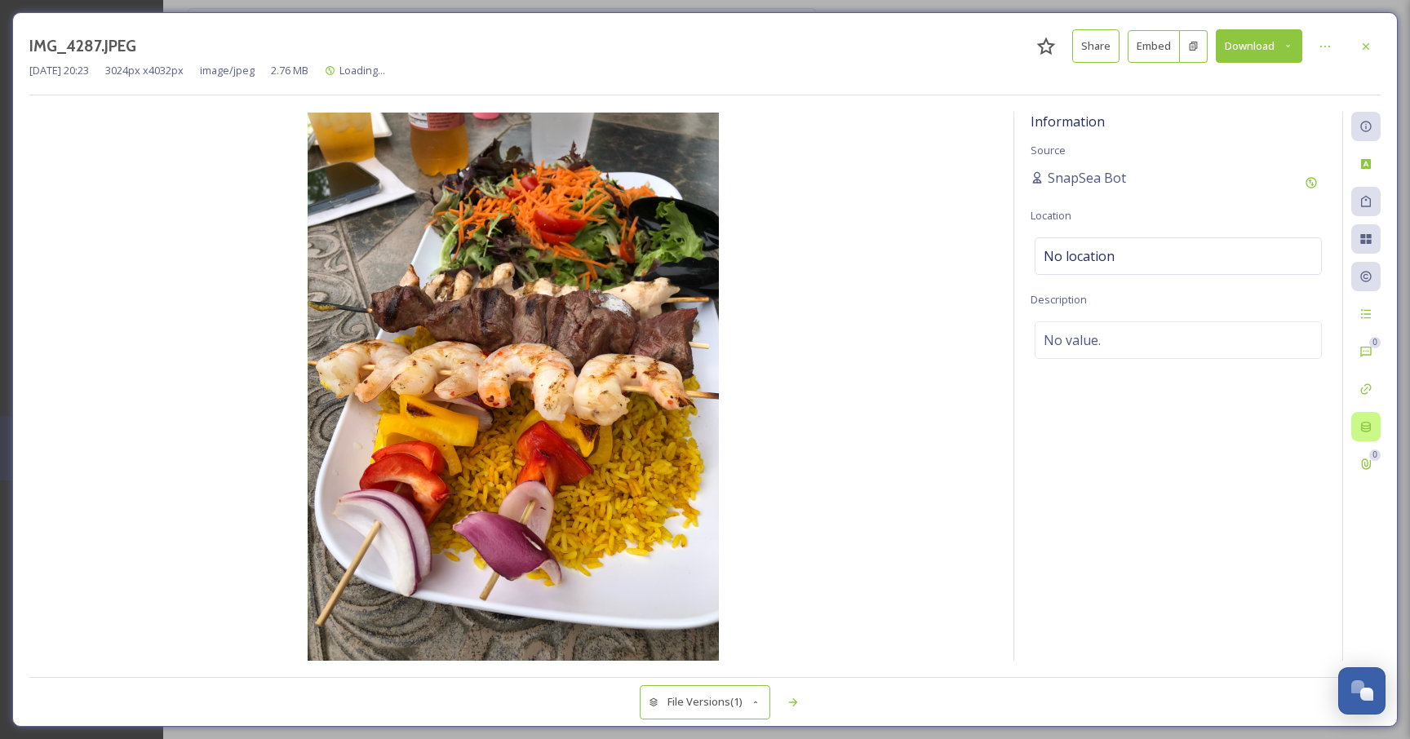
click at [1364, 413] on div at bounding box center [1366, 426] width 29 height 29
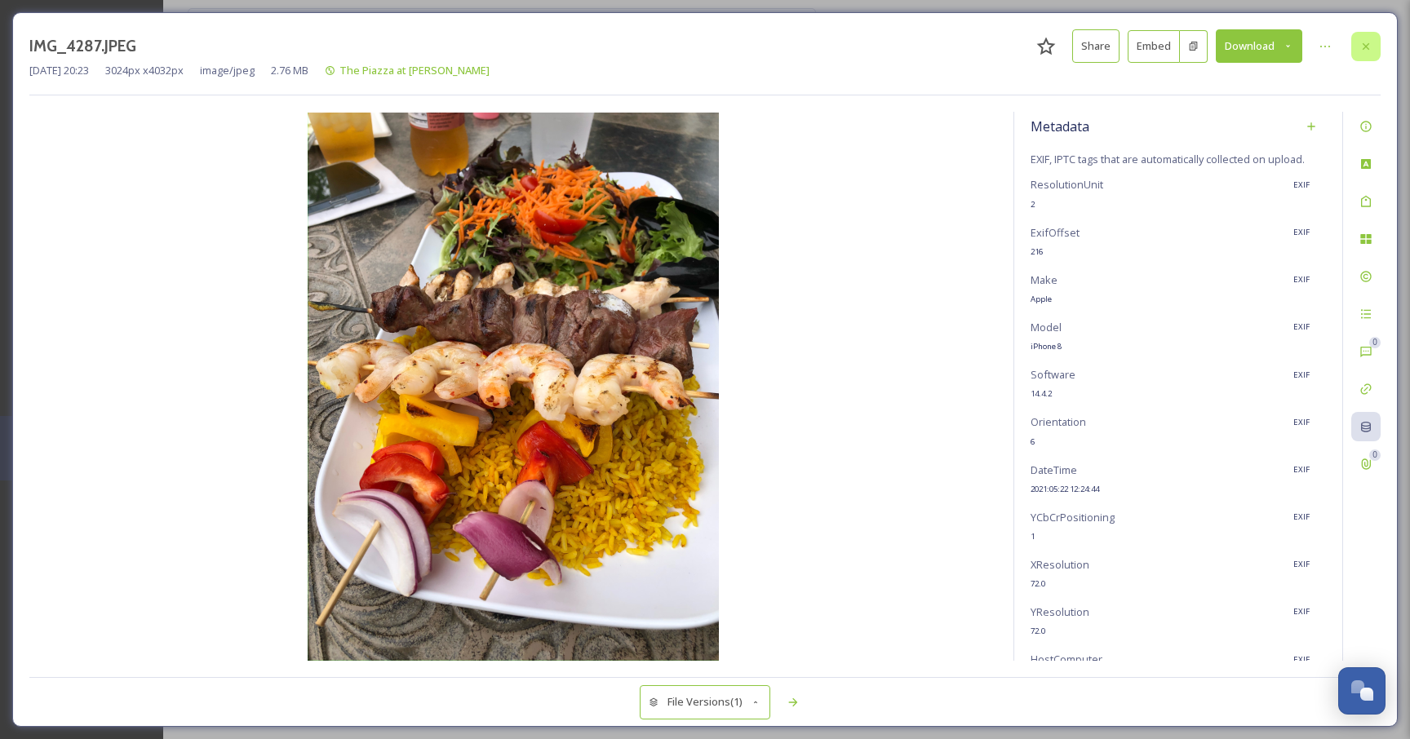
click at [1371, 44] on icon at bounding box center [1366, 46] width 13 height 13
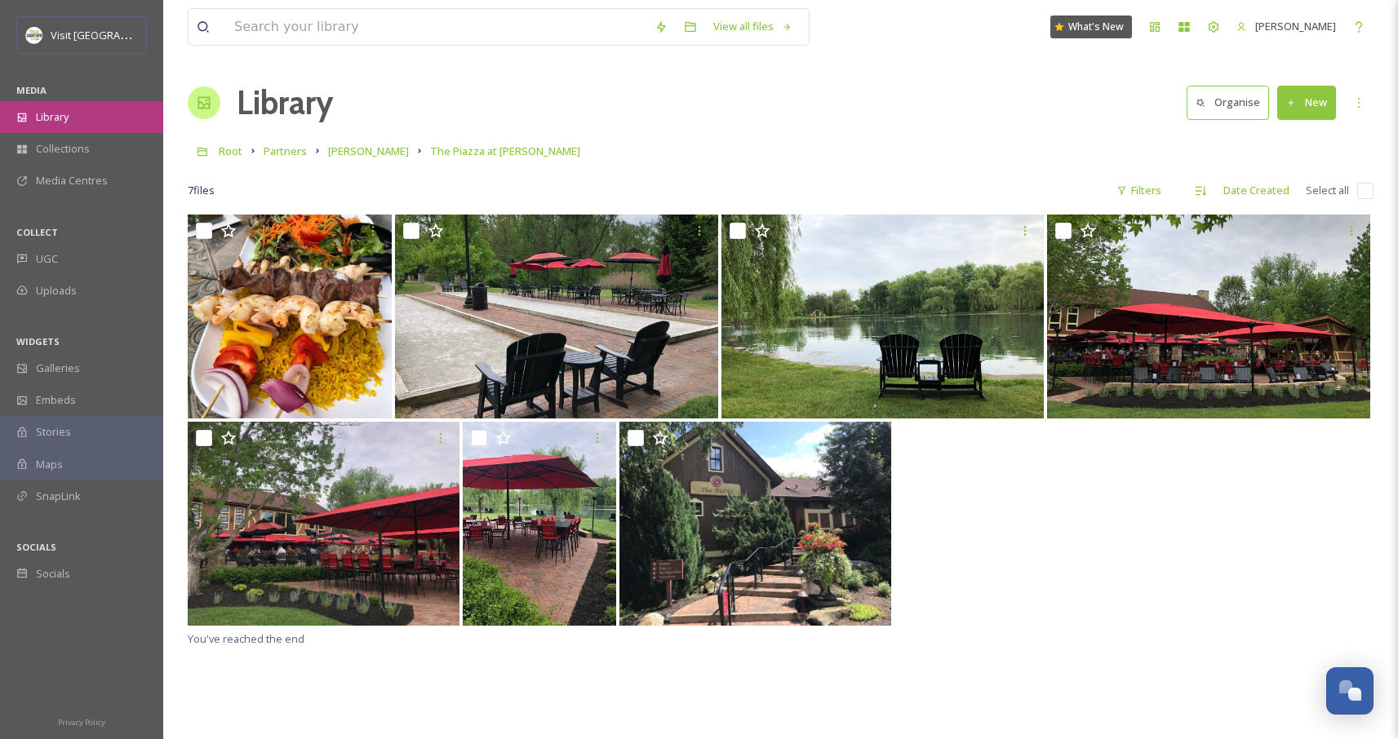
click at [65, 113] on span "Library" at bounding box center [52, 117] width 33 height 16
